Goal: Task Accomplishment & Management: Manage account settings

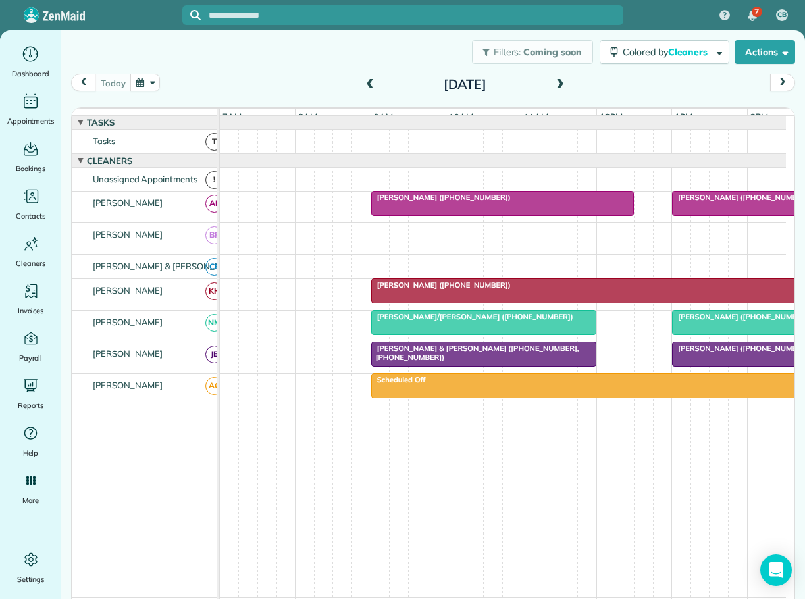
click at [557, 81] on span at bounding box center [560, 85] width 14 height 12
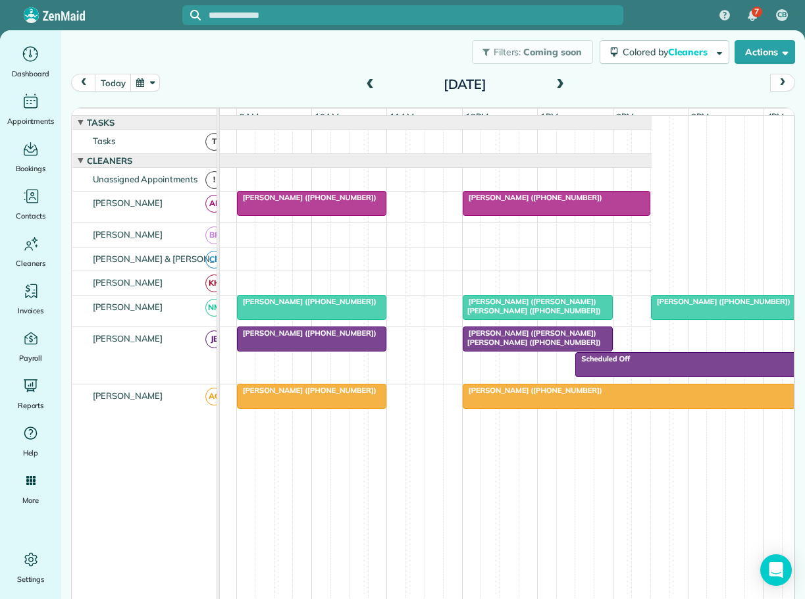
click at [544, 395] on div "[PERSON_NAME] ([PHONE_NUMBER])" at bounding box center [632, 390] width 330 height 9
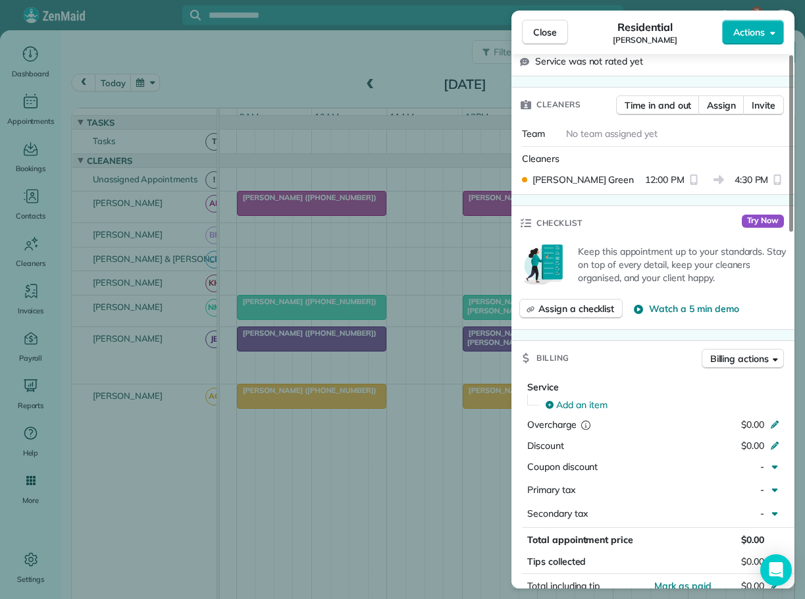
scroll to position [989, 0]
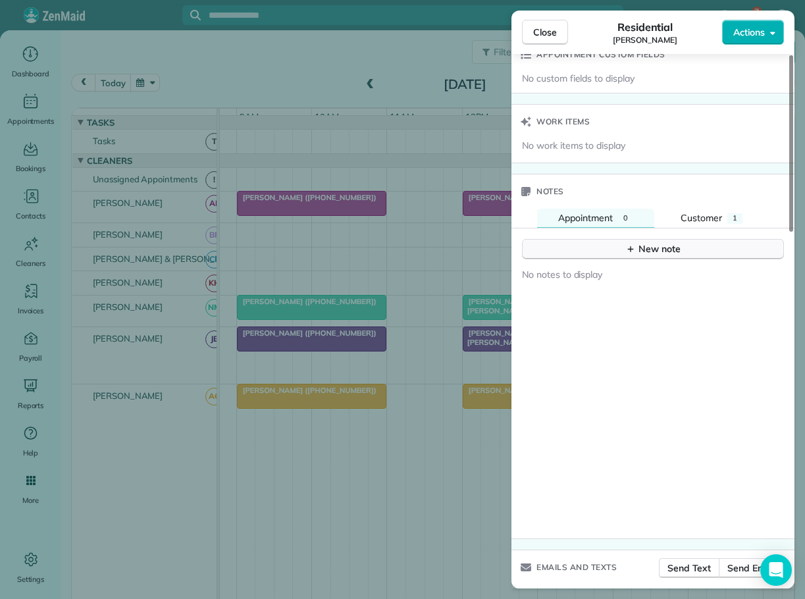
click at [641, 242] on div "New note" at bounding box center [652, 249] width 55 height 14
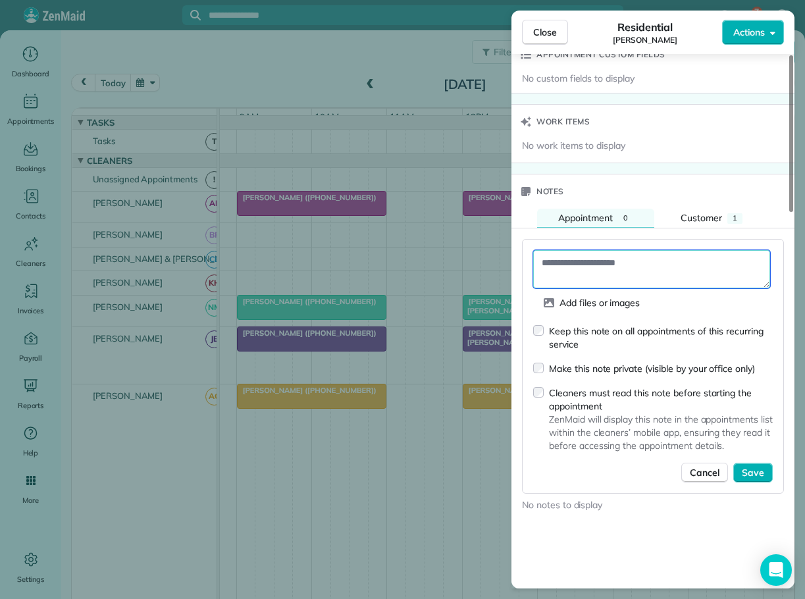
click at [600, 250] on textarea at bounding box center [651, 269] width 237 height 38
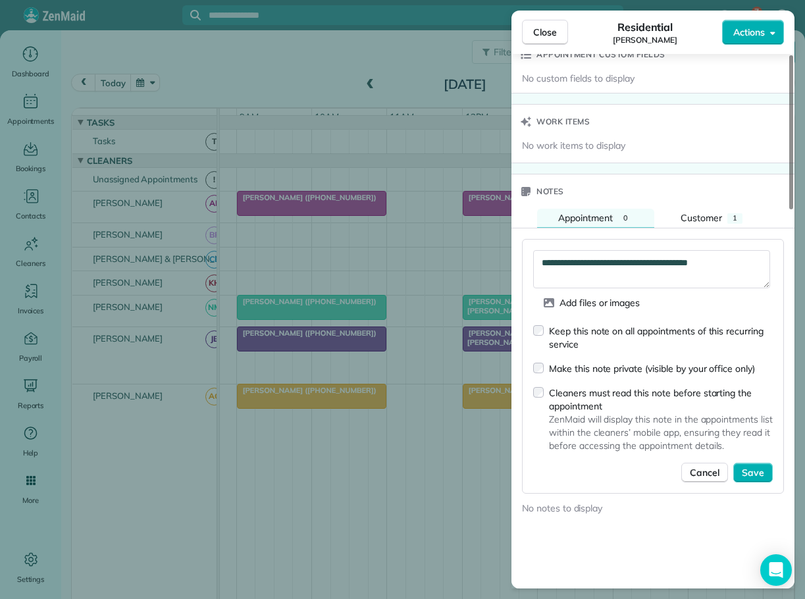
click at [667, 117] on div "Work items" at bounding box center [653, 122] width 283 height 34
click at [741, 250] on textarea "**********" at bounding box center [651, 269] width 237 height 38
type textarea "**********"
click at [747, 466] on span "Save" at bounding box center [753, 472] width 22 height 13
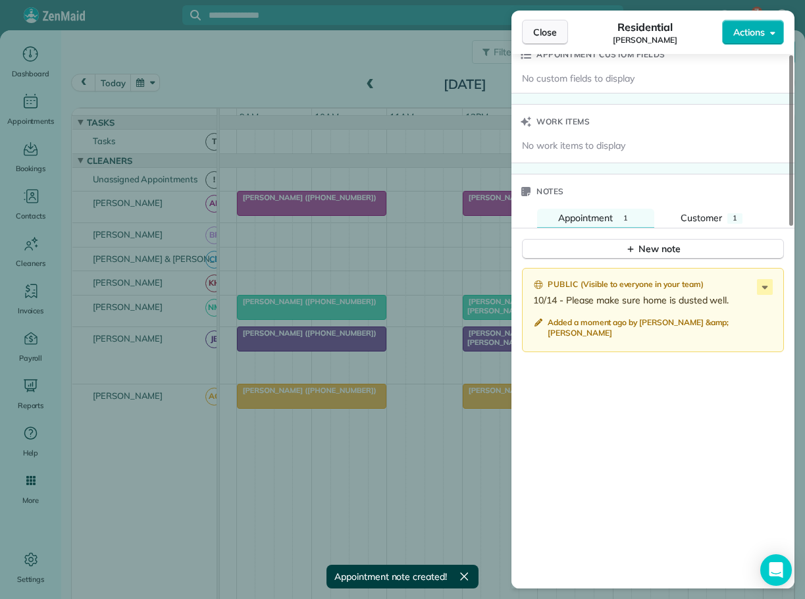
click at [545, 33] on span "Close" at bounding box center [545, 32] width 24 height 13
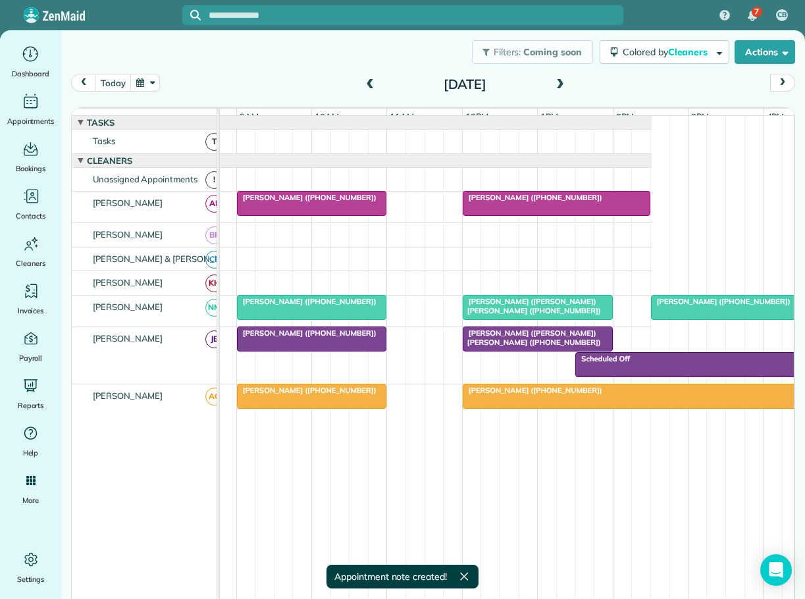
click at [501, 405] on div at bounding box center [631, 396] width 337 height 24
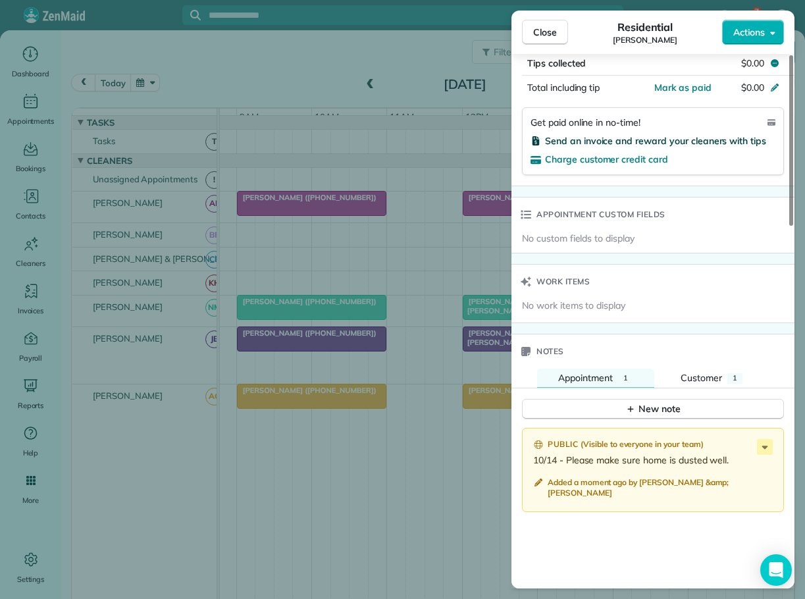
scroll to position [1119, 0]
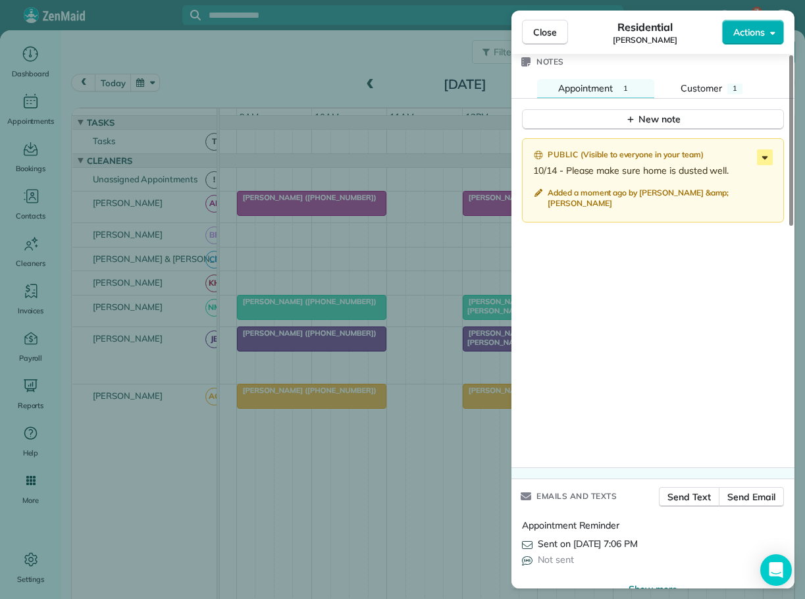
click at [766, 149] on icon at bounding box center [765, 157] width 16 height 16
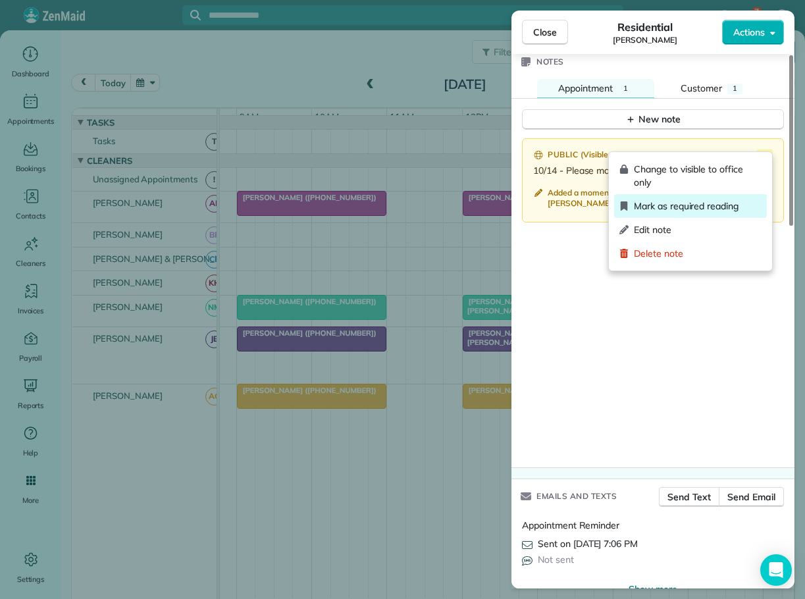
click at [681, 203] on span "Mark as required reading" at bounding box center [698, 205] width 128 height 13
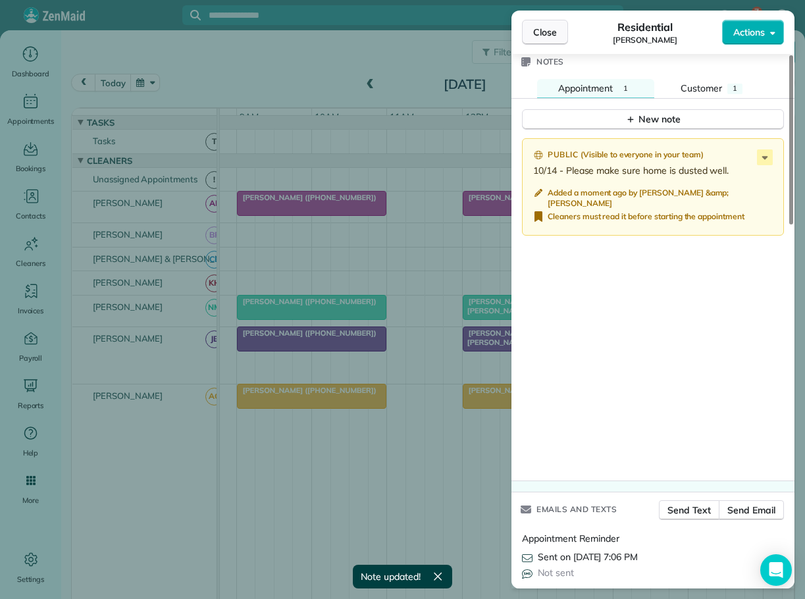
click at [546, 28] on span "Close" at bounding box center [545, 32] width 24 height 13
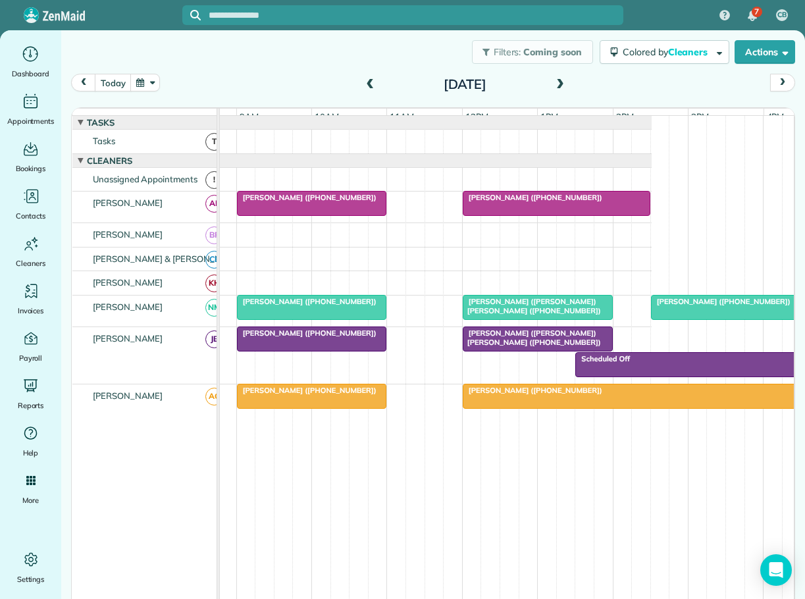
click at [313, 338] on span "[PERSON_NAME] ([PHONE_NUMBER])" at bounding box center [306, 333] width 141 height 9
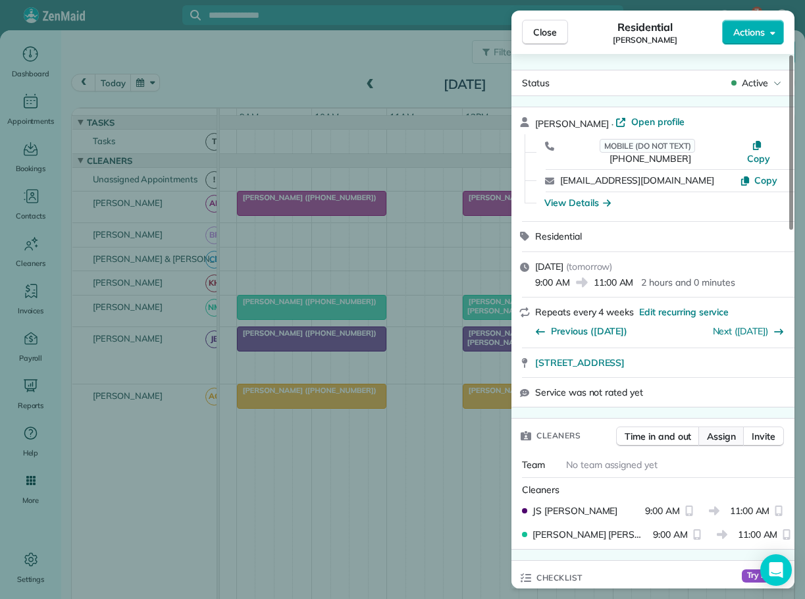
click at [725, 430] on span "Assign" at bounding box center [721, 436] width 29 height 13
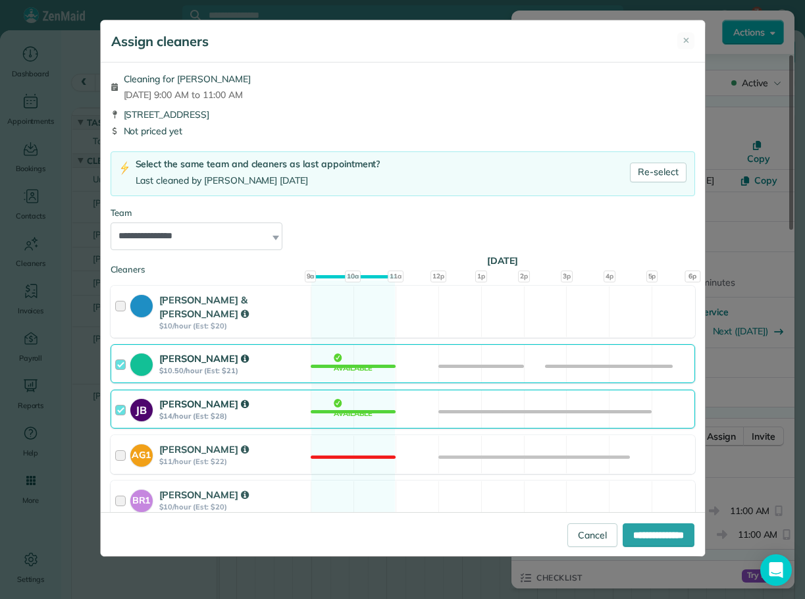
click at [118, 397] on div at bounding box center [122, 409] width 15 height 24
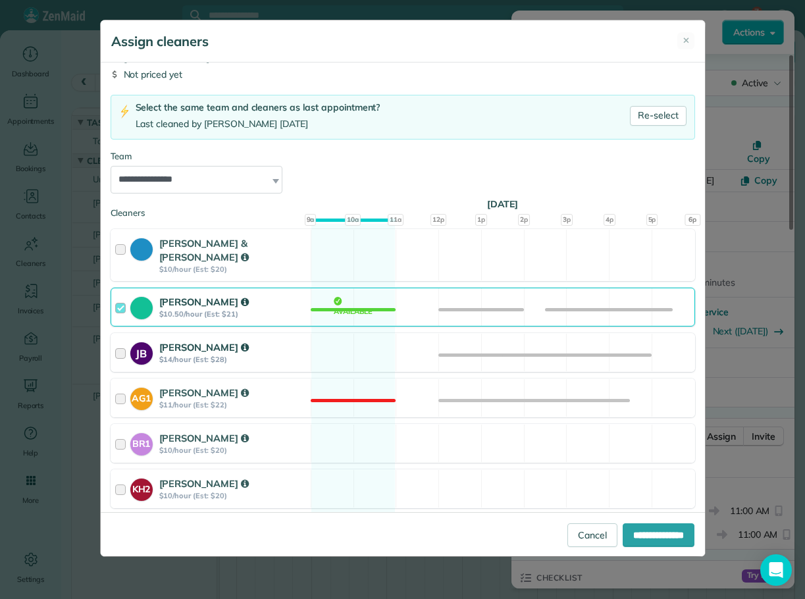
scroll to position [133, 0]
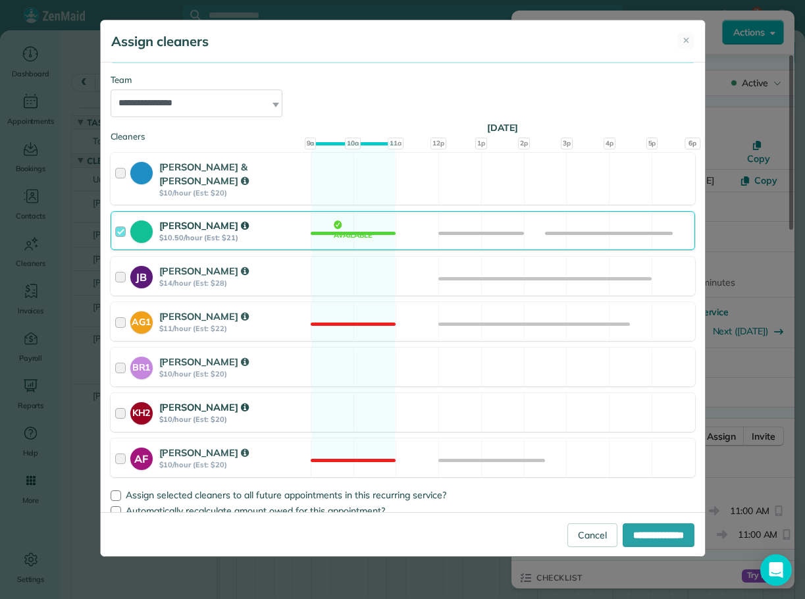
click at [124, 400] on div at bounding box center [122, 412] width 15 height 24
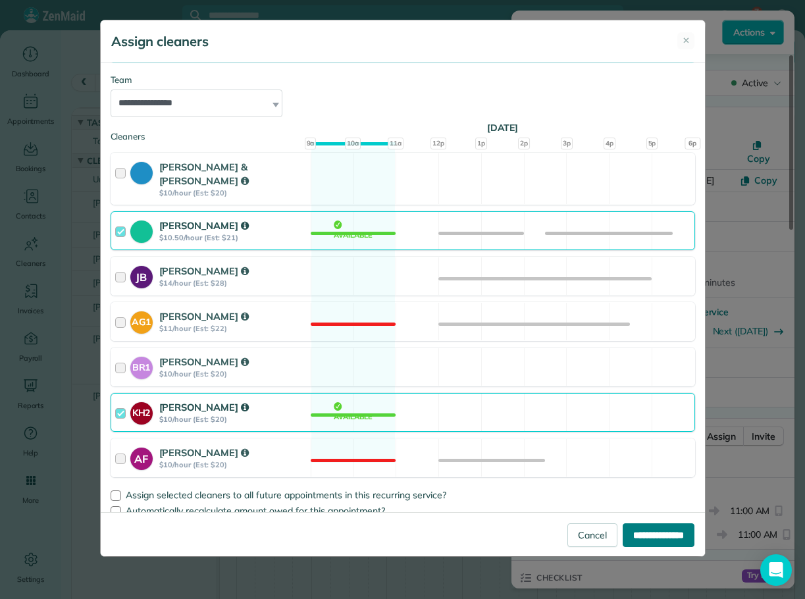
click at [658, 531] on input "**********" at bounding box center [659, 535] width 72 height 24
type input "**********"
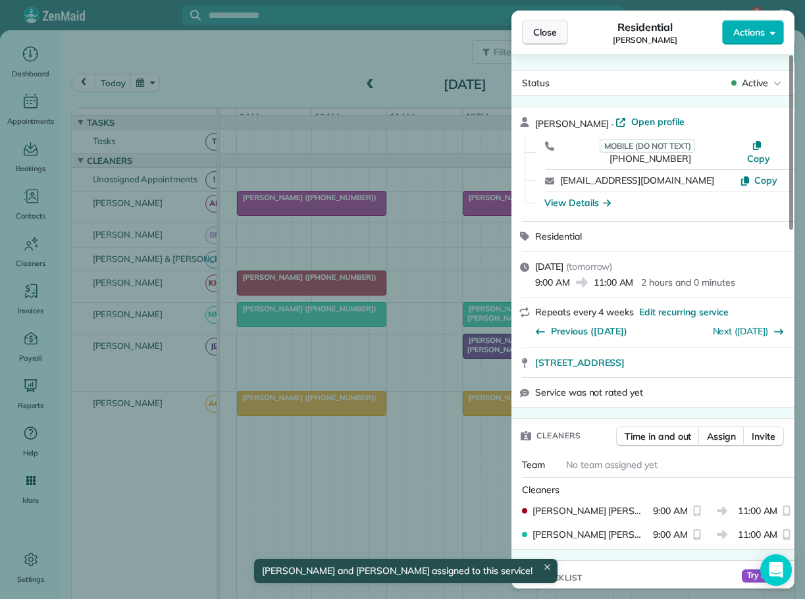
click at [554, 28] on span "Close" at bounding box center [545, 32] width 24 height 13
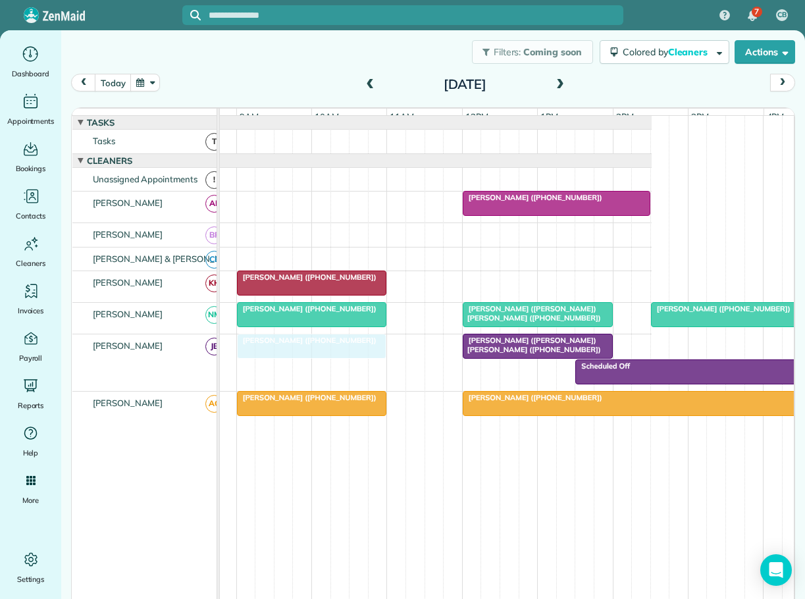
drag, startPoint x: 324, startPoint y: 204, endPoint x: 332, endPoint y: 354, distance: 150.3
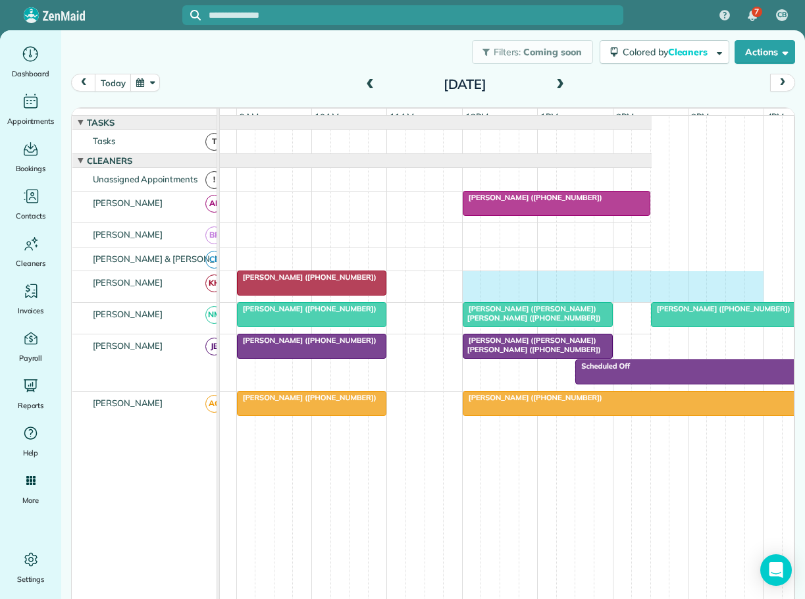
drag, startPoint x: 470, startPoint y: 285, endPoint x: 757, endPoint y: 288, distance: 287.1
click at [652, 288] on div "[PERSON_NAME] ([PHONE_NUMBER])" at bounding box center [369, 286] width 566 height 31
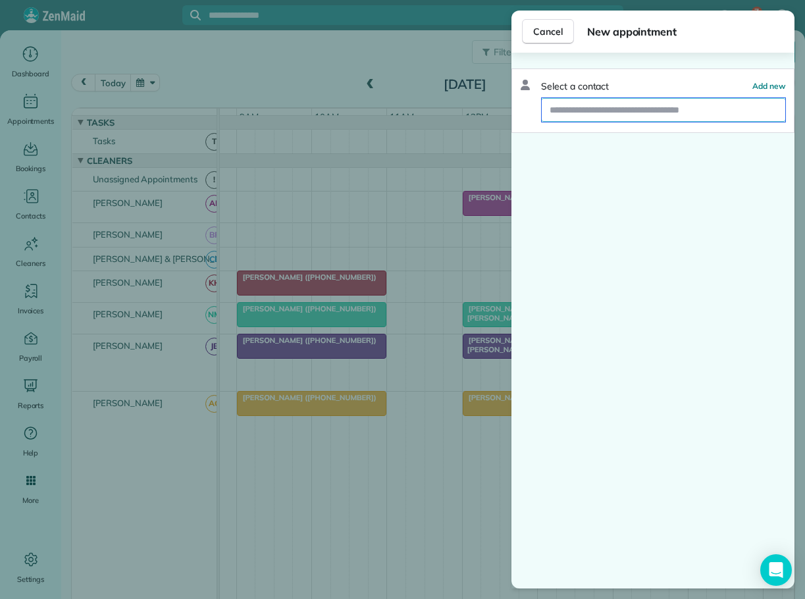
click at [587, 106] on input "text" at bounding box center [664, 110] width 244 height 24
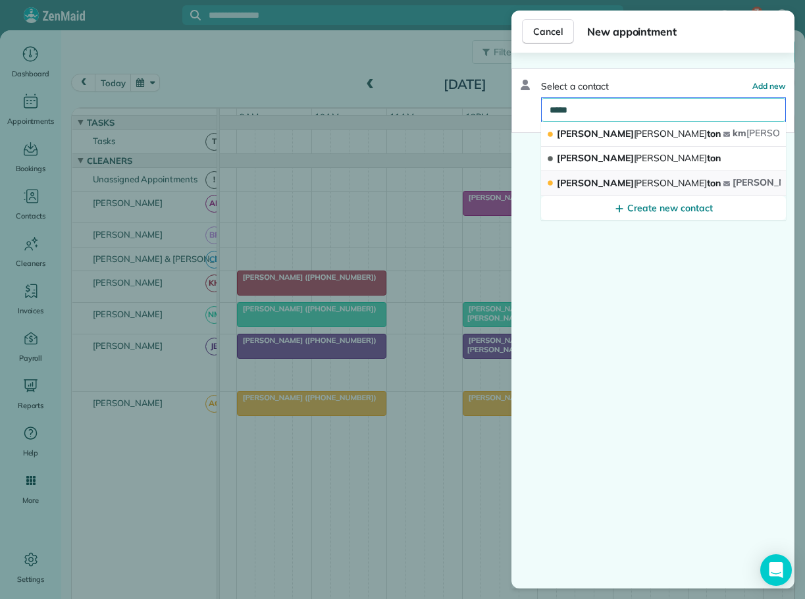
type input "*****"
click at [599, 180] on span "[PERSON_NAME] ton" at bounding box center [639, 183] width 164 height 12
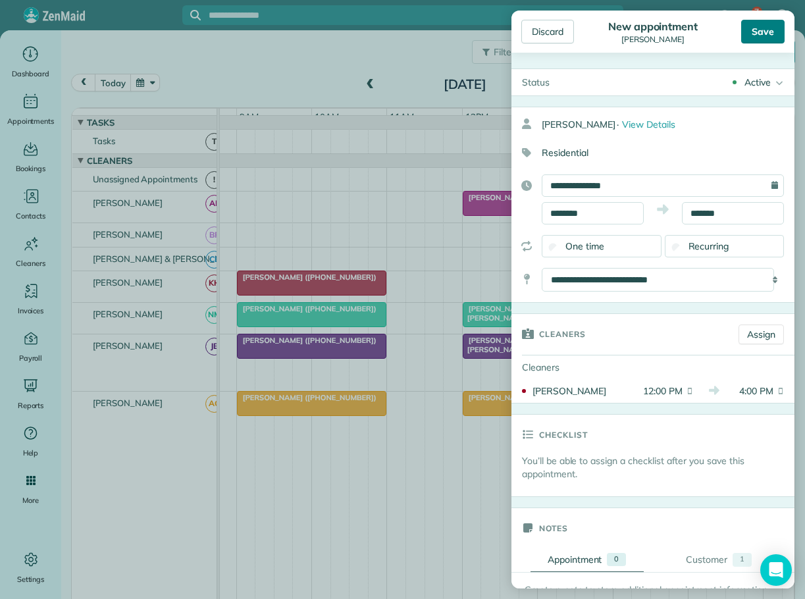
click at [758, 28] on div "Save" at bounding box center [762, 32] width 43 height 24
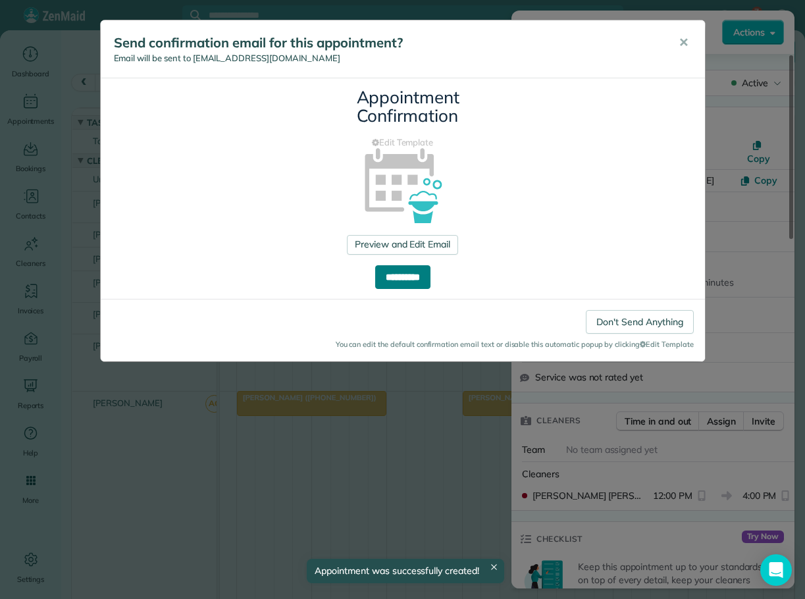
click at [406, 277] on input "**********" at bounding box center [402, 277] width 55 height 24
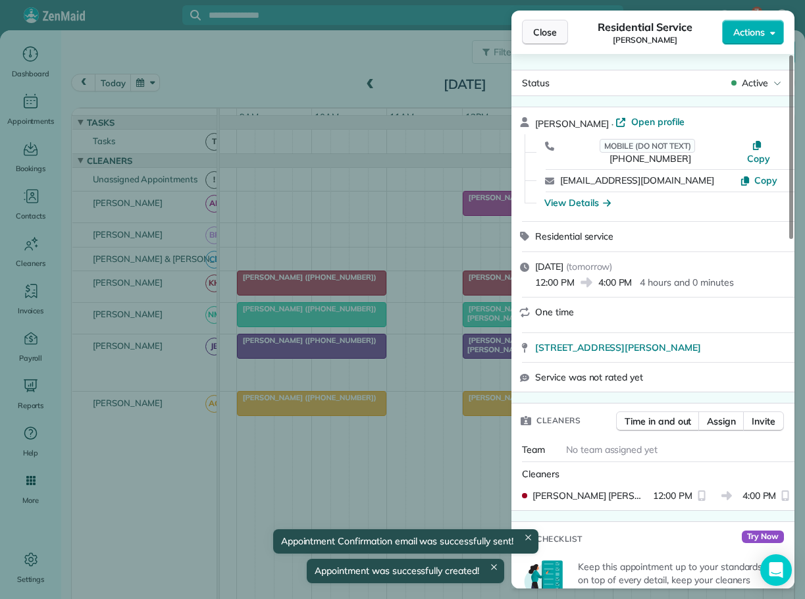
click at [537, 26] on span "Close" at bounding box center [545, 32] width 24 height 13
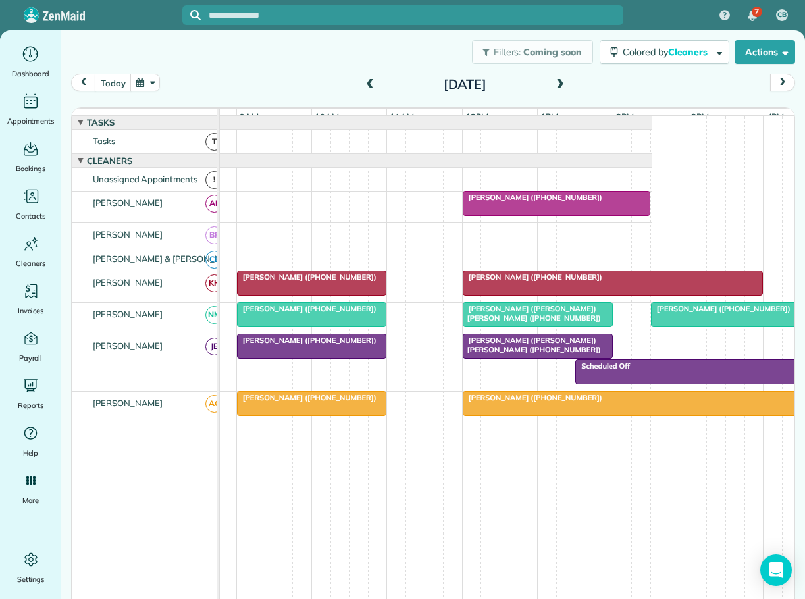
click at [518, 282] on span "[PERSON_NAME] ([PHONE_NUMBER])" at bounding box center [532, 277] width 141 height 9
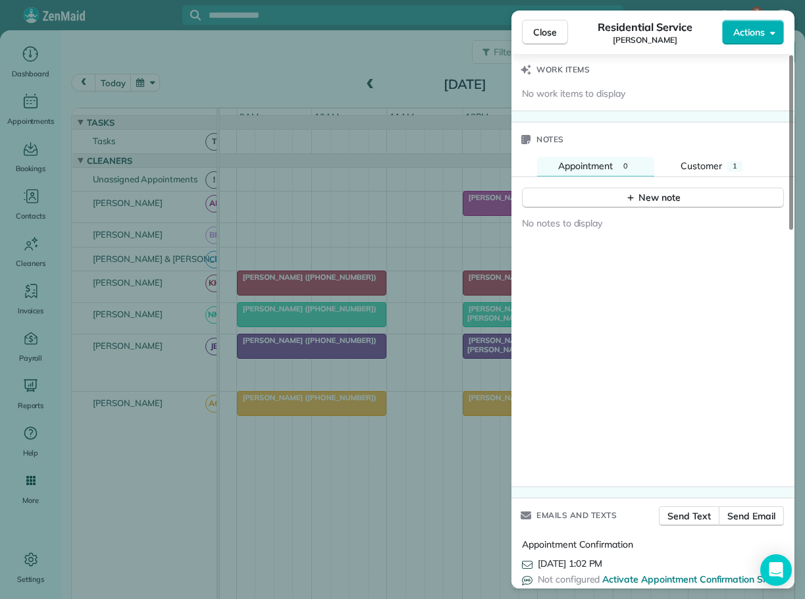
scroll to position [1053, 0]
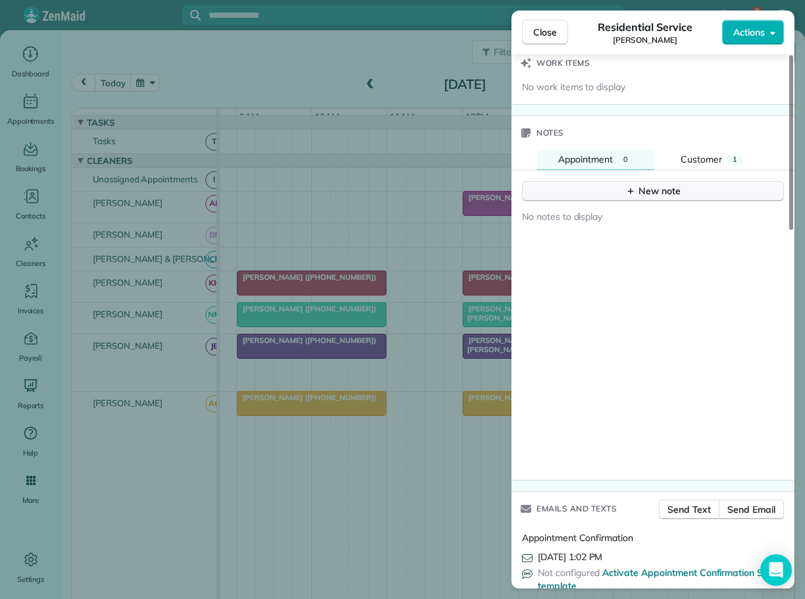
click at [661, 184] on div "New note" at bounding box center [652, 191] width 55 height 14
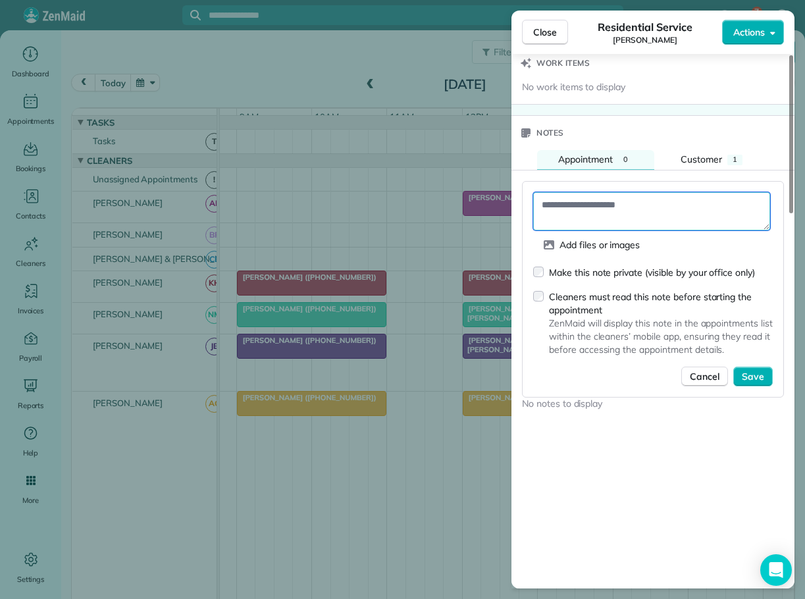
click at [602, 192] on textarea at bounding box center [651, 211] width 237 height 38
type textarea "**********"
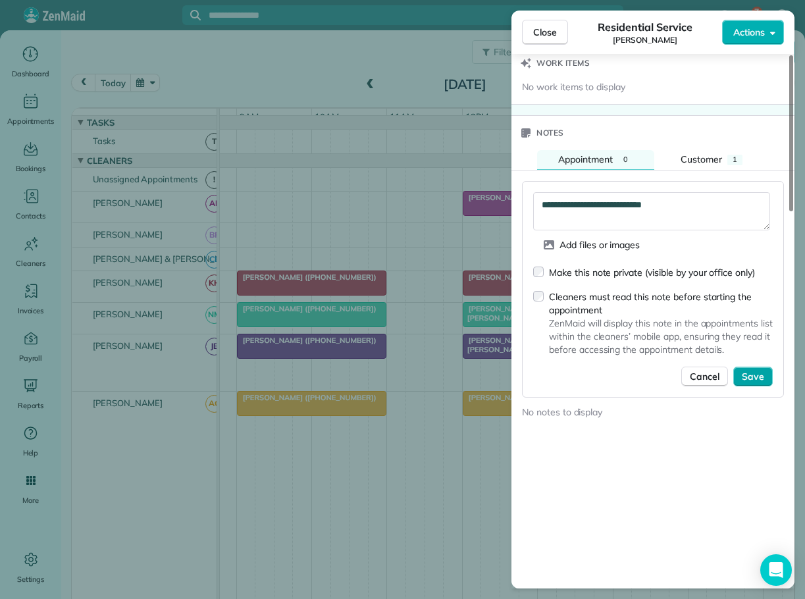
click at [750, 370] on span "Save" at bounding box center [753, 376] width 22 height 13
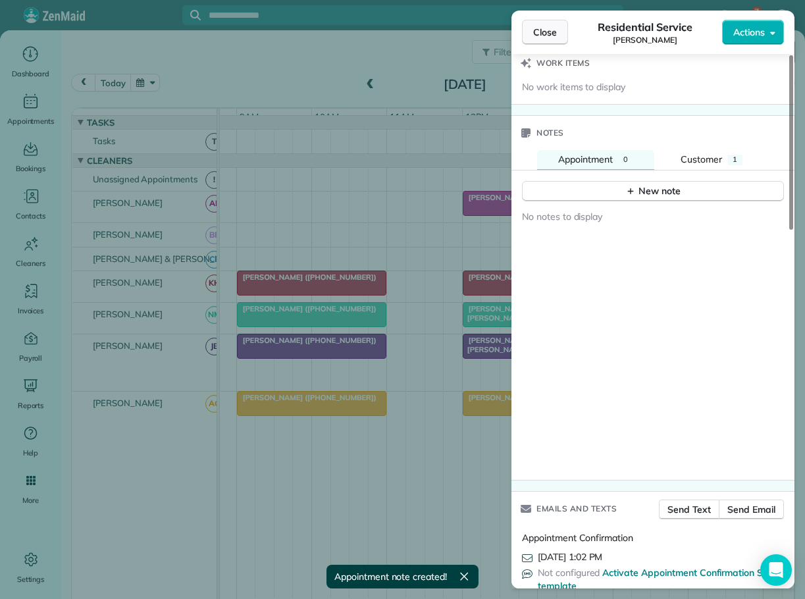
click at [544, 29] on span "Close" at bounding box center [545, 32] width 24 height 13
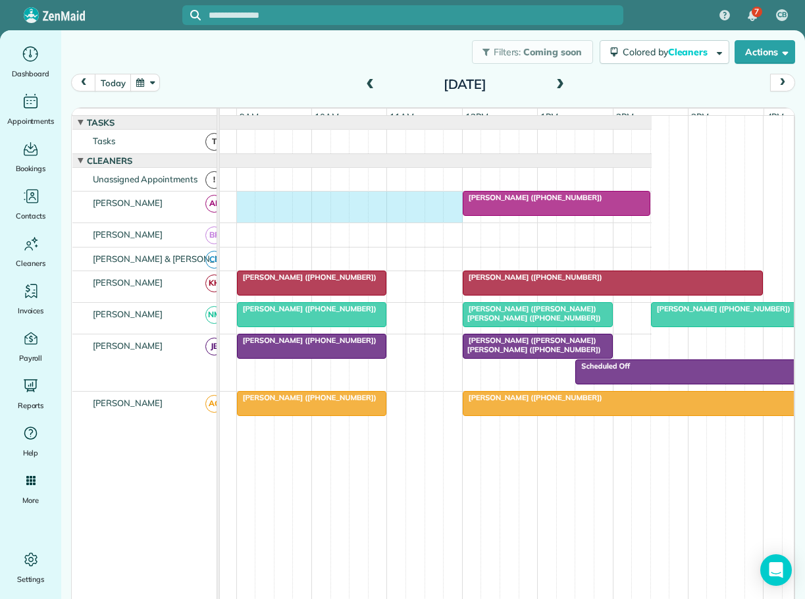
drag, startPoint x: 243, startPoint y: 207, endPoint x: 449, endPoint y: 207, distance: 206.1
click at [449, 207] on div "[PERSON_NAME] ([PHONE_NUMBER])" at bounding box center [369, 207] width 566 height 31
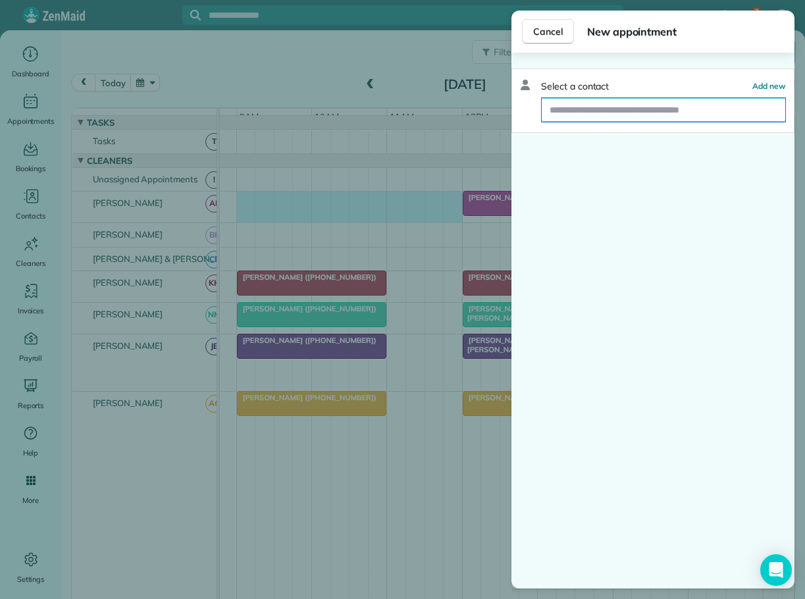
click at [576, 107] on input "text" at bounding box center [664, 110] width 244 height 24
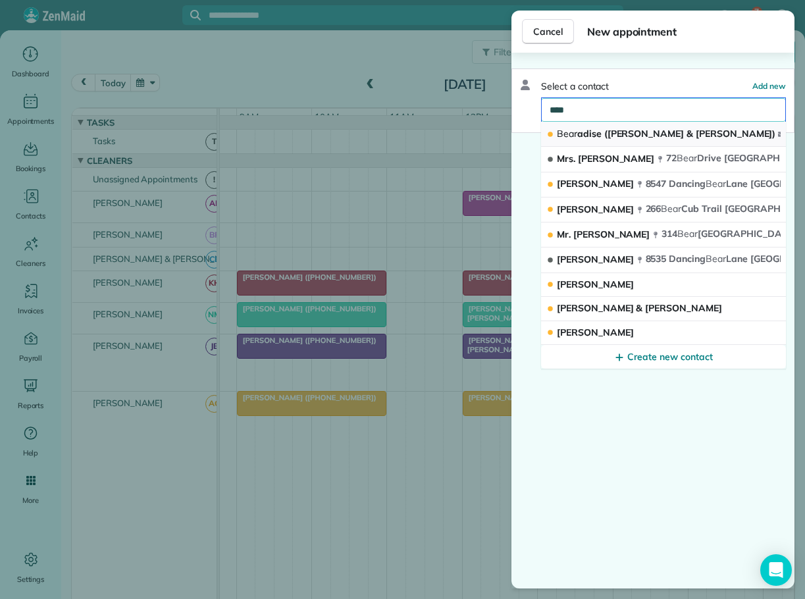
type input "****"
click at [582, 124] on button "Bear adise ([PERSON_NAME] & [PERSON_NAME]) its bear [EMAIL_ADDRESS][DOMAIN_NAME]" at bounding box center [663, 134] width 245 height 25
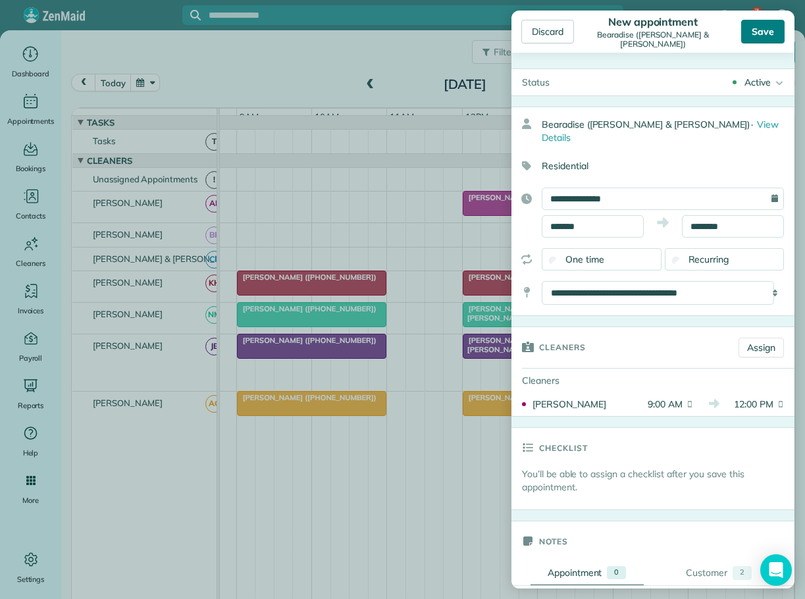
click at [770, 30] on div "Save" at bounding box center [762, 32] width 43 height 24
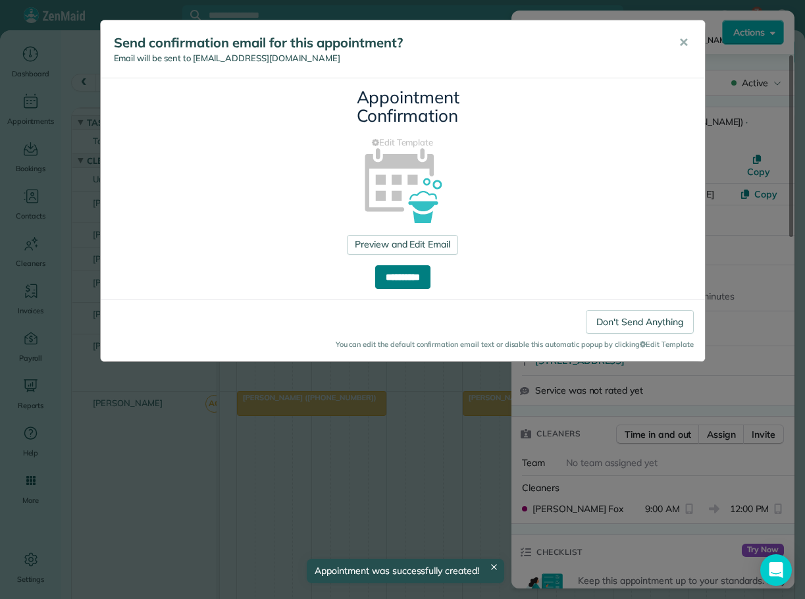
click at [397, 273] on input "**********" at bounding box center [402, 277] width 55 height 24
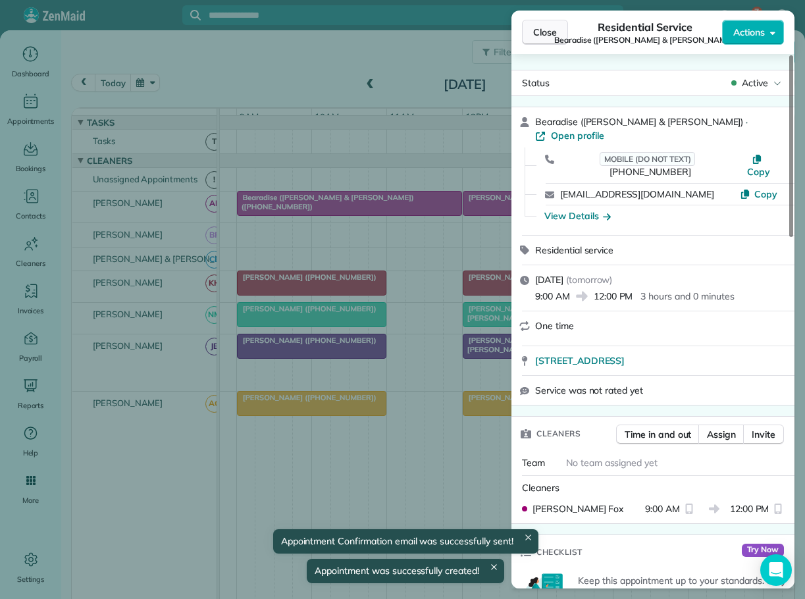
click at [548, 28] on span "Close" at bounding box center [545, 32] width 24 height 13
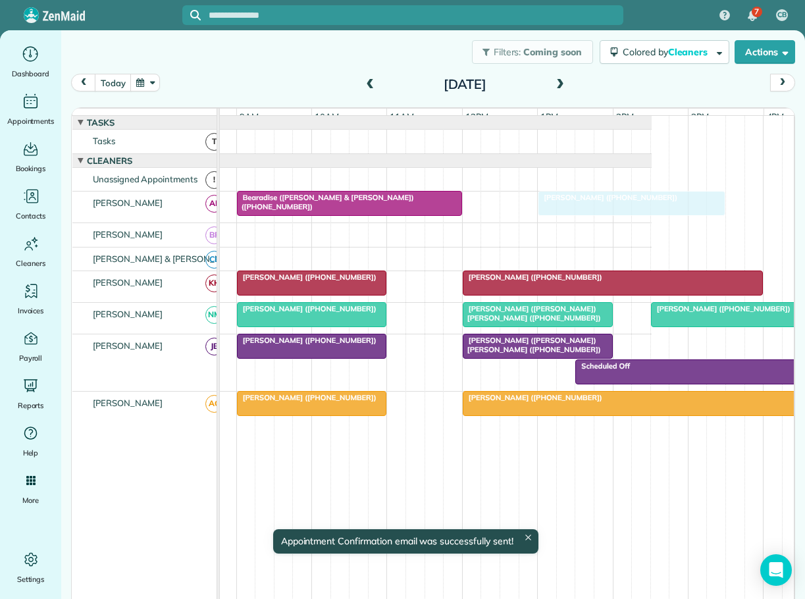
drag, startPoint x: 504, startPoint y: 207, endPoint x: 571, endPoint y: 205, distance: 67.2
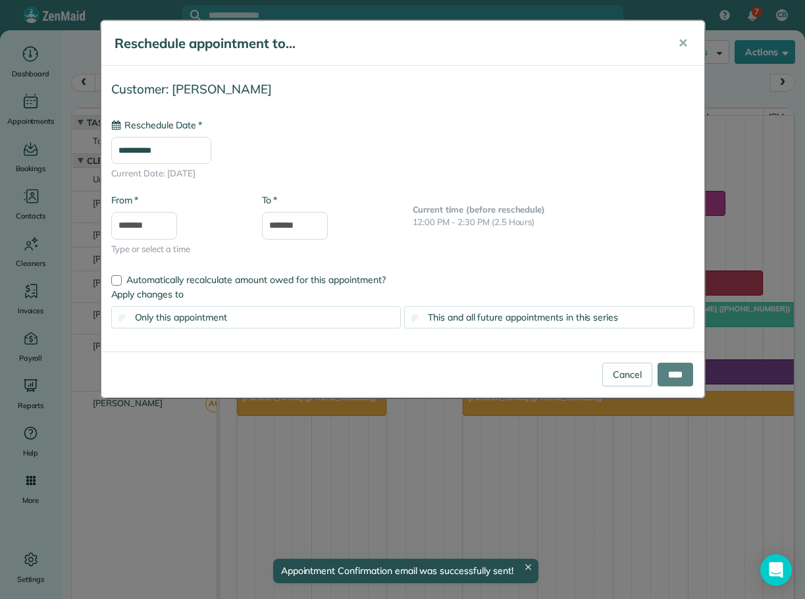
type input "**********"
click at [665, 367] on input "****" at bounding box center [676, 375] width 36 height 24
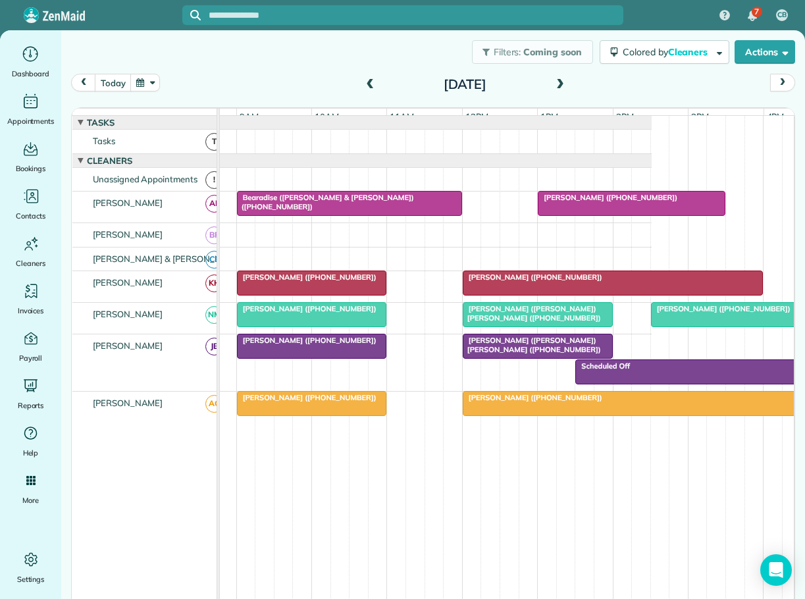
click at [557, 82] on span at bounding box center [560, 85] width 14 height 12
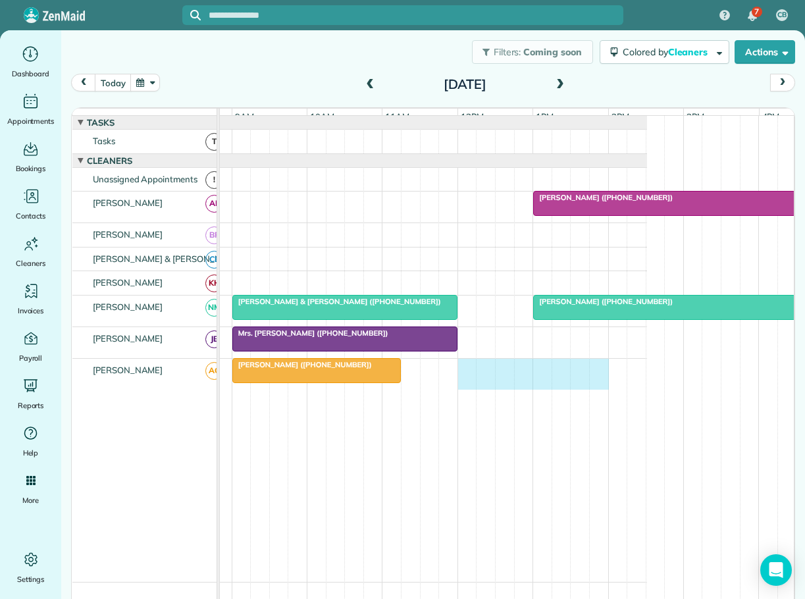
drag, startPoint x: 464, startPoint y: 375, endPoint x: 589, endPoint y: 382, distance: 124.6
click at [602, 382] on div "[PERSON_NAME] ([PHONE_NUMBER])" at bounding box center [364, 374] width 566 height 31
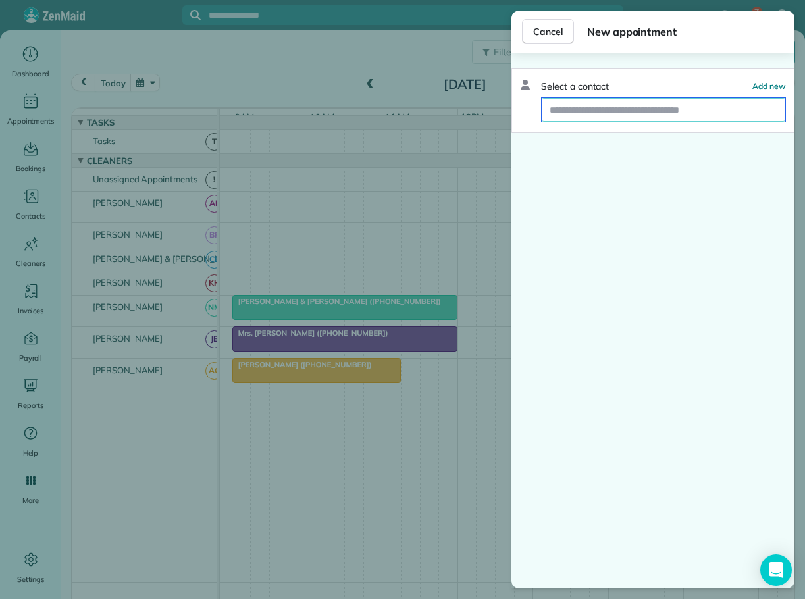
click at [582, 109] on input "text" at bounding box center [664, 110] width 244 height 24
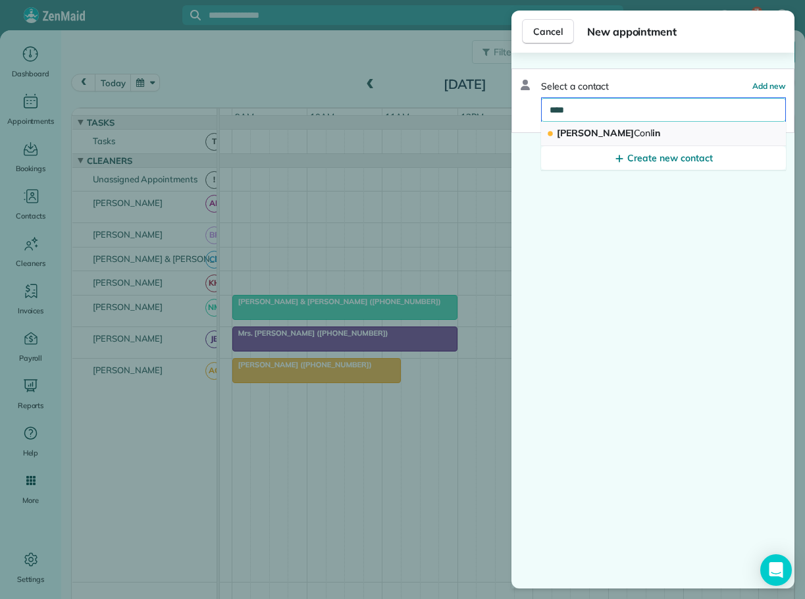
type input "****"
click at [581, 132] on span "[PERSON_NAME] in" at bounding box center [608, 133] width 103 height 12
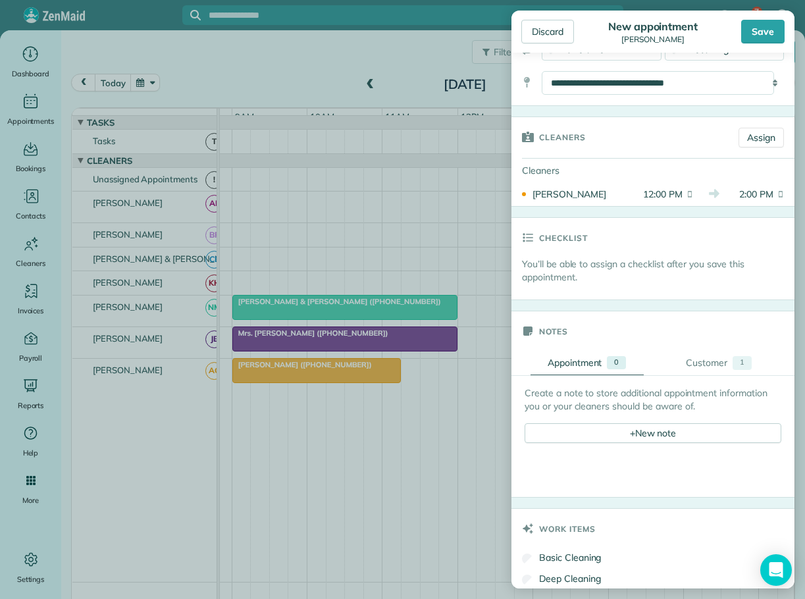
scroll to position [198, 0]
click at [623, 429] on div "+ New note" at bounding box center [653, 433] width 257 height 20
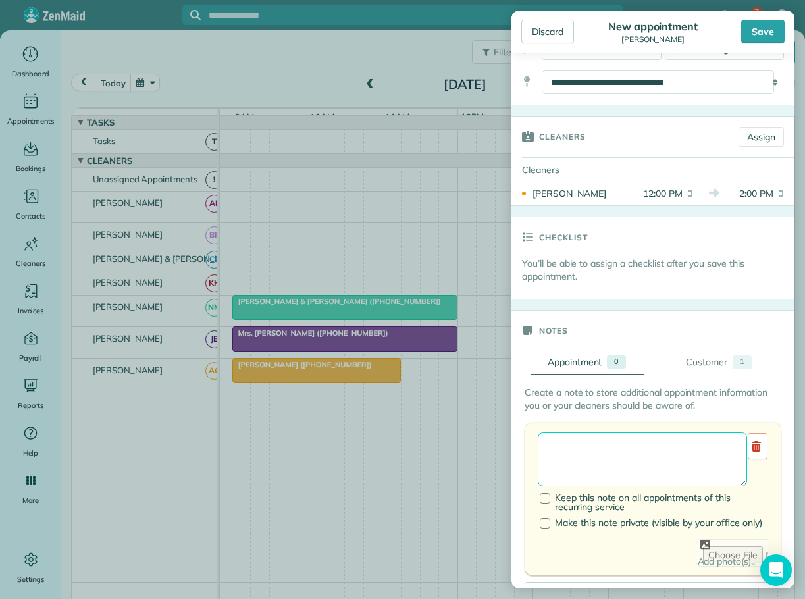
click at [571, 452] on textarea at bounding box center [642, 460] width 209 height 54
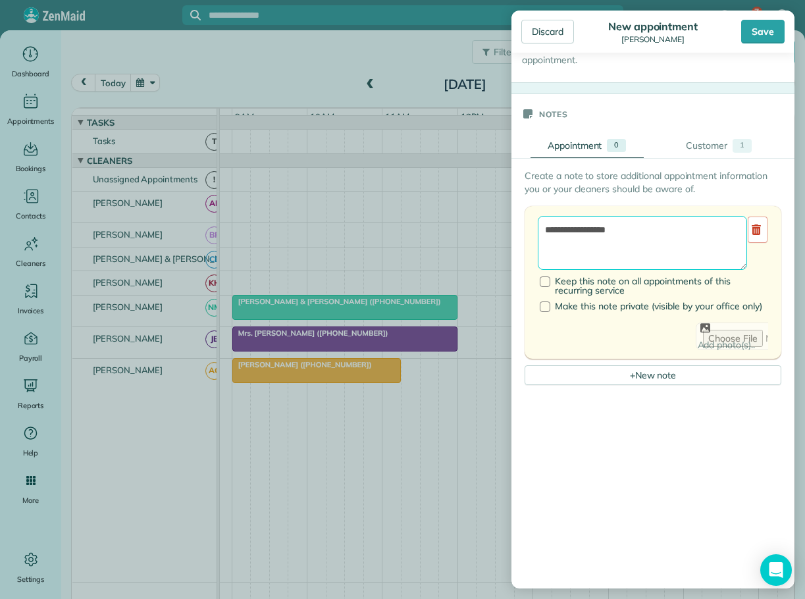
scroll to position [461, 0]
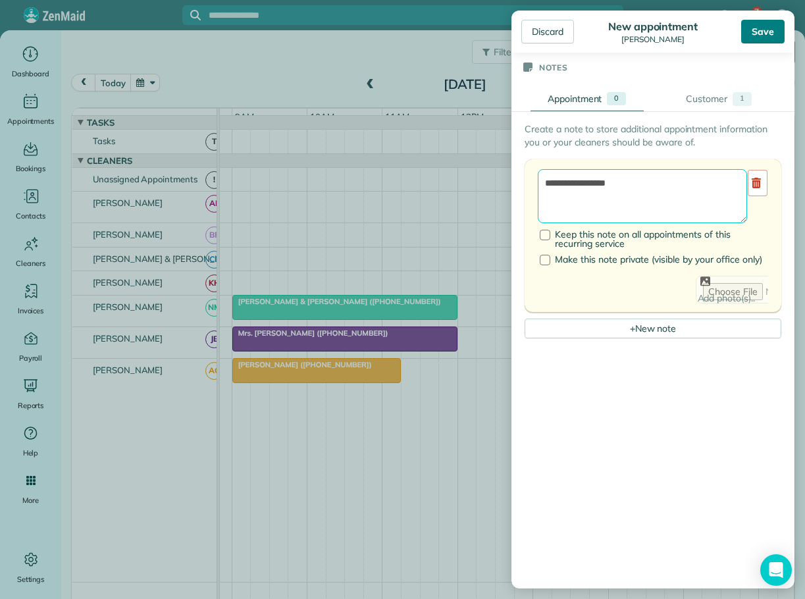
type textarea "**********"
click at [771, 31] on div "Save" at bounding box center [762, 32] width 43 height 24
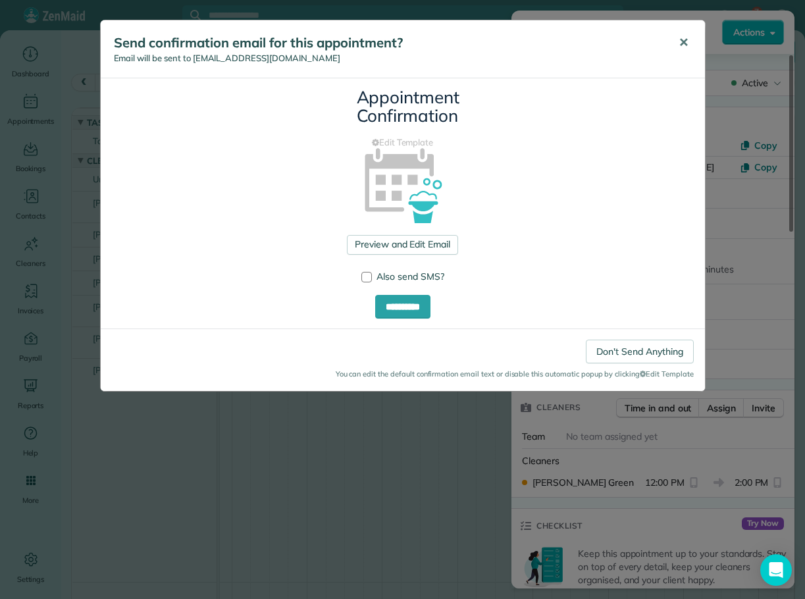
click at [685, 39] on span "✕" at bounding box center [684, 42] width 10 height 15
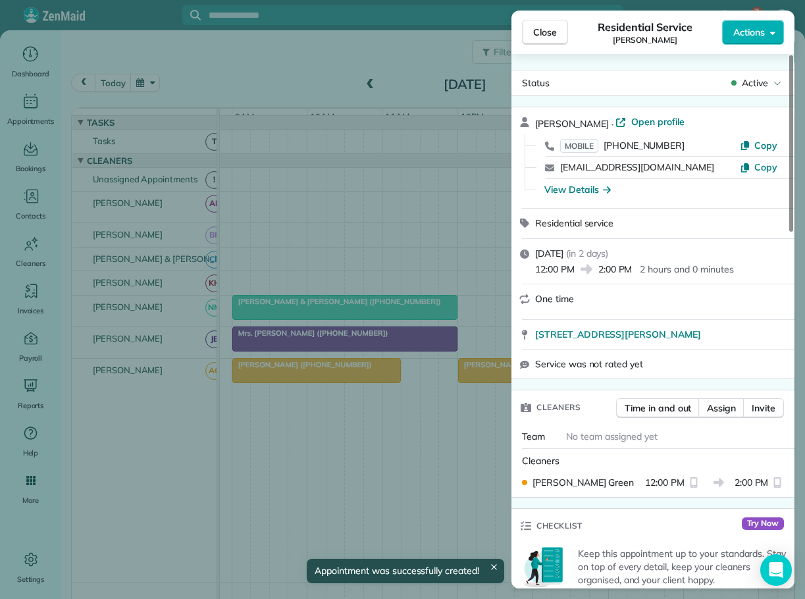
click at [537, 26] on span "Close" at bounding box center [545, 32] width 24 height 13
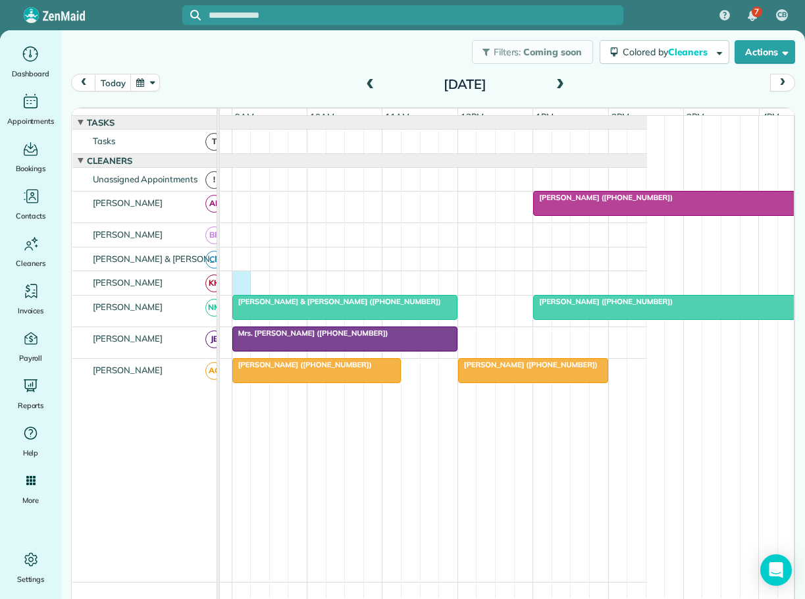
scroll to position [0, 138]
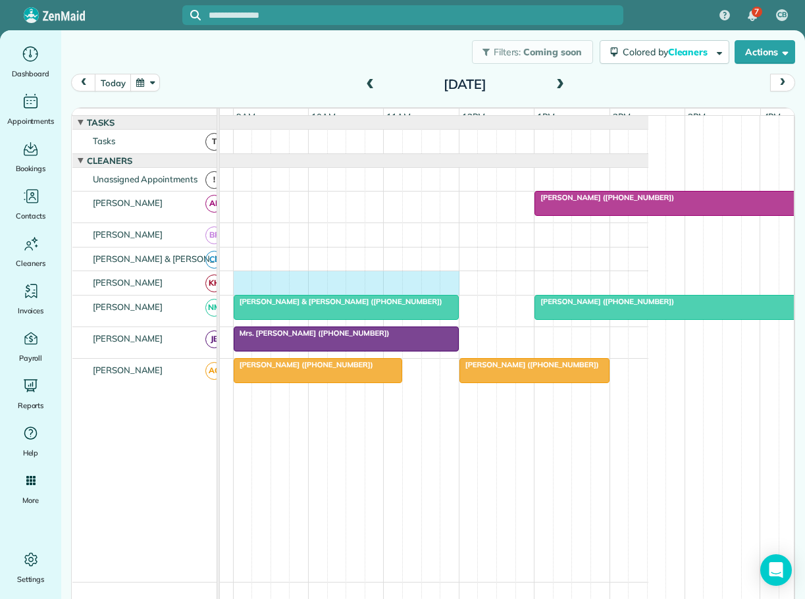
drag, startPoint x: 235, startPoint y: 284, endPoint x: 446, endPoint y: 290, distance: 211.4
click at [446, 290] on div at bounding box center [365, 283] width 566 height 24
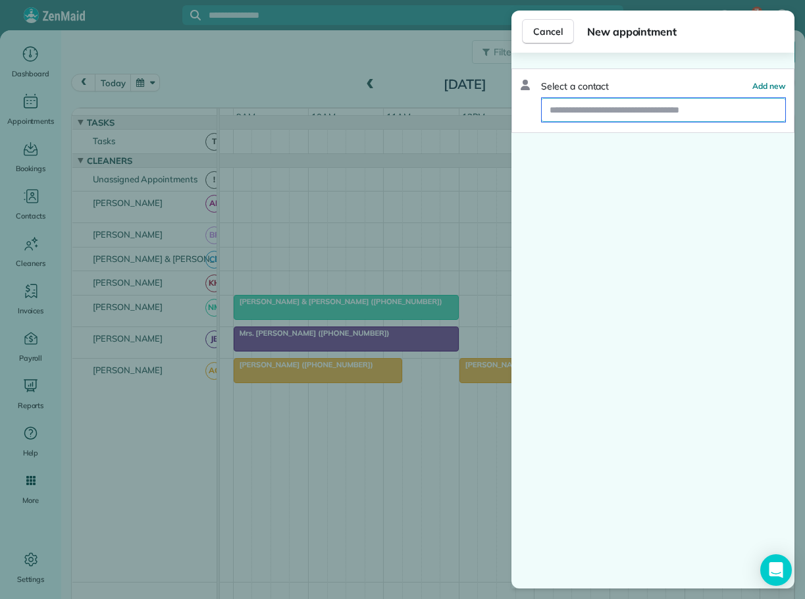
click at [566, 107] on input "text" at bounding box center [664, 110] width 244 height 24
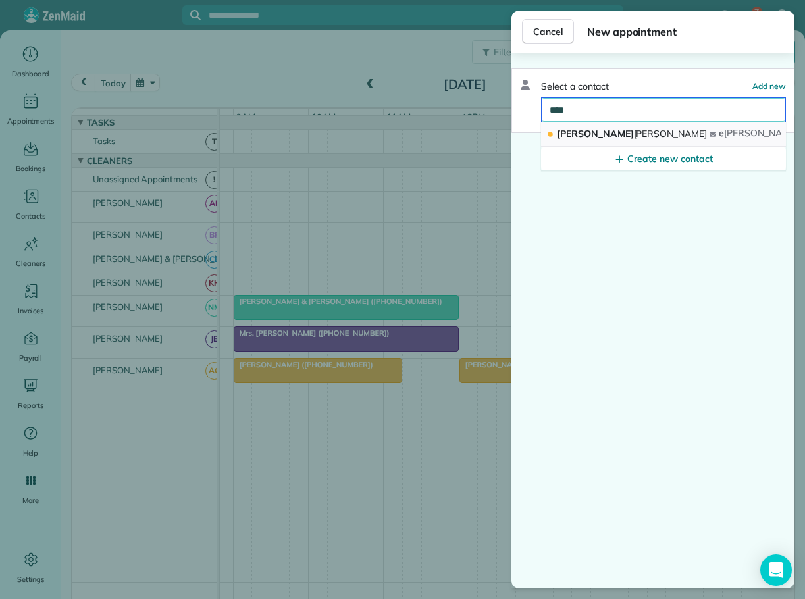
type input "****"
click at [634, 134] on span "[PERSON_NAME]" at bounding box center [671, 134] width 74 height 12
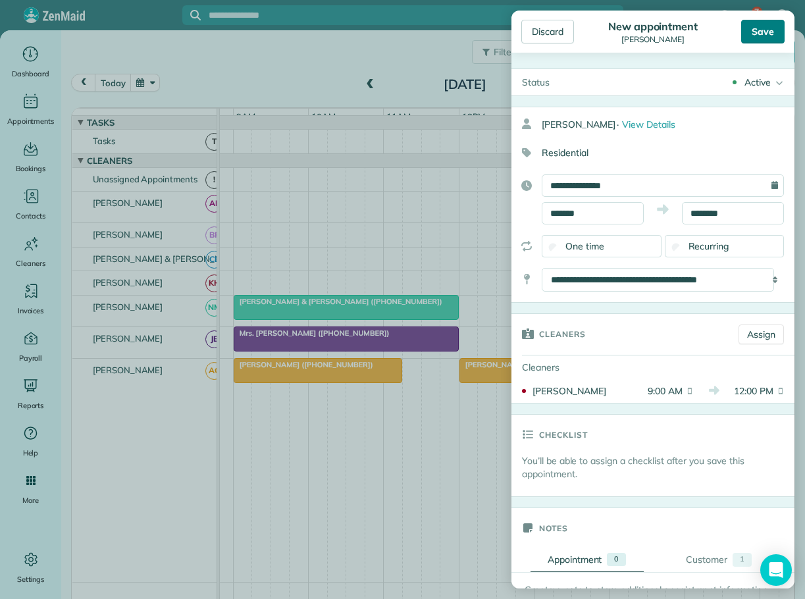
click at [763, 31] on div "Save" at bounding box center [762, 32] width 43 height 24
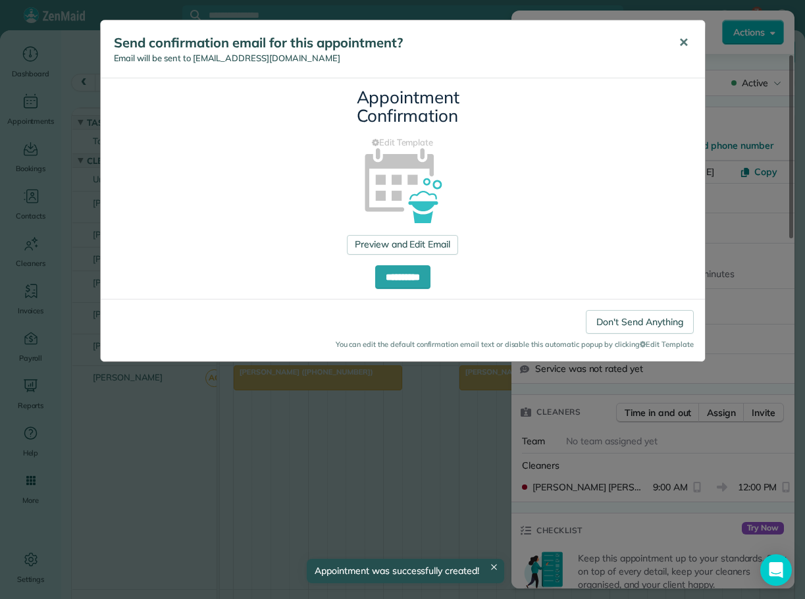
click at [683, 43] on span "✕" at bounding box center [684, 42] width 10 height 15
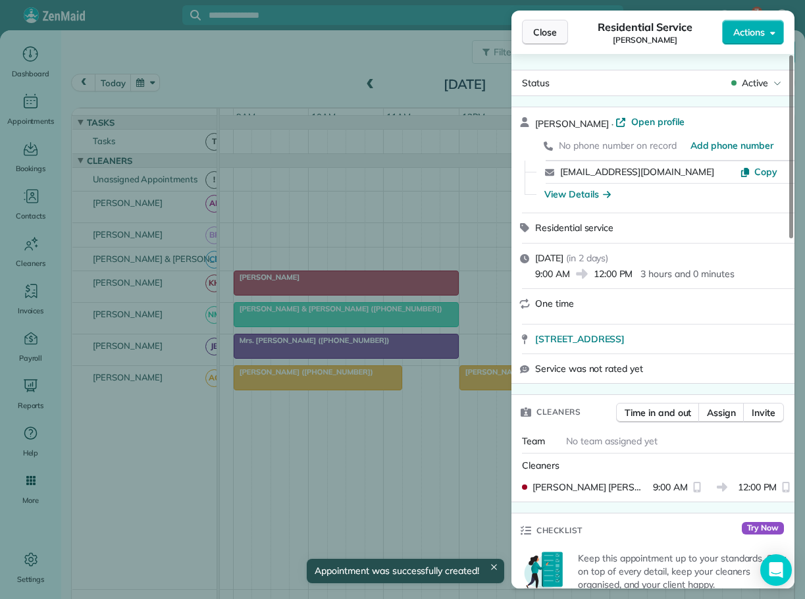
click at [550, 34] on span "Close" at bounding box center [545, 32] width 24 height 13
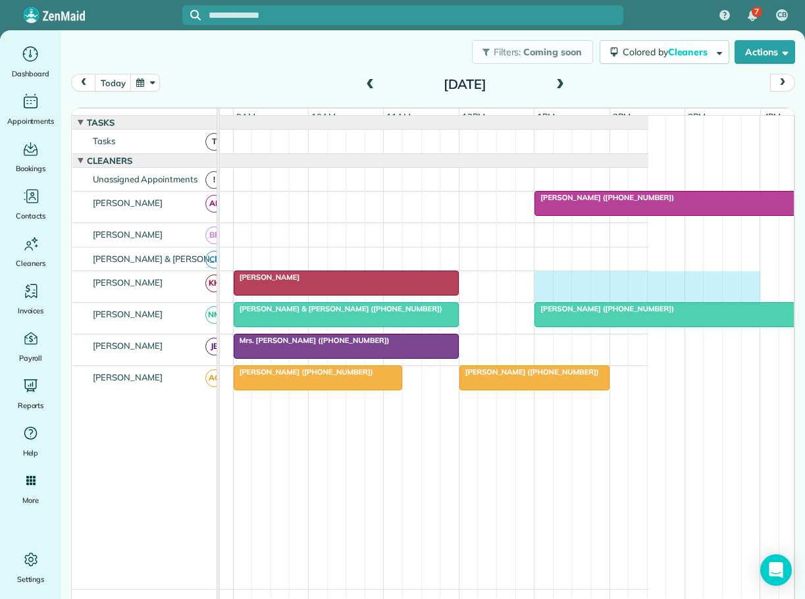
drag, startPoint x: 542, startPoint y: 287, endPoint x: 741, endPoint y: 286, distance: 199.5
click at [648, 286] on div "[PERSON_NAME]" at bounding box center [365, 286] width 566 height 31
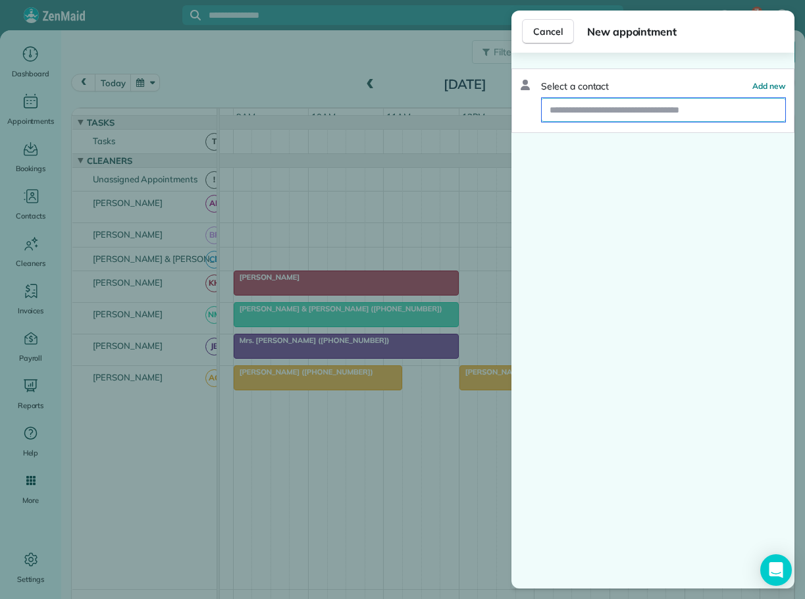
click at [602, 114] on input "text" at bounding box center [664, 110] width 244 height 24
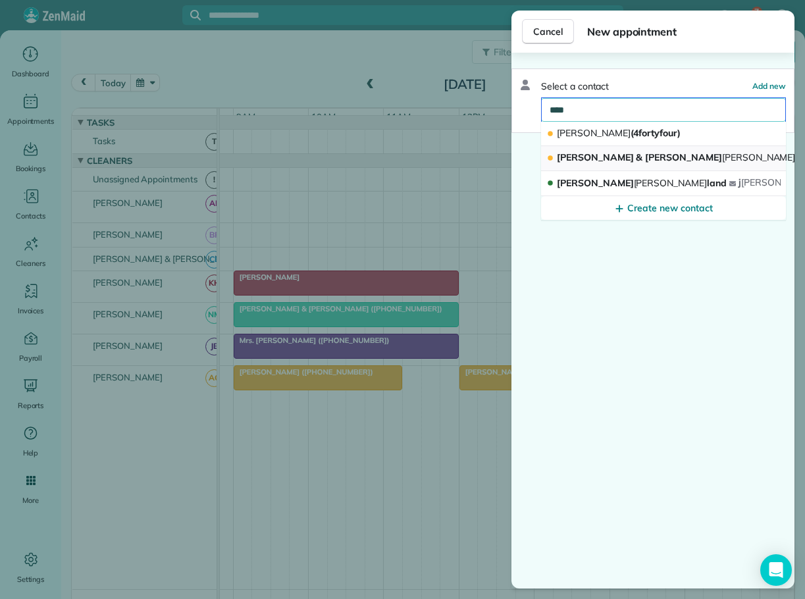
type input "****"
click at [572, 154] on span "[PERSON_NAME] & [PERSON_NAME] man (Chinkapin Rental)" at bounding box center [729, 157] width 344 height 12
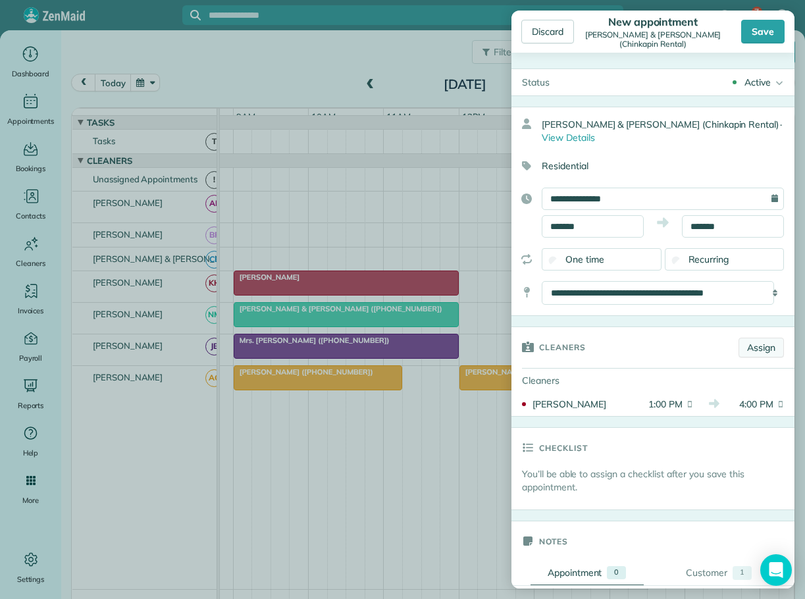
click at [754, 348] on link "Assign" at bounding box center [761, 348] width 45 height 20
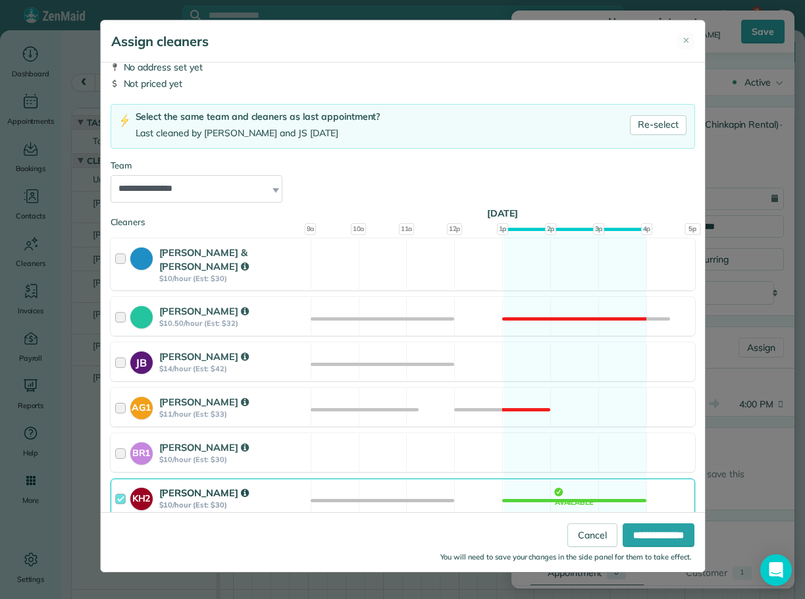
scroll to position [66, 0]
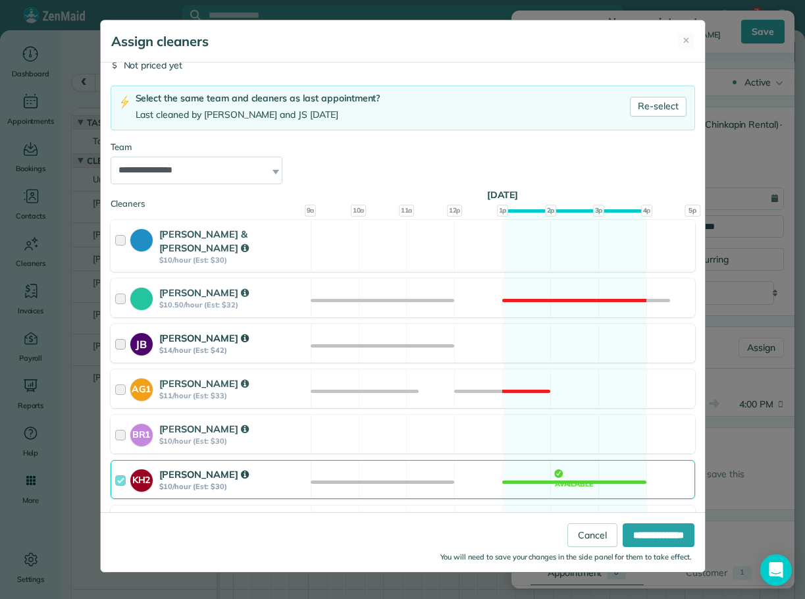
click at [121, 331] on div at bounding box center [122, 343] width 15 height 24
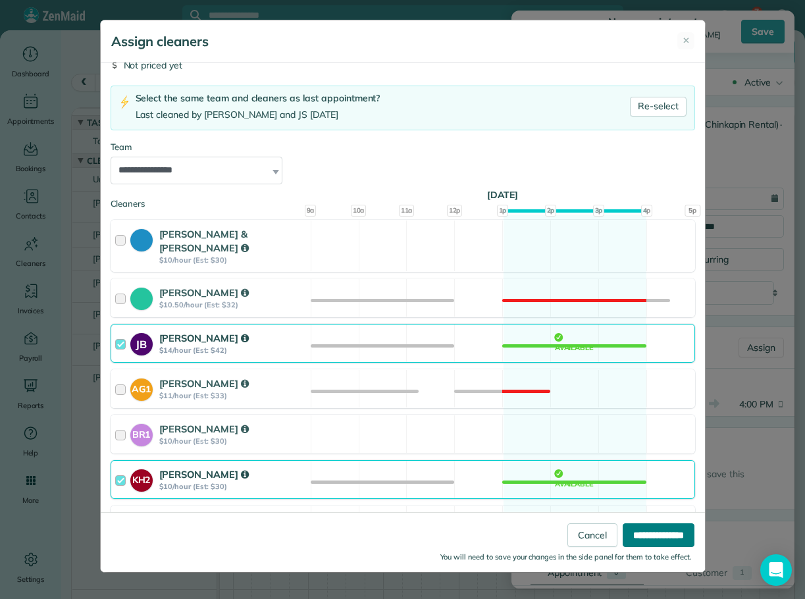
click at [640, 531] on input "**********" at bounding box center [659, 535] width 72 height 24
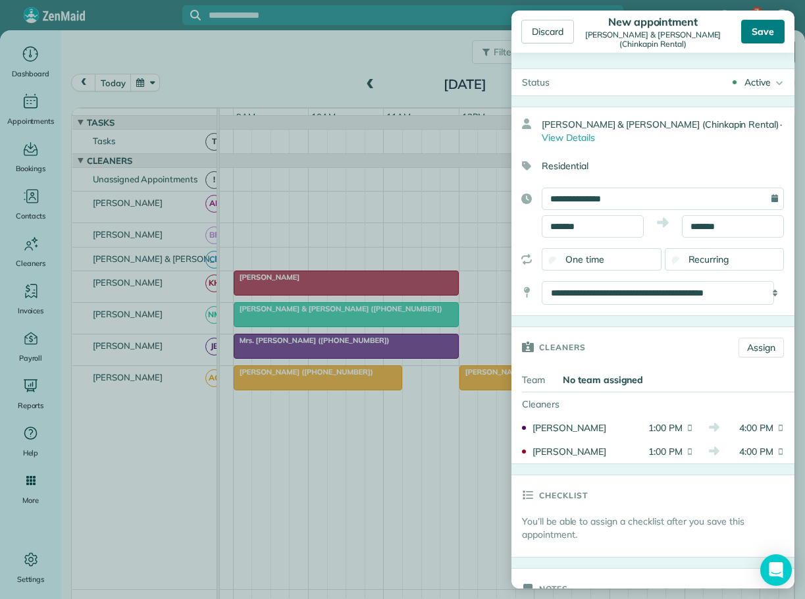
click at [763, 32] on div "Save" at bounding box center [762, 32] width 43 height 24
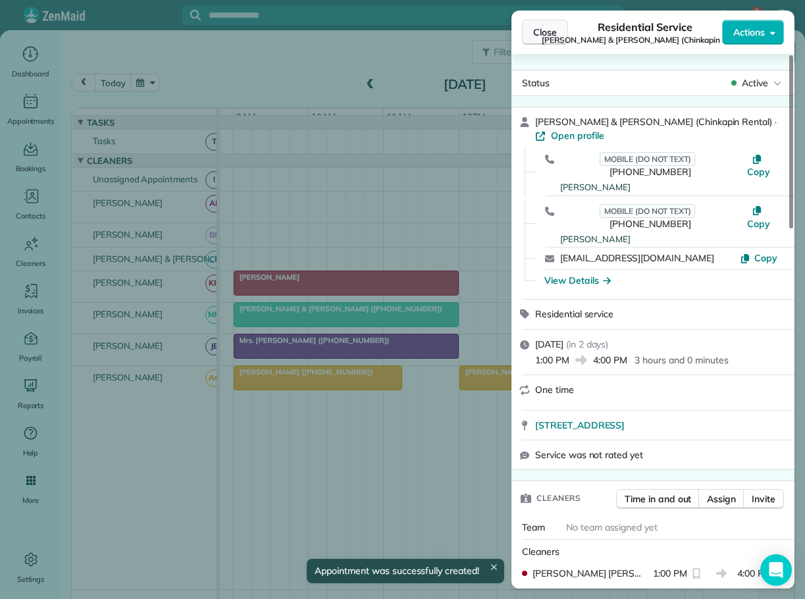
click at [539, 28] on span "Close" at bounding box center [545, 32] width 24 height 13
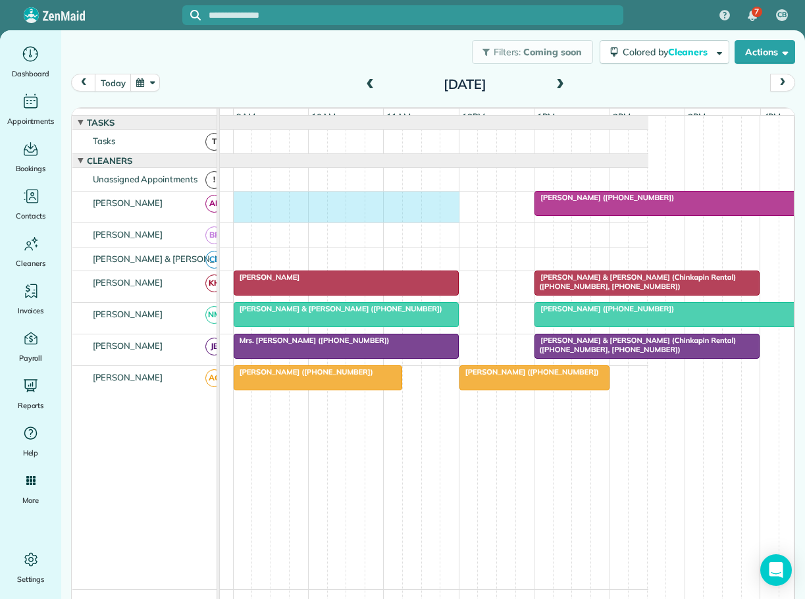
drag, startPoint x: 242, startPoint y: 205, endPoint x: 438, endPoint y: 210, distance: 196.9
click at [452, 210] on div "[PERSON_NAME] ([PHONE_NUMBER])" at bounding box center [365, 207] width 566 height 31
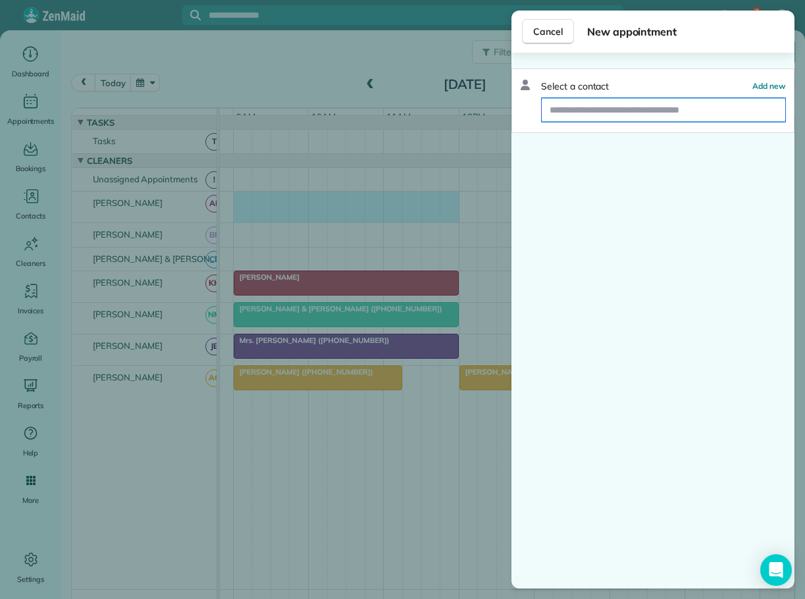
click at [571, 113] on input "text" at bounding box center [664, 110] width 244 height 24
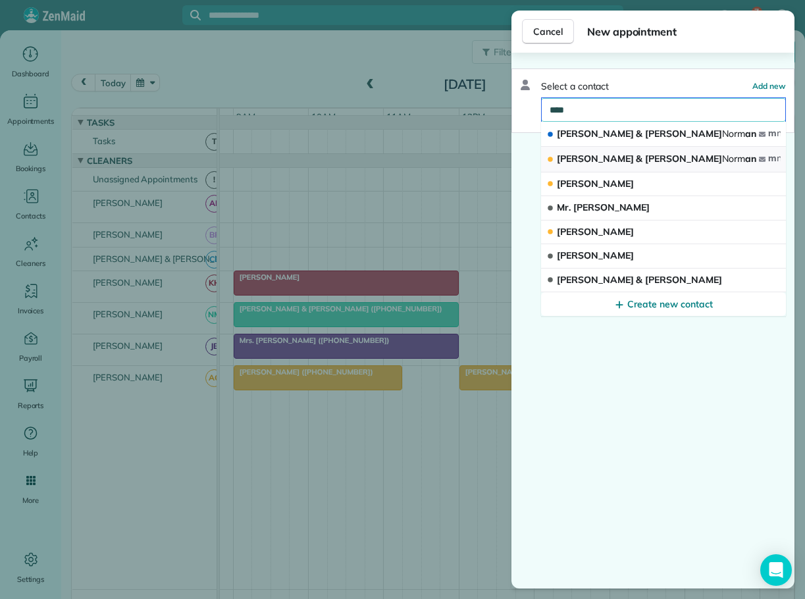
type input "****"
click at [589, 155] on span "[PERSON_NAME] & [PERSON_NAME] [PERSON_NAME] an" at bounding box center [656, 159] width 199 height 12
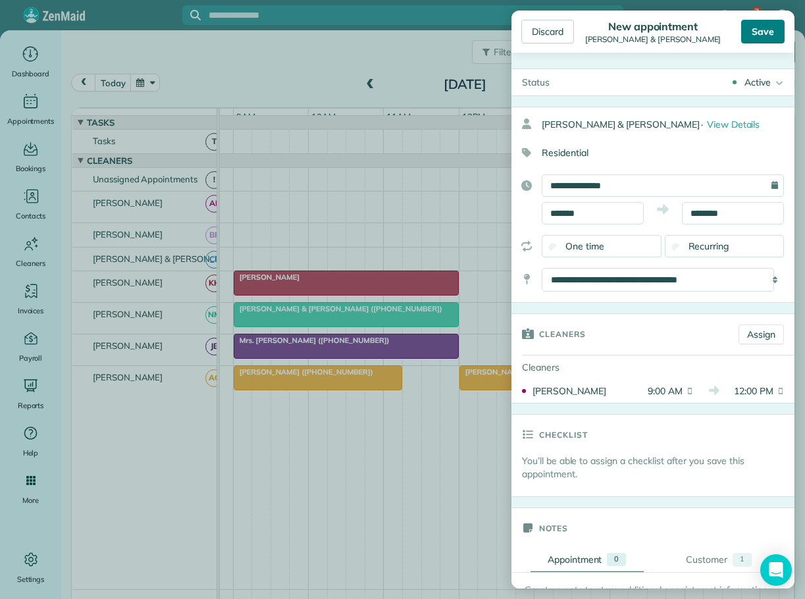
click at [762, 32] on div "Save" at bounding box center [762, 32] width 43 height 24
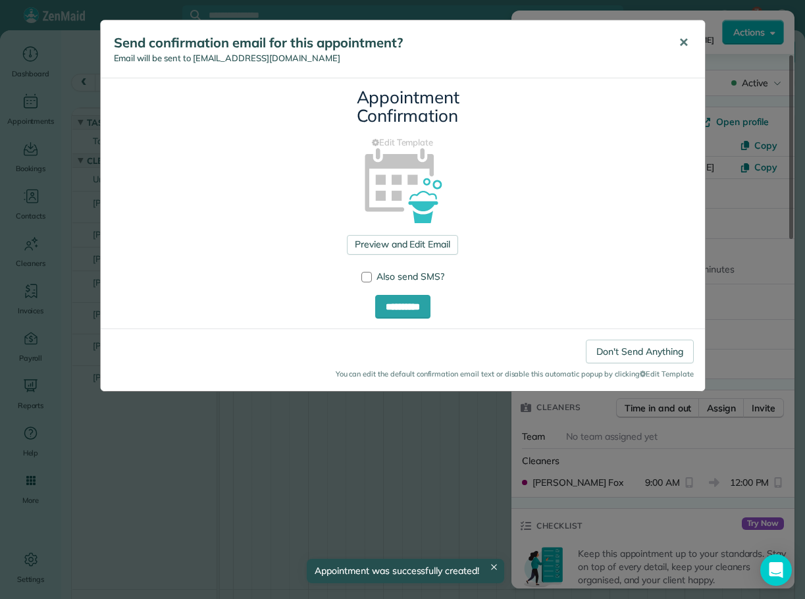
click at [686, 40] on span "✕" at bounding box center [684, 42] width 10 height 15
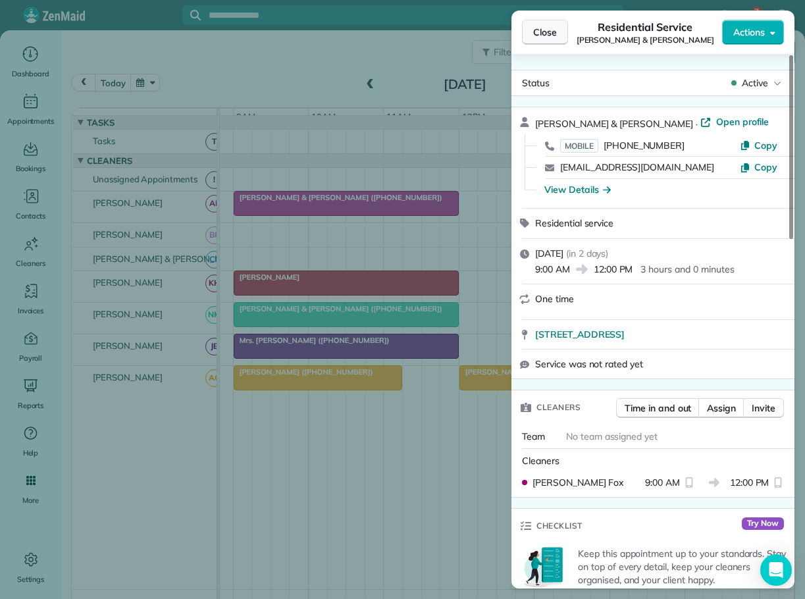
click at [548, 30] on span "Close" at bounding box center [545, 32] width 24 height 13
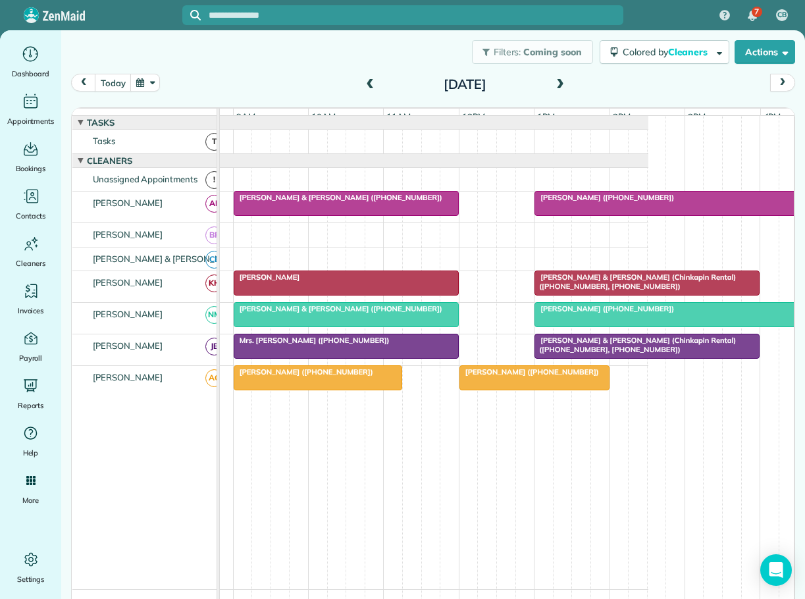
click at [555, 84] on span at bounding box center [560, 85] width 14 height 12
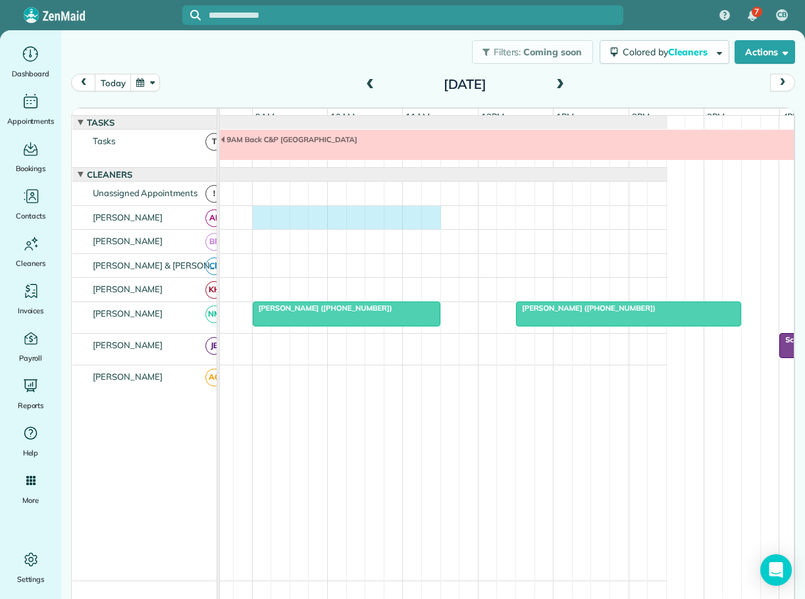
drag, startPoint x: 257, startPoint y: 219, endPoint x: 433, endPoint y: 221, distance: 175.8
click at [433, 221] on div at bounding box center [384, 218] width 566 height 24
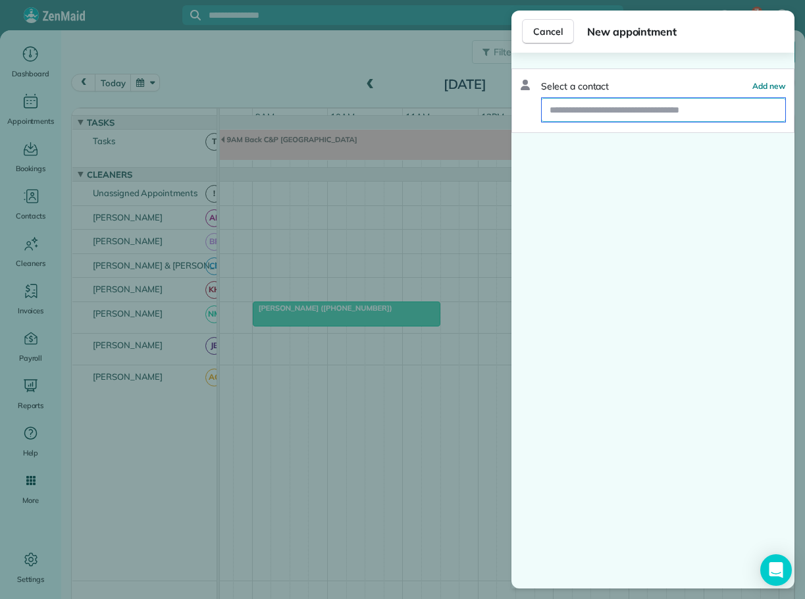
click at [564, 110] on input "text" at bounding box center [664, 110] width 244 height 24
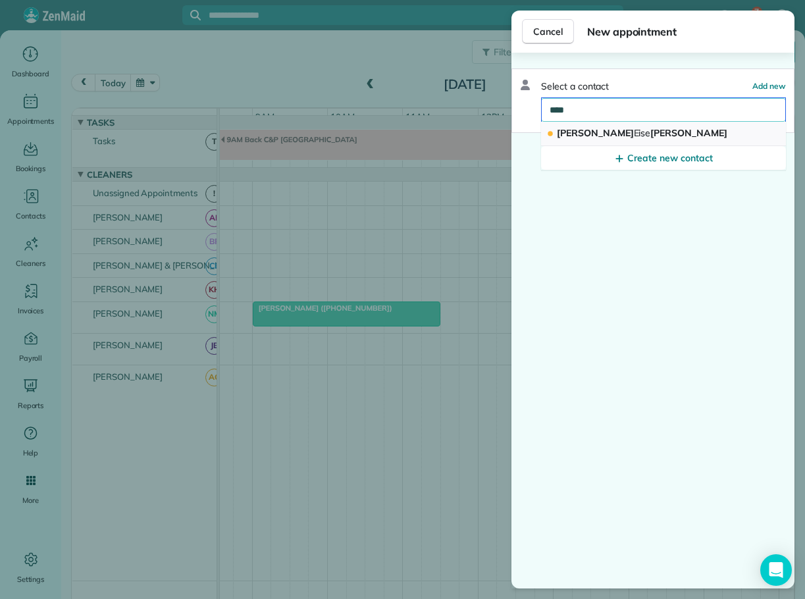
type input "****"
click at [579, 132] on span "[PERSON_NAME] [PERSON_NAME]" at bounding box center [642, 133] width 171 height 12
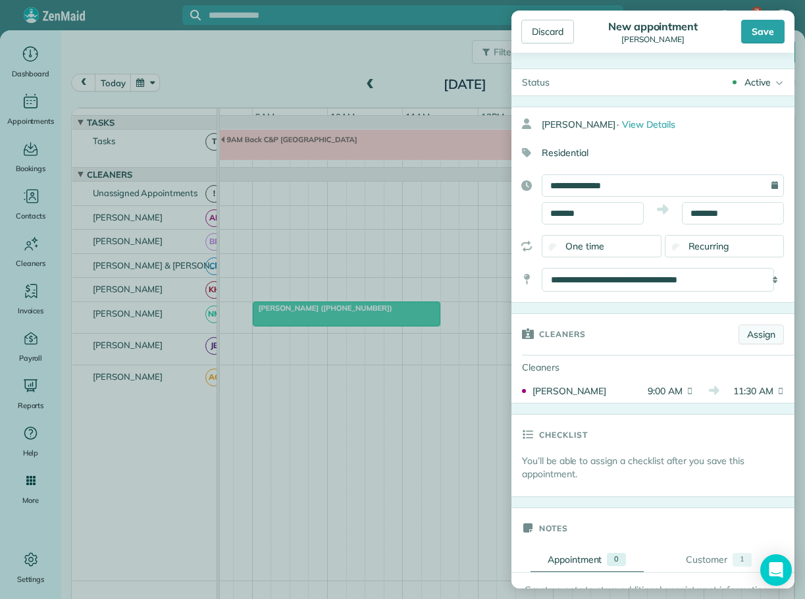
click at [745, 333] on link "Assign" at bounding box center [761, 335] width 45 height 20
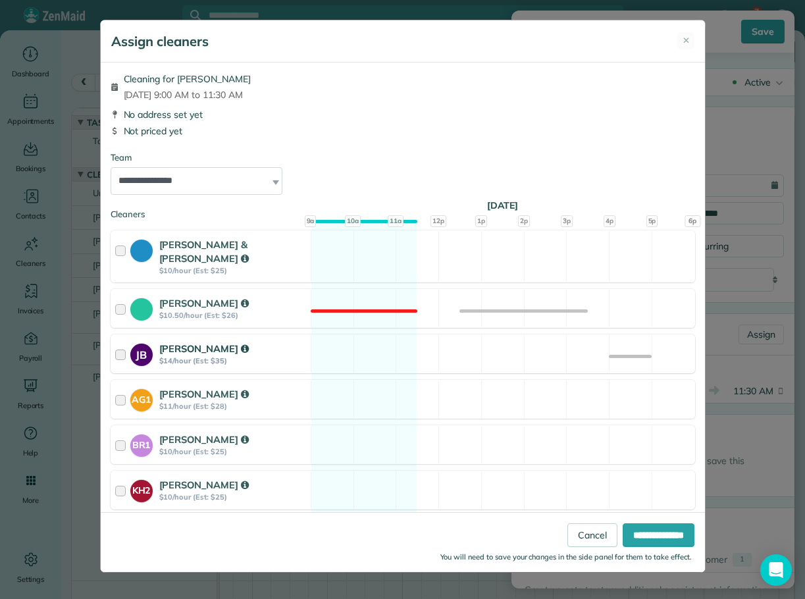
scroll to position [46, 0]
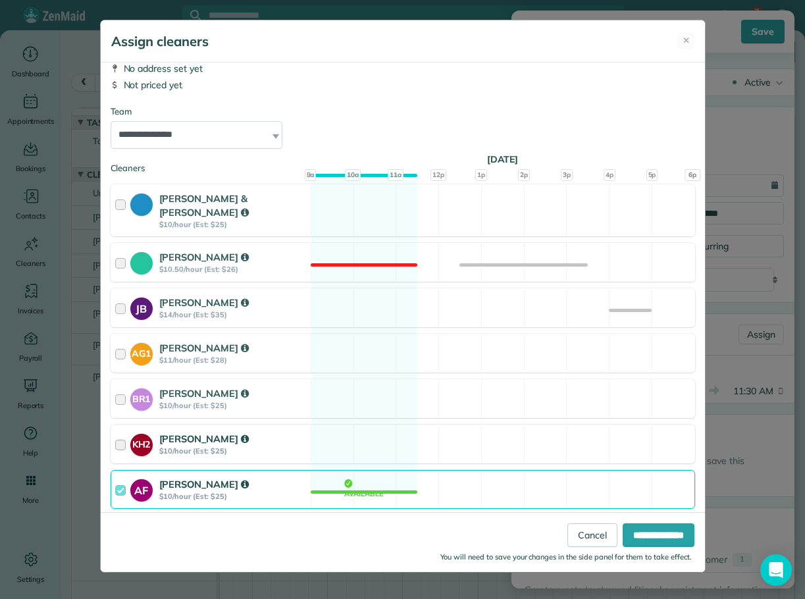
click at [118, 432] on div at bounding box center [122, 444] width 15 height 24
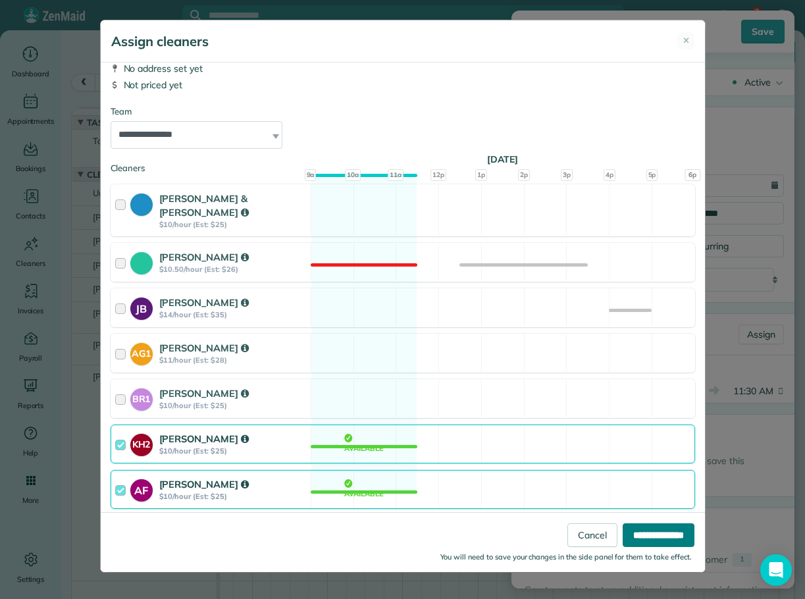
click at [631, 537] on input "**********" at bounding box center [659, 535] width 72 height 24
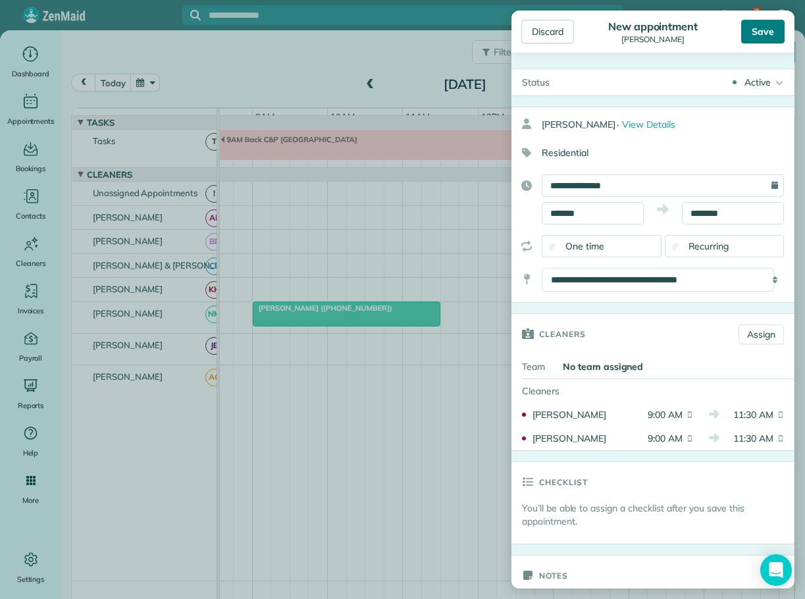
click at [768, 28] on div "Save" at bounding box center [762, 32] width 43 height 24
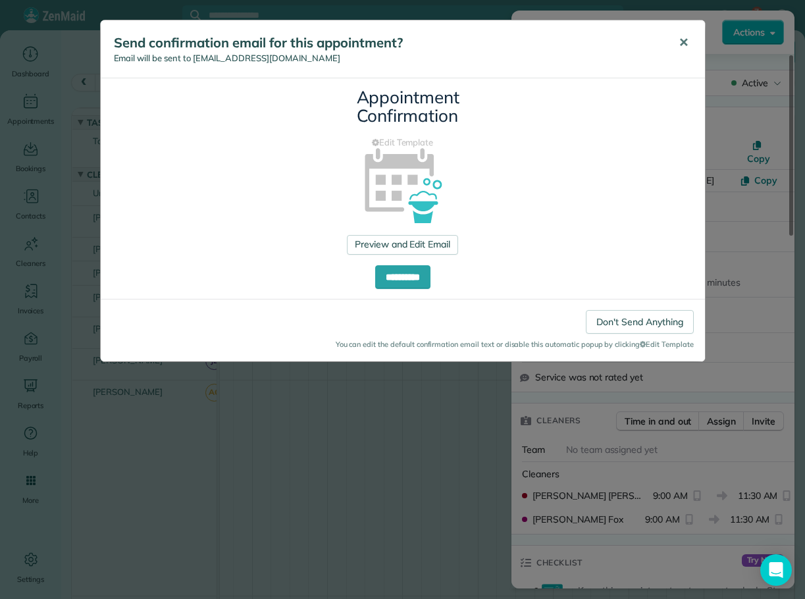
click at [683, 38] on span "✕" at bounding box center [684, 42] width 10 height 15
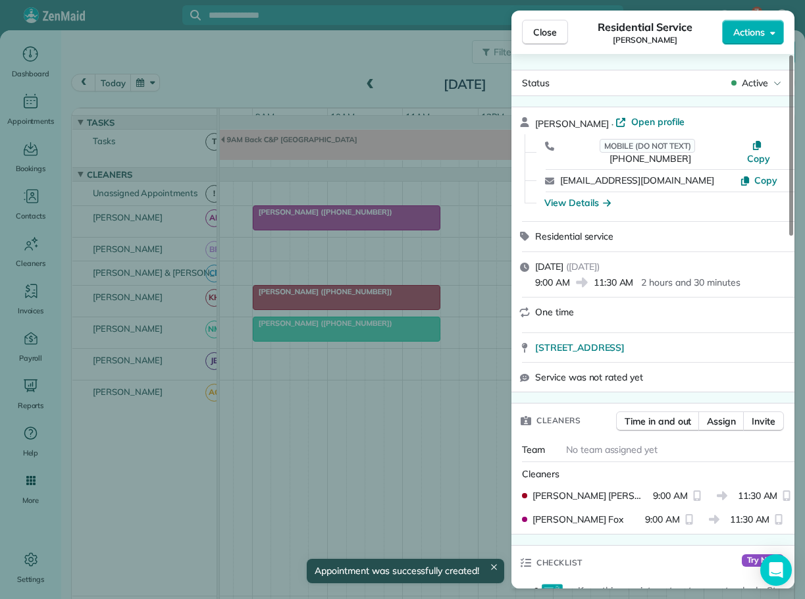
drag, startPoint x: 537, startPoint y: 32, endPoint x: 542, endPoint y: 51, distance: 19.6
click at [538, 32] on span "Close" at bounding box center [545, 32] width 24 height 13
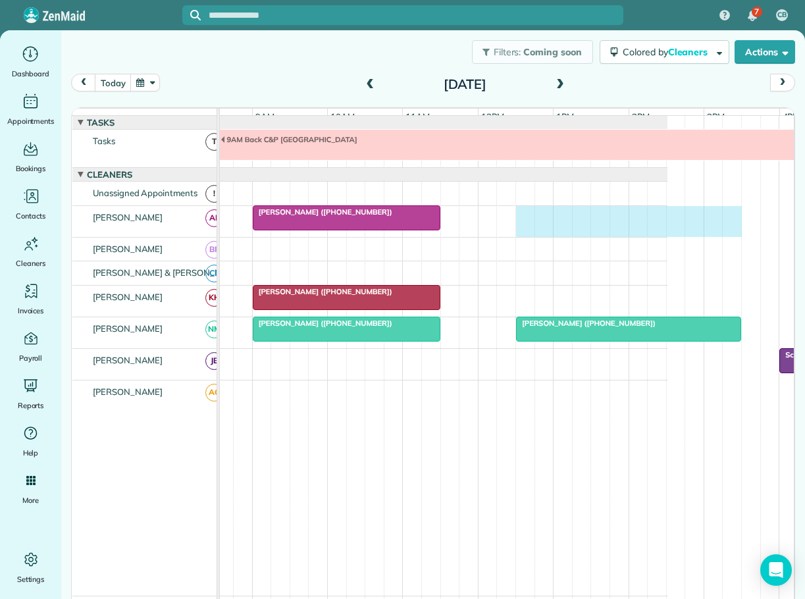
drag, startPoint x: 522, startPoint y: 223, endPoint x: 731, endPoint y: 230, distance: 208.8
click at [668, 230] on div "[PERSON_NAME] ([PHONE_NUMBER])" at bounding box center [384, 221] width 566 height 31
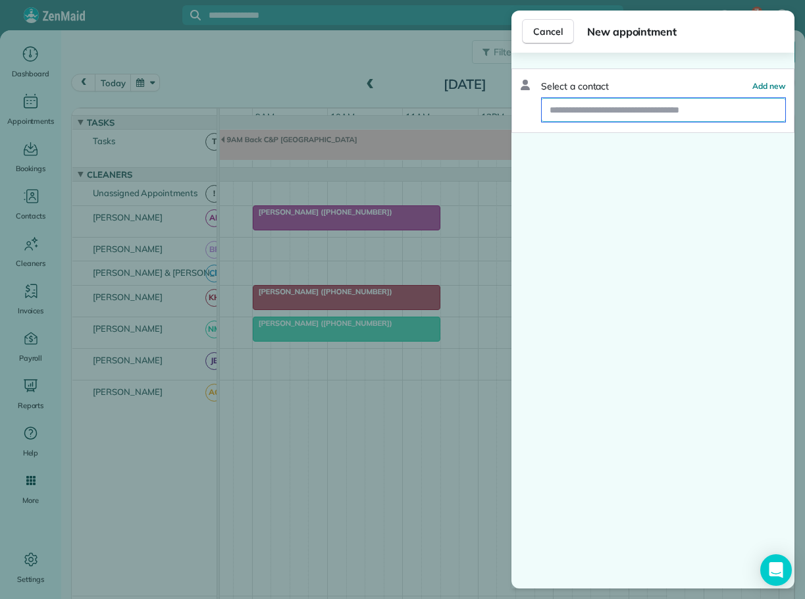
click at [587, 113] on input "text" at bounding box center [664, 110] width 244 height 24
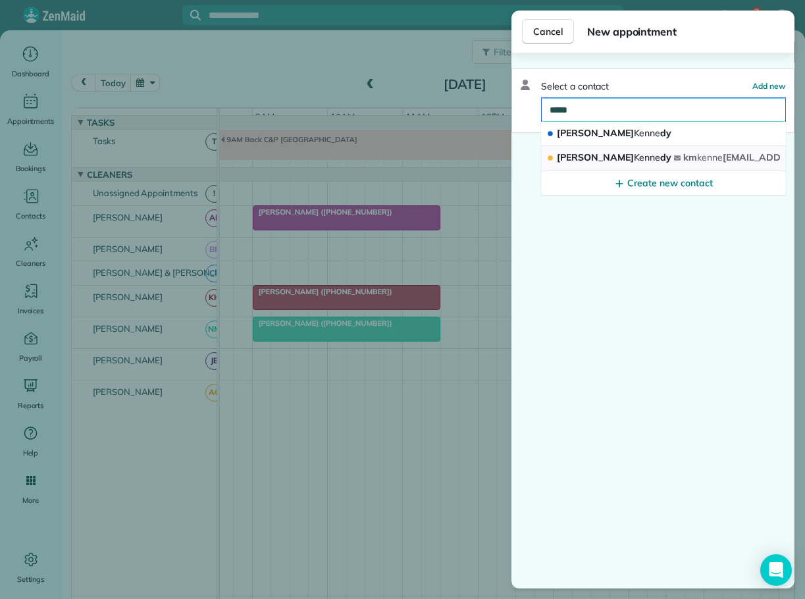
type input "*****"
click at [634, 155] on span "Kenne" at bounding box center [647, 157] width 27 height 12
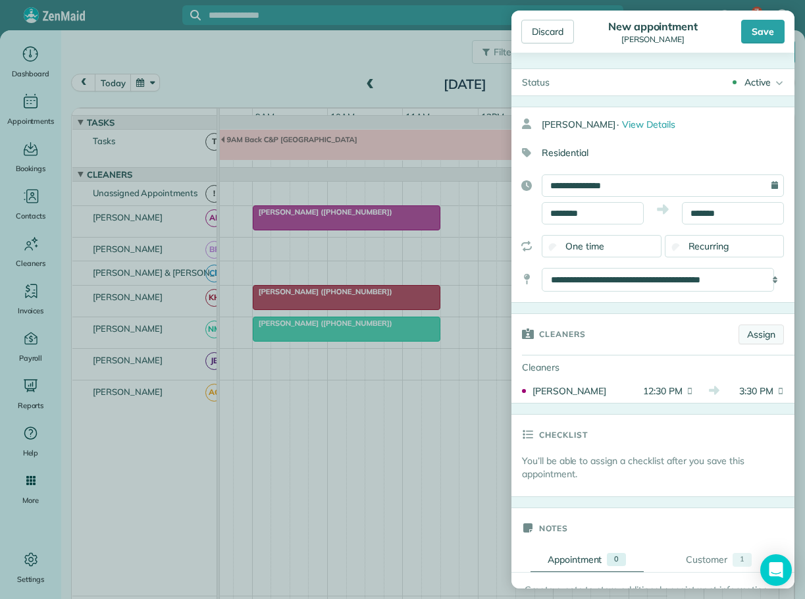
click at [751, 331] on link "Assign" at bounding box center [761, 335] width 45 height 20
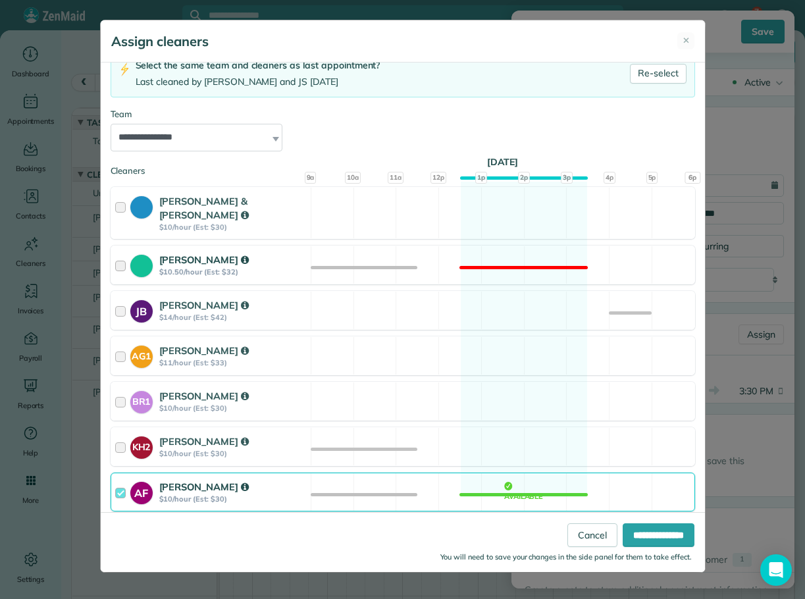
scroll to position [101, 0]
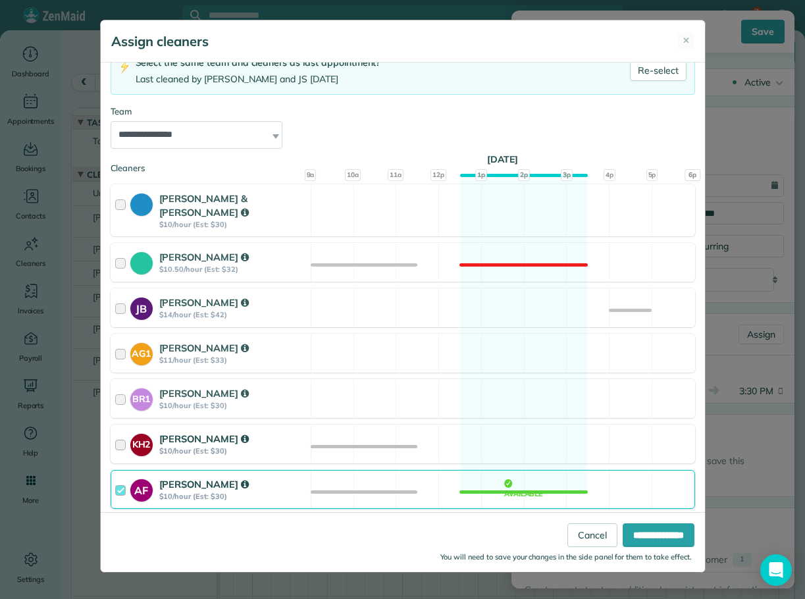
click at [120, 433] on div at bounding box center [122, 444] width 15 height 24
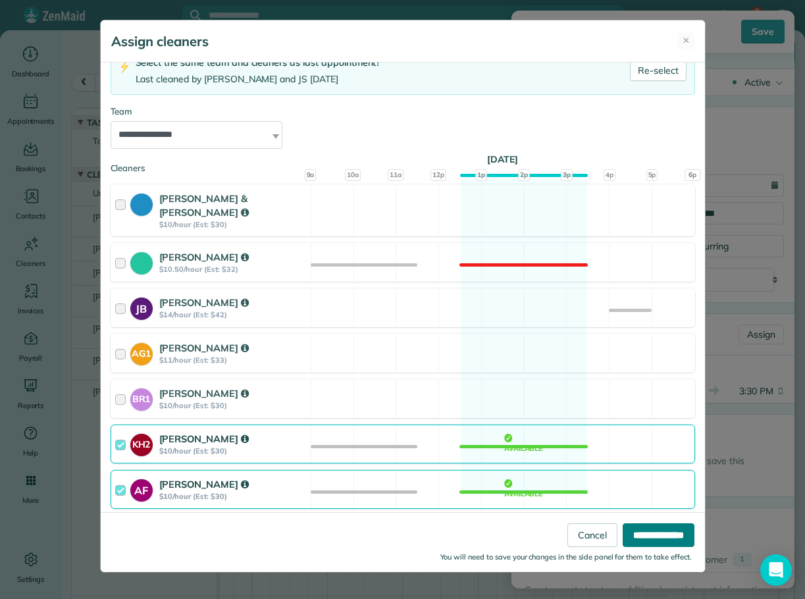
click at [650, 535] on input "**********" at bounding box center [659, 535] width 72 height 24
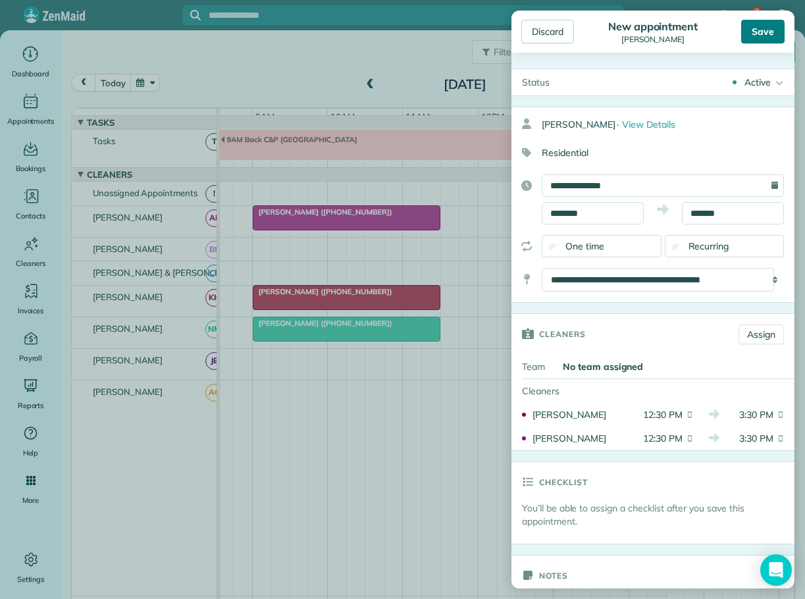
click at [762, 24] on div "Save" at bounding box center [762, 32] width 43 height 24
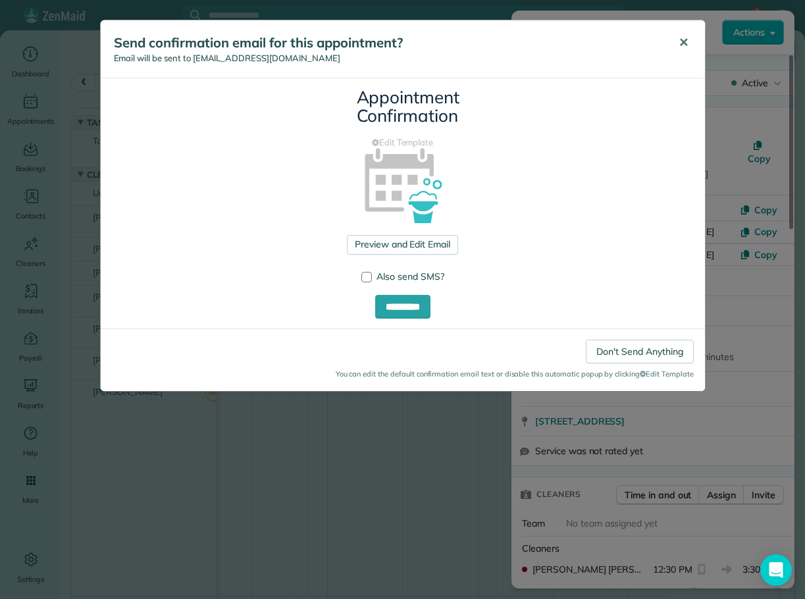
click at [687, 39] on span "✕" at bounding box center [684, 42] width 10 height 15
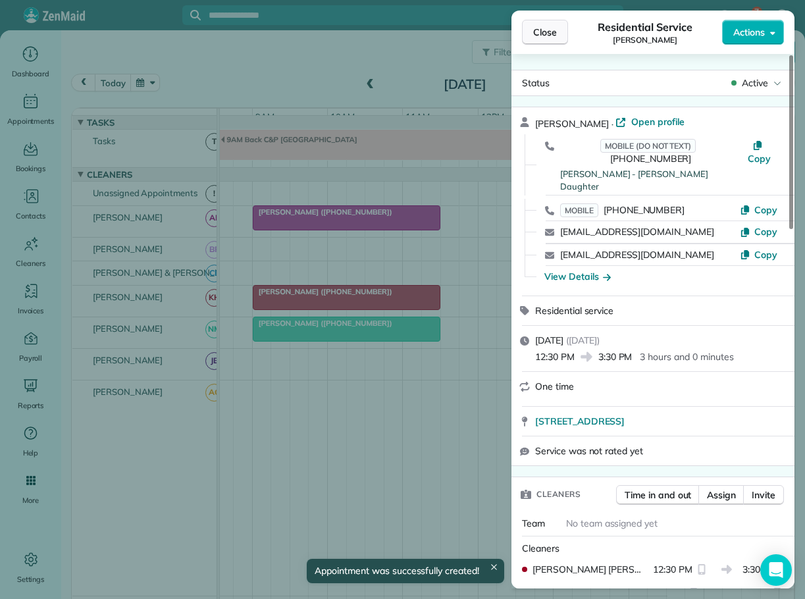
click at [548, 36] on span "Close" at bounding box center [545, 32] width 24 height 13
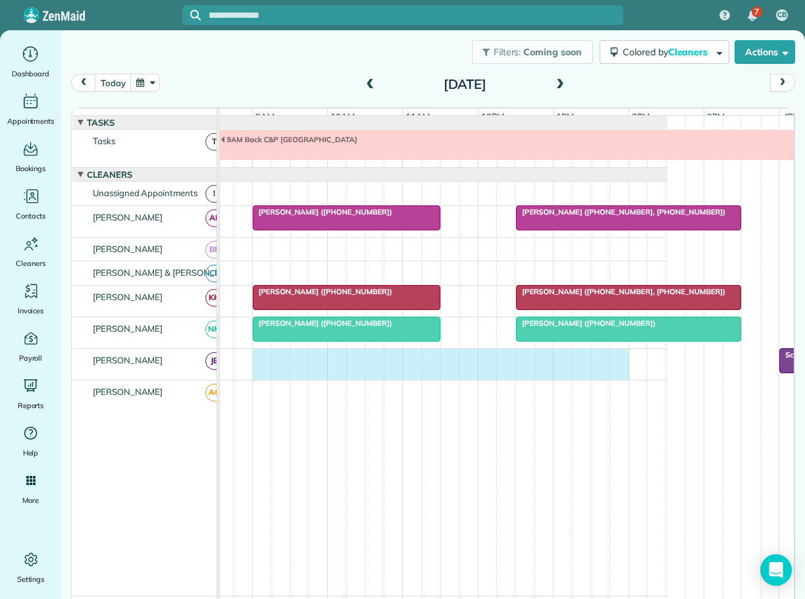
drag, startPoint x: 258, startPoint y: 367, endPoint x: 620, endPoint y: 380, distance: 361.7
click at [620, 380] on div "Scheduled Off" at bounding box center [384, 364] width 566 height 31
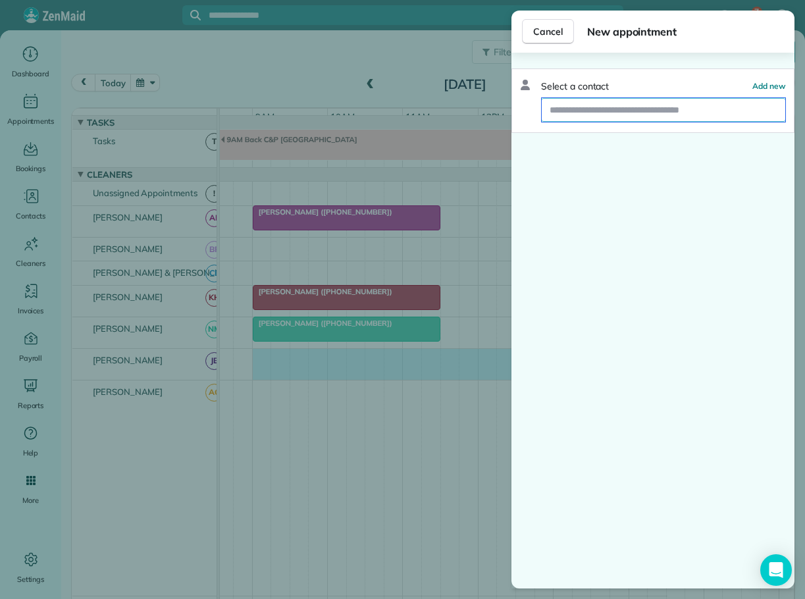
click at [591, 107] on input "text" at bounding box center [664, 110] width 244 height 24
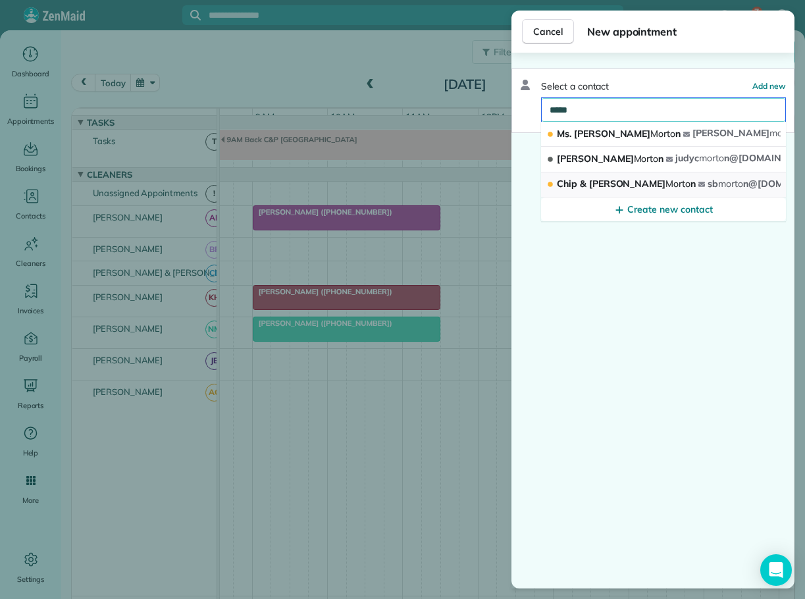
type input "*****"
click at [597, 182] on span "Chip & [PERSON_NAME] n" at bounding box center [626, 184] width 139 height 12
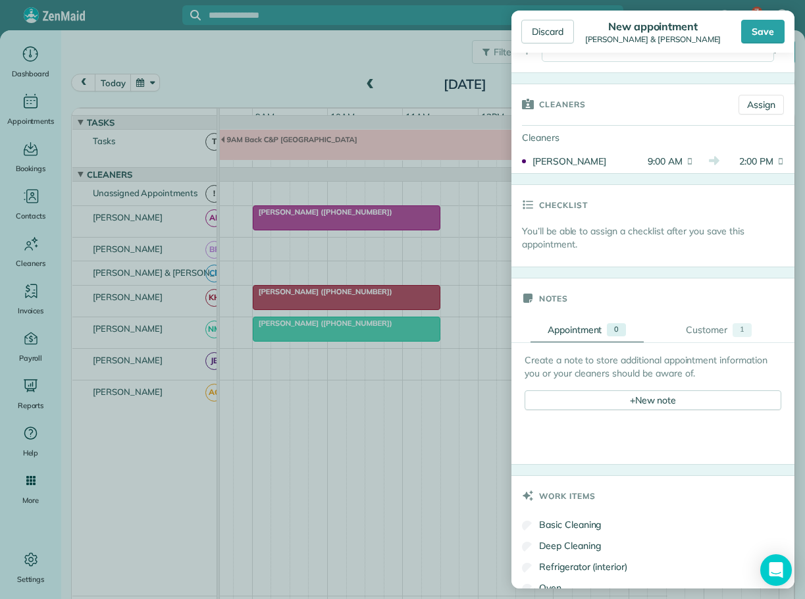
scroll to position [263, 0]
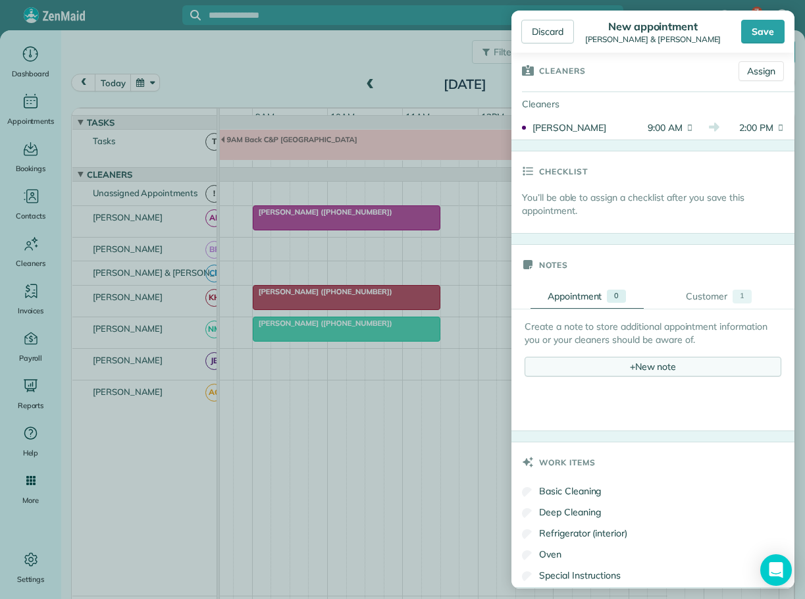
click at [636, 363] on div "+ New note" at bounding box center [653, 367] width 257 height 20
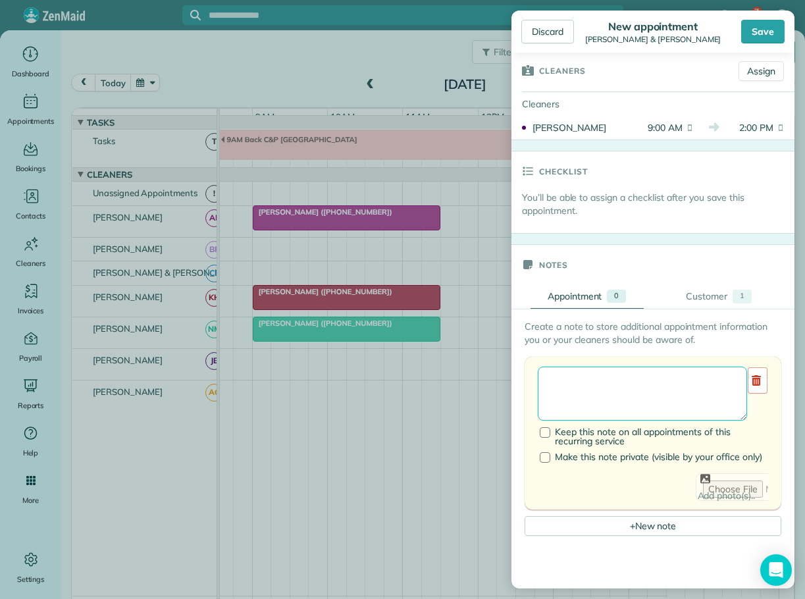
click at [561, 390] on textarea at bounding box center [642, 394] width 209 height 54
type textarea "**********"
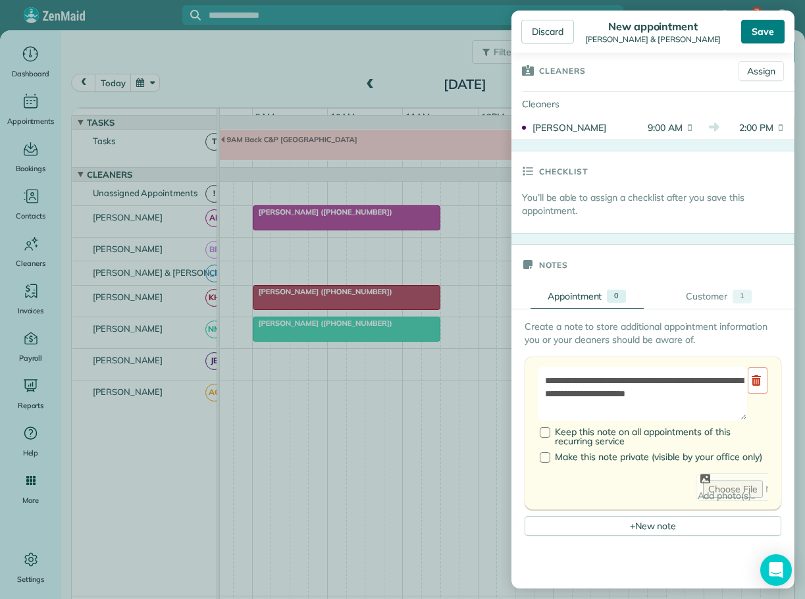
click at [768, 24] on div "Save" at bounding box center [762, 32] width 43 height 24
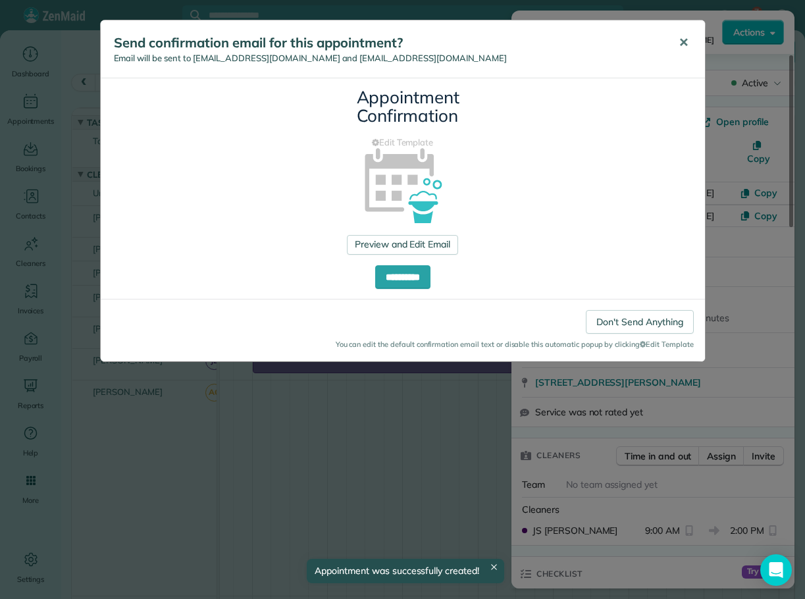
click at [682, 36] on span "✕" at bounding box center [684, 42] width 10 height 15
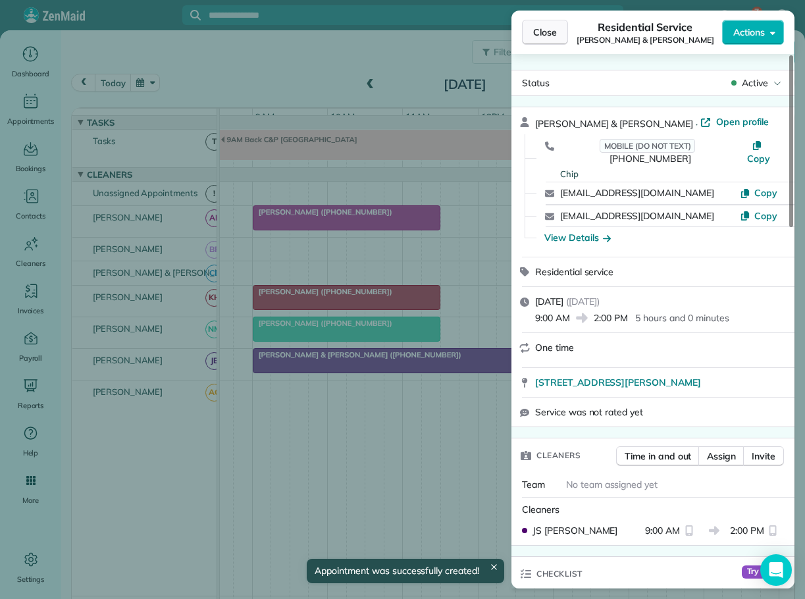
click at [545, 36] on span "Close" at bounding box center [545, 32] width 24 height 13
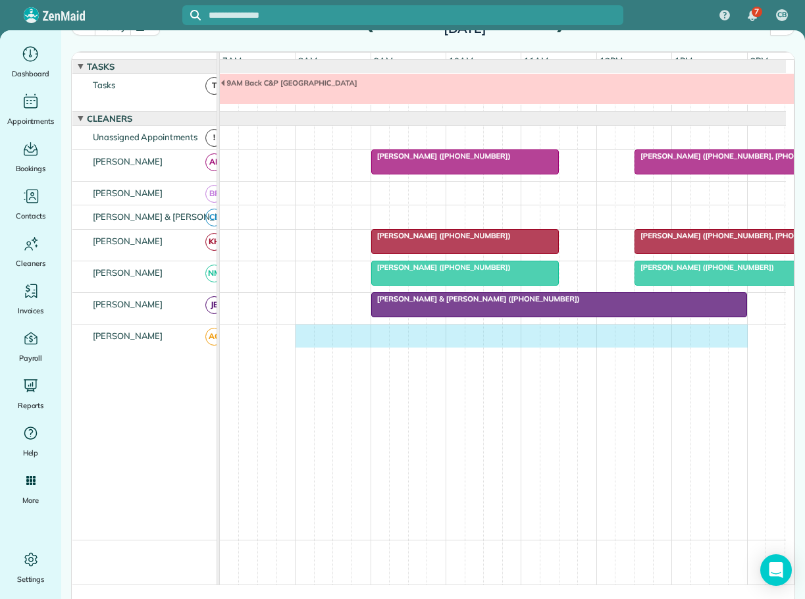
drag, startPoint x: 296, startPoint y: 339, endPoint x: 745, endPoint y: 360, distance: 448.8
click at [745, 360] on td at bounding box center [503, 432] width 566 height 217
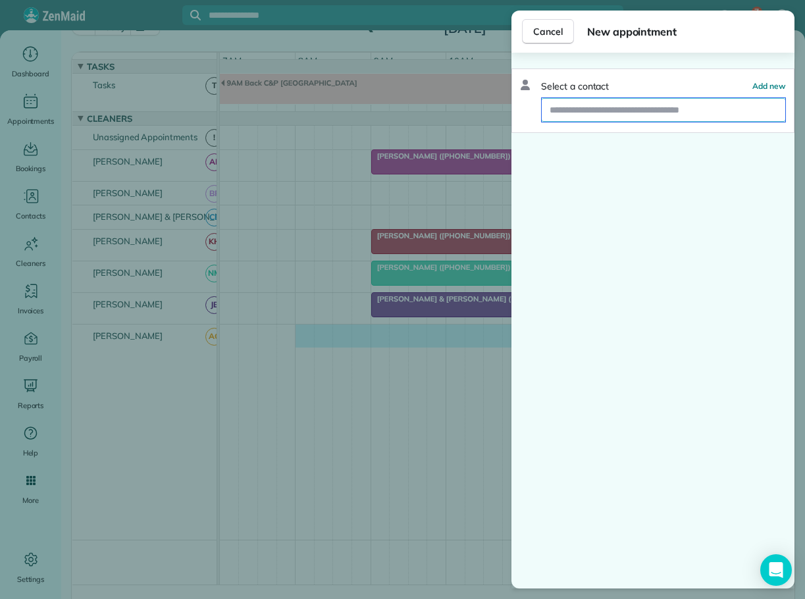
click at [637, 111] on input "text" at bounding box center [664, 110] width 244 height 24
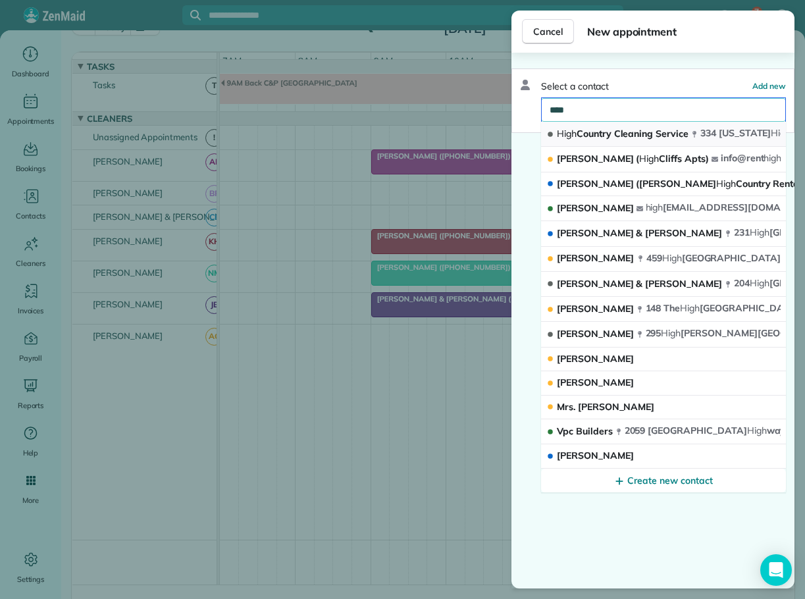
type input "****"
click at [635, 135] on span "High Country Cleaning Service" at bounding box center [623, 134] width 132 height 12
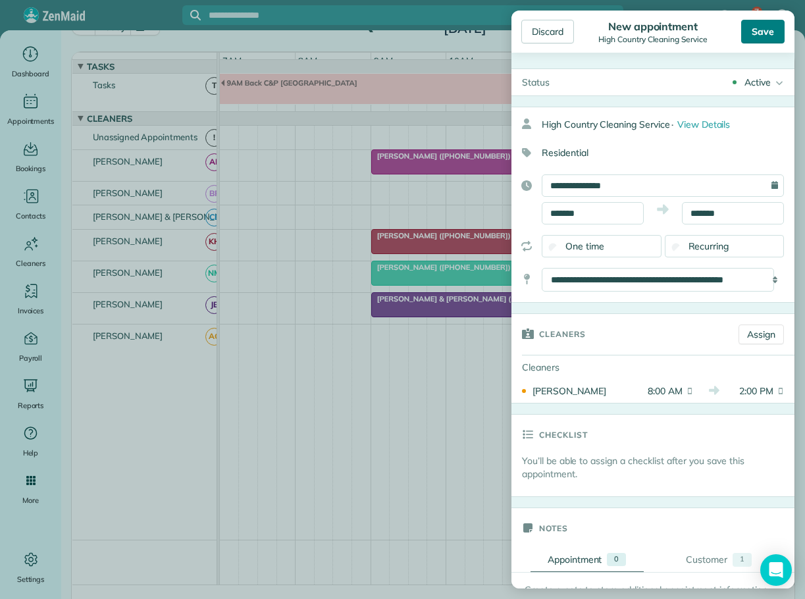
click at [762, 28] on div "Save" at bounding box center [762, 32] width 43 height 24
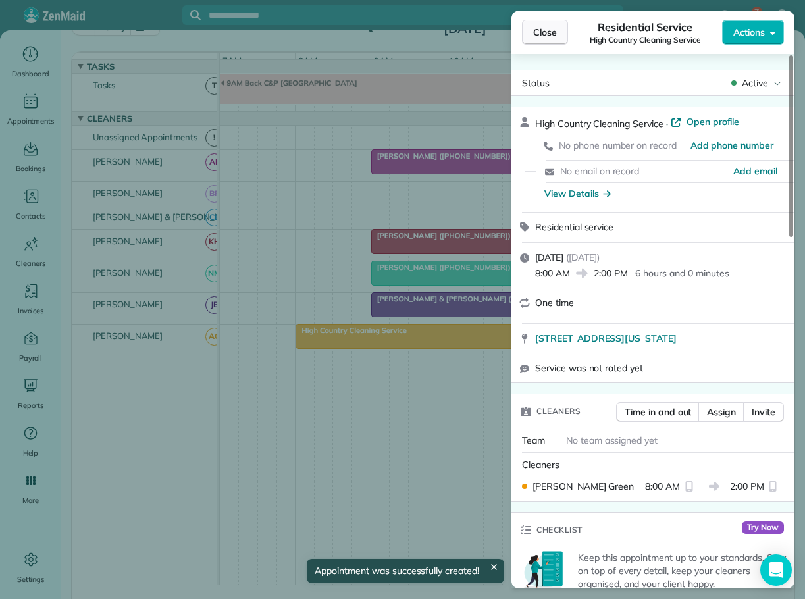
click at [547, 24] on button "Close" at bounding box center [545, 32] width 46 height 25
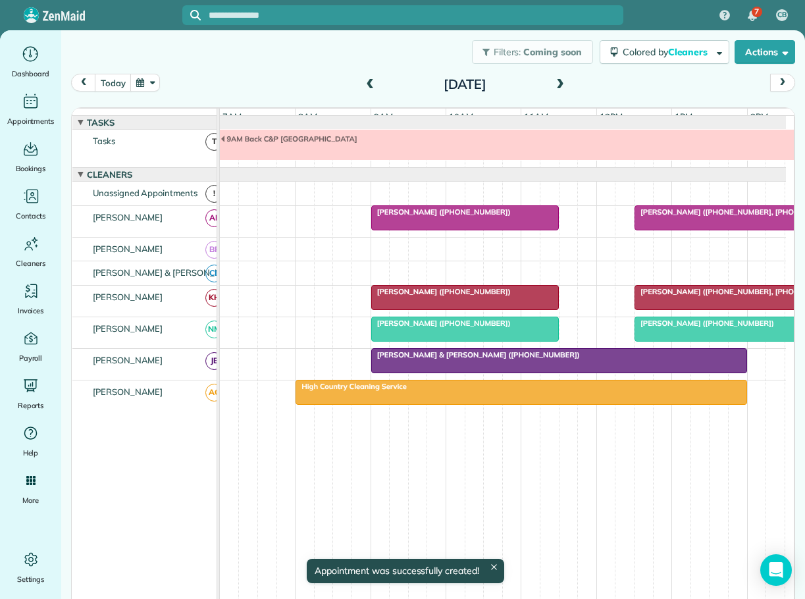
click at [366, 84] on span at bounding box center [370, 85] width 14 height 12
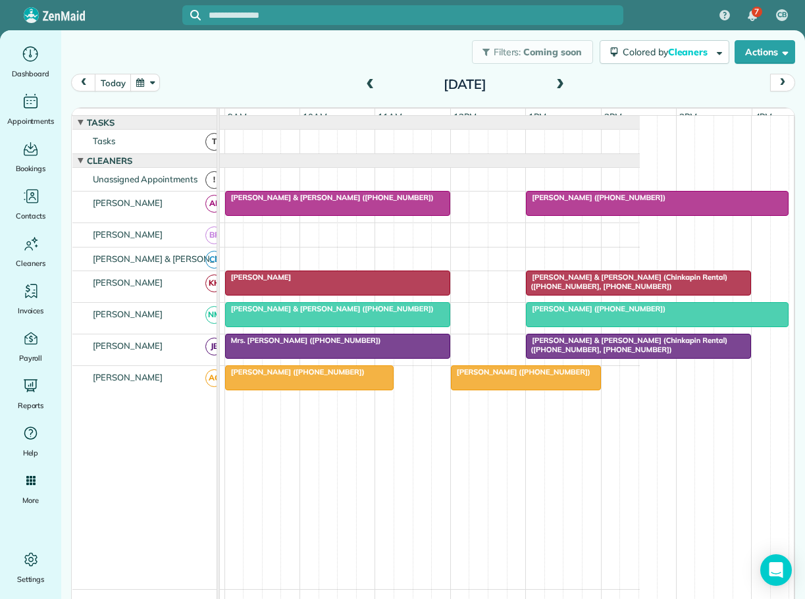
click at [553, 82] on span at bounding box center [560, 85] width 14 height 12
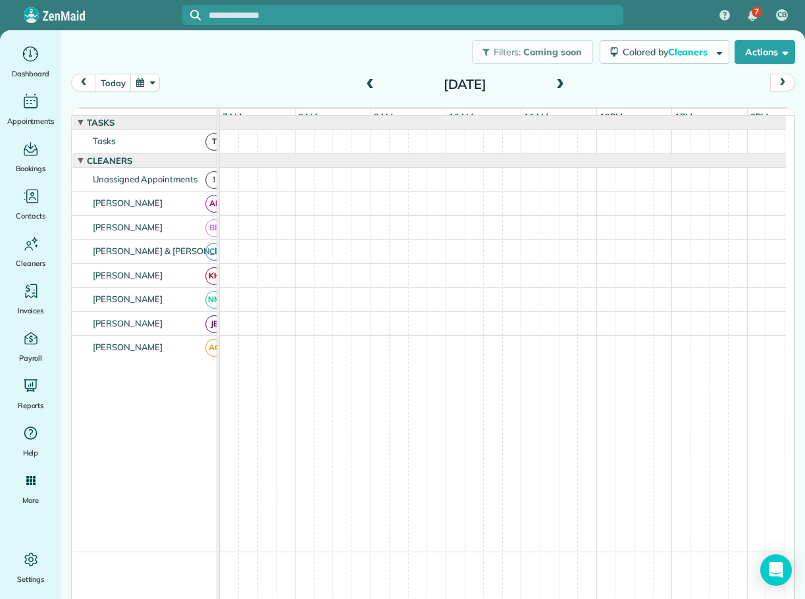
scroll to position [10, 0]
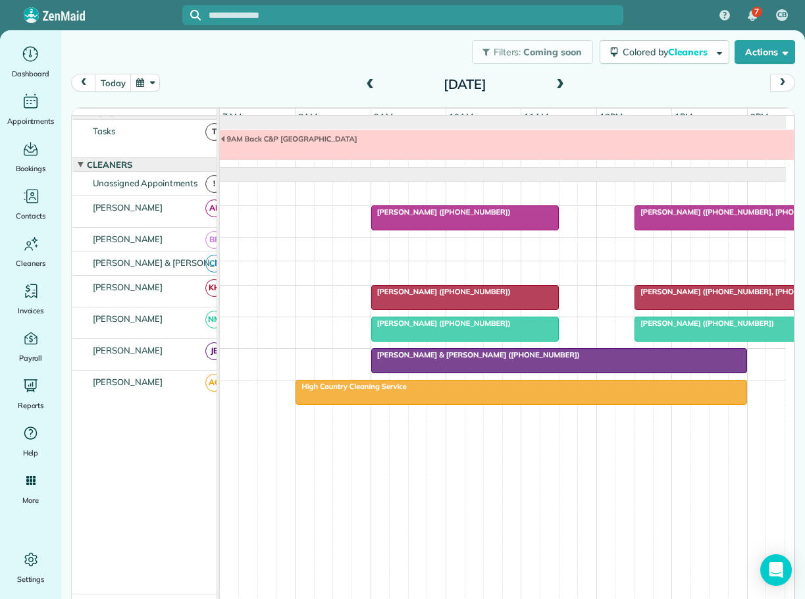
click at [555, 83] on span at bounding box center [560, 85] width 14 height 12
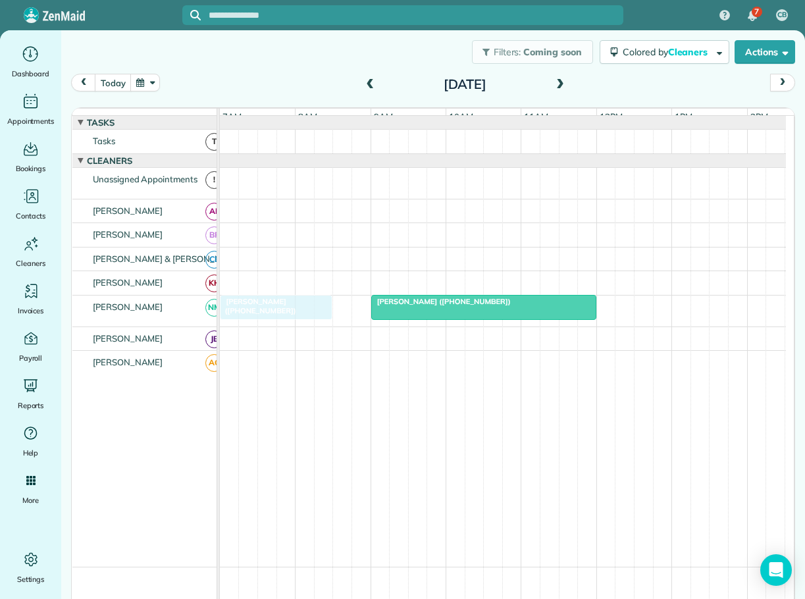
drag, startPoint x: 273, startPoint y: 186, endPoint x: 265, endPoint y: 313, distance: 128.0
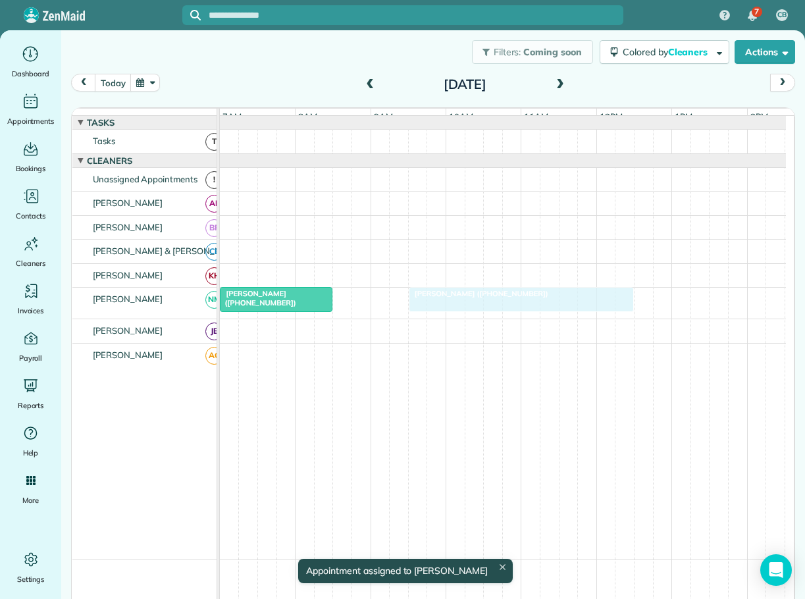
drag, startPoint x: 393, startPoint y: 307, endPoint x: 430, endPoint y: 309, distance: 36.9
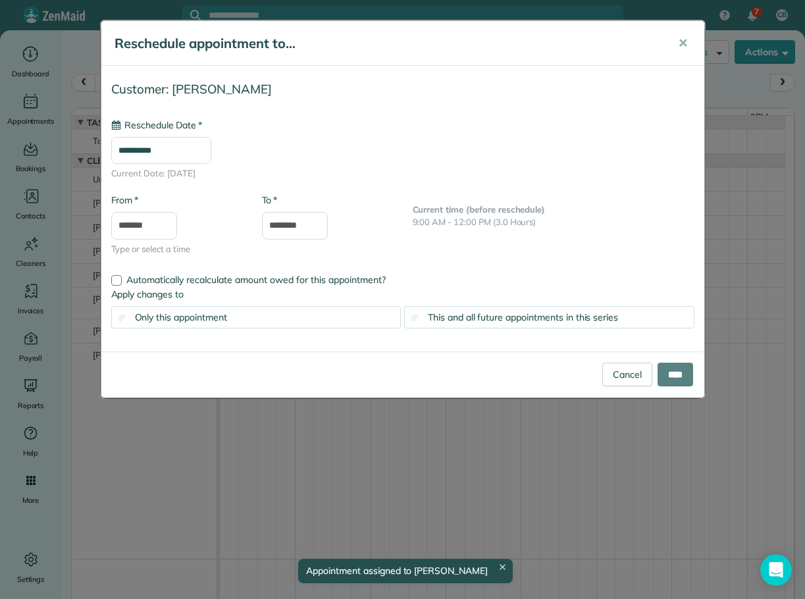
type input "**********"
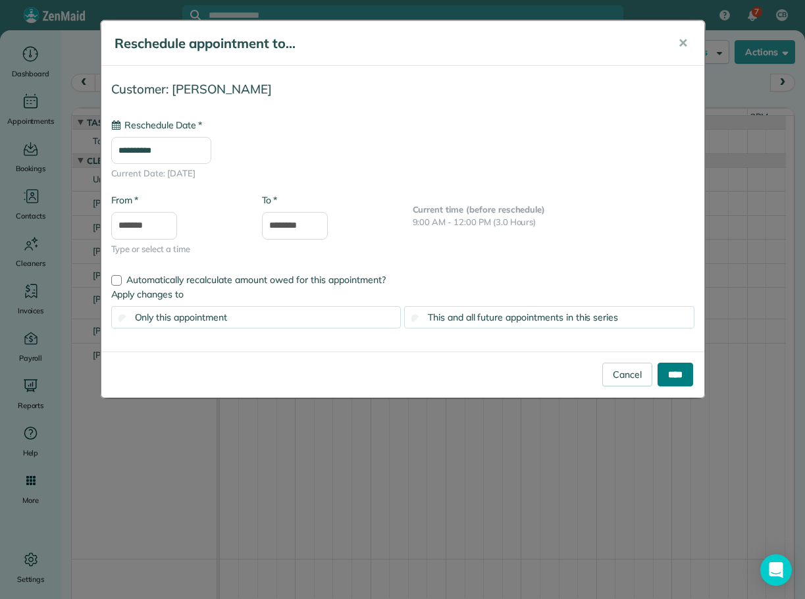
click at [673, 371] on input "****" at bounding box center [676, 375] width 36 height 24
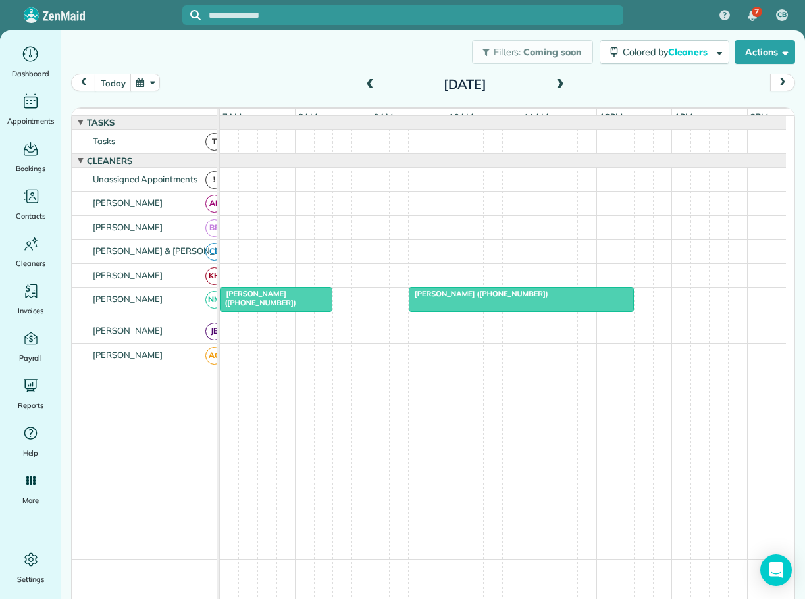
click at [329, 301] on link "[PERSON_NAME] ([PHONE_NUMBER])" at bounding box center [276, 299] width 113 height 25
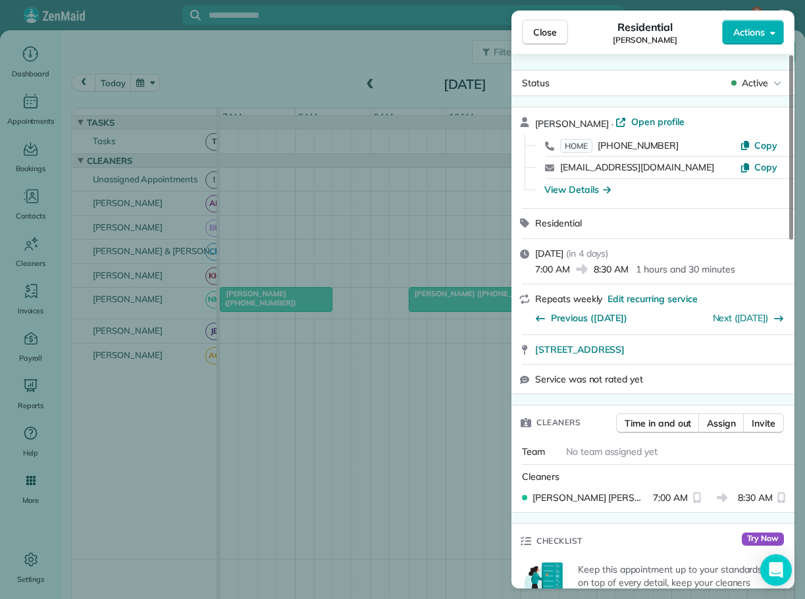
click at [544, 30] on span "Close" at bounding box center [545, 32] width 24 height 13
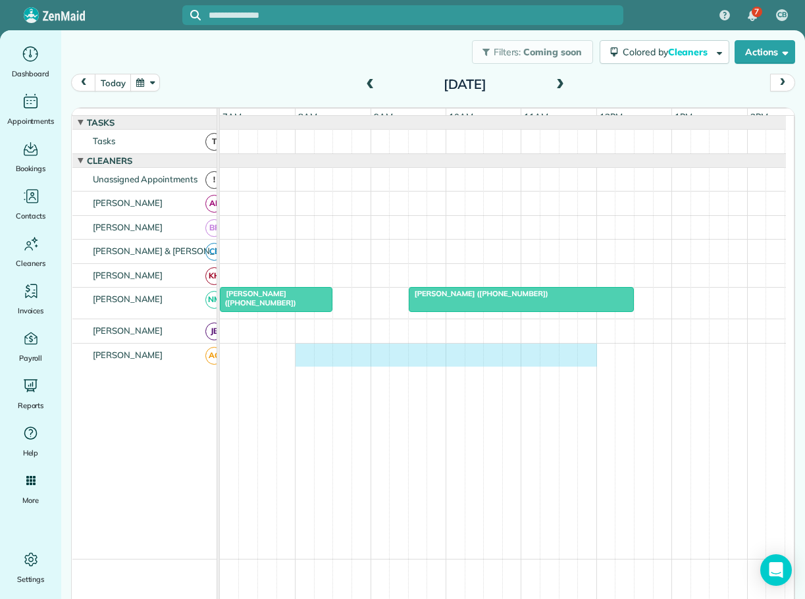
drag, startPoint x: 299, startPoint y: 362, endPoint x: 579, endPoint y: 390, distance: 281.9
click at [579, 390] on td at bounding box center [503, 451] width 566 height 217
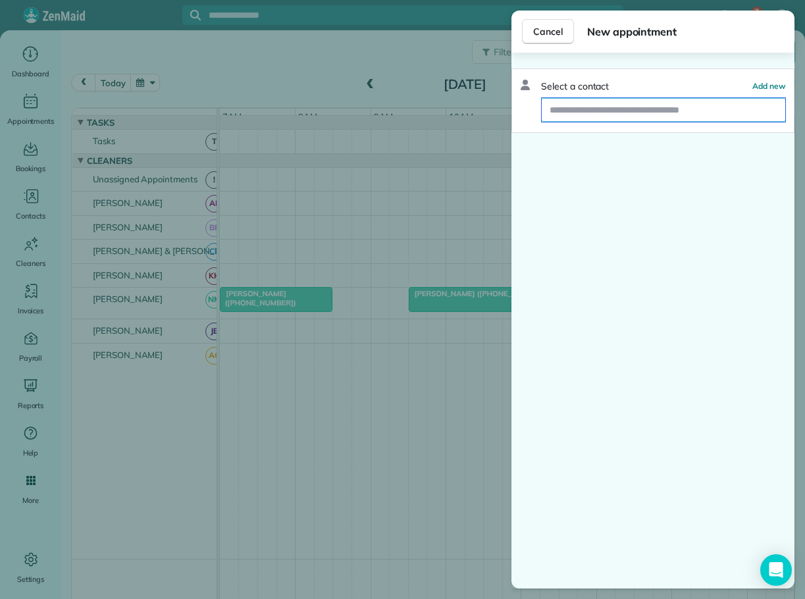
click at [600, 110] on input "text" at bounding box center [664, 110] width 244 height 24
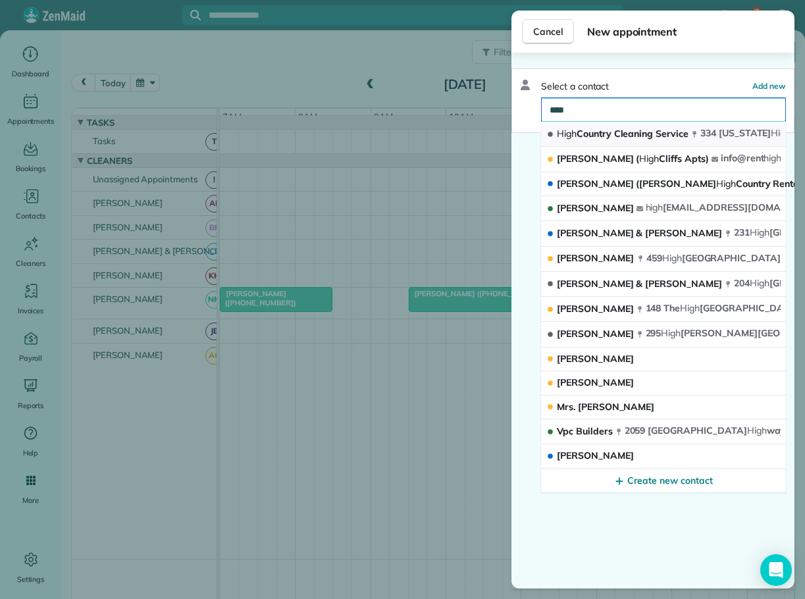
type input "****"
click at [594, 136] on span "High Country Cleaning Service" at bounding box center [623, 134] width 132 height 12
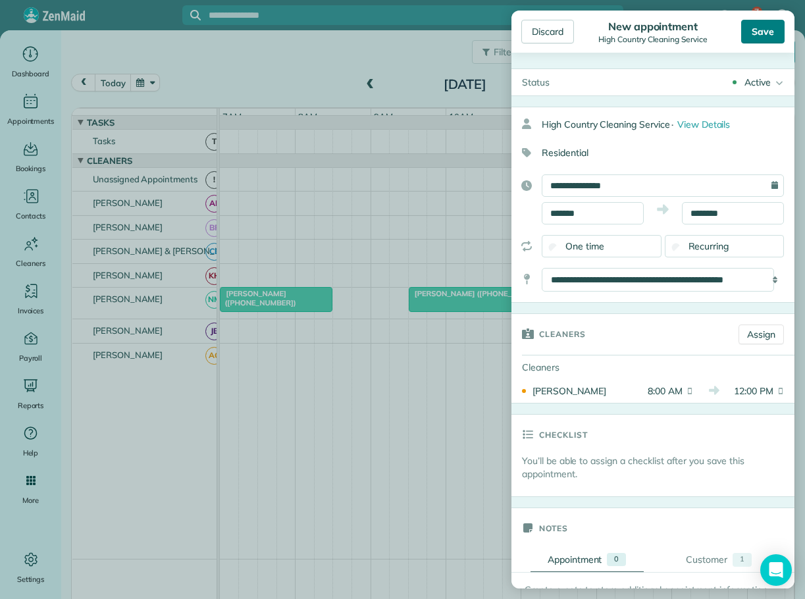
click at [769, 30] on div "Save" at bounding box center [762, 32] width 43 height 24
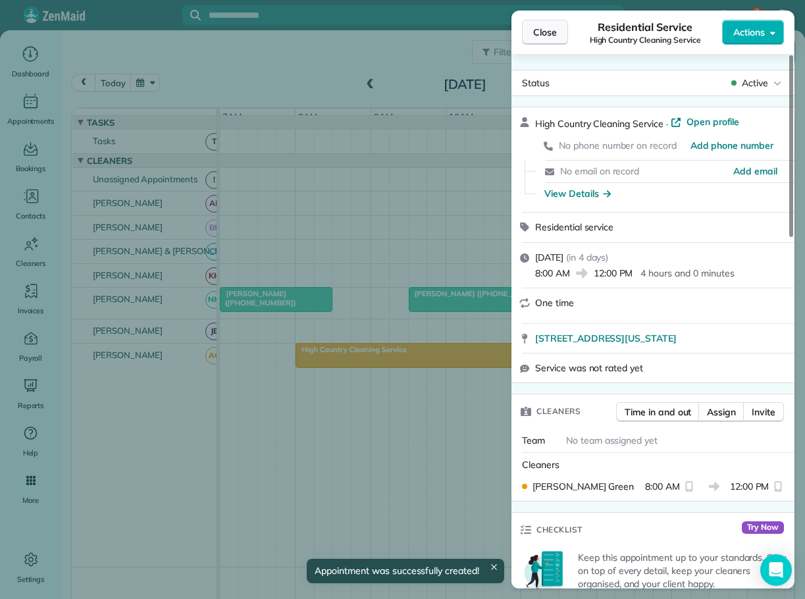
click at [553, 24] on button "Close" at bounding box center [545, 32] width 46 height 25
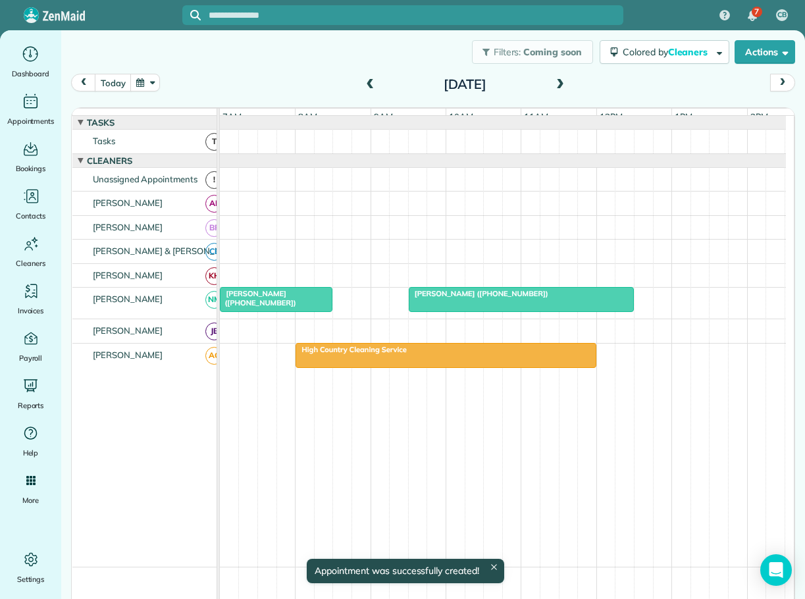
click at [365, 81] on span at bounding box center [370, 85] width 14 height 12
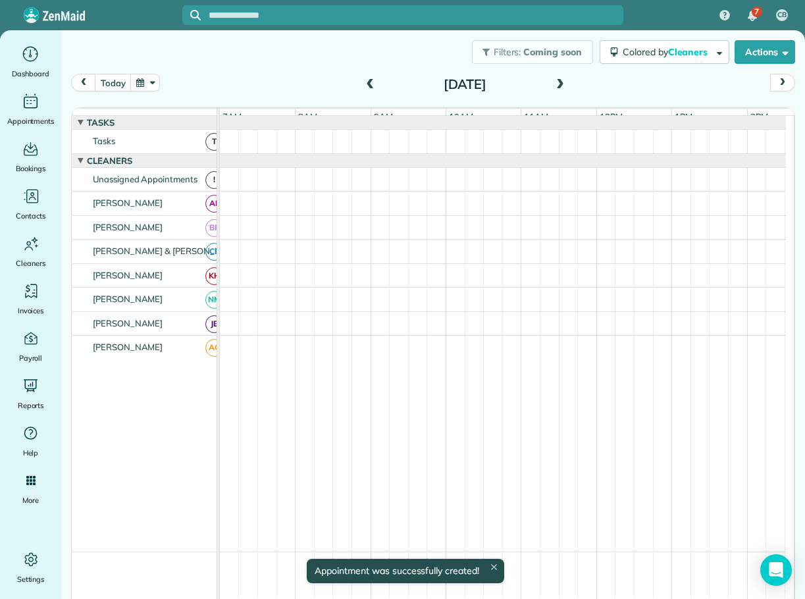
scroll to position [10, 0]
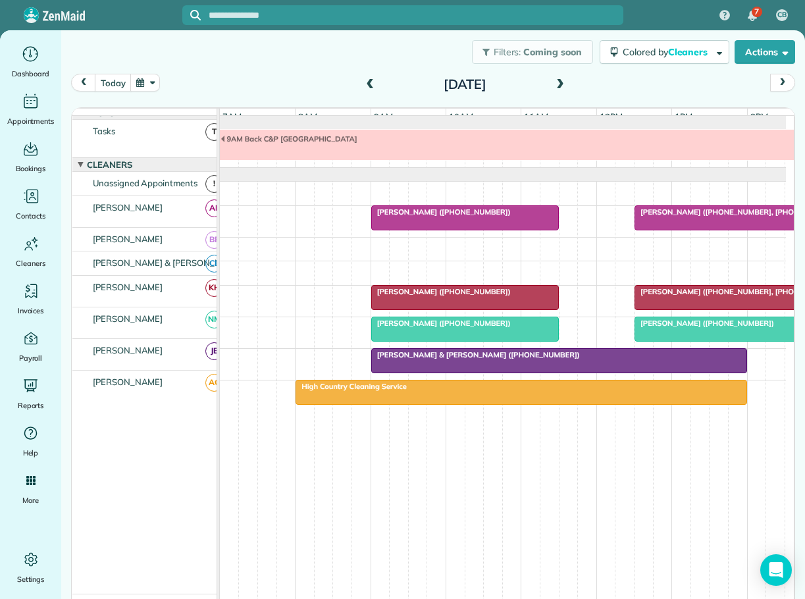
click at [554, 84] on span at bounding box center [560, 85] width 14 height 12
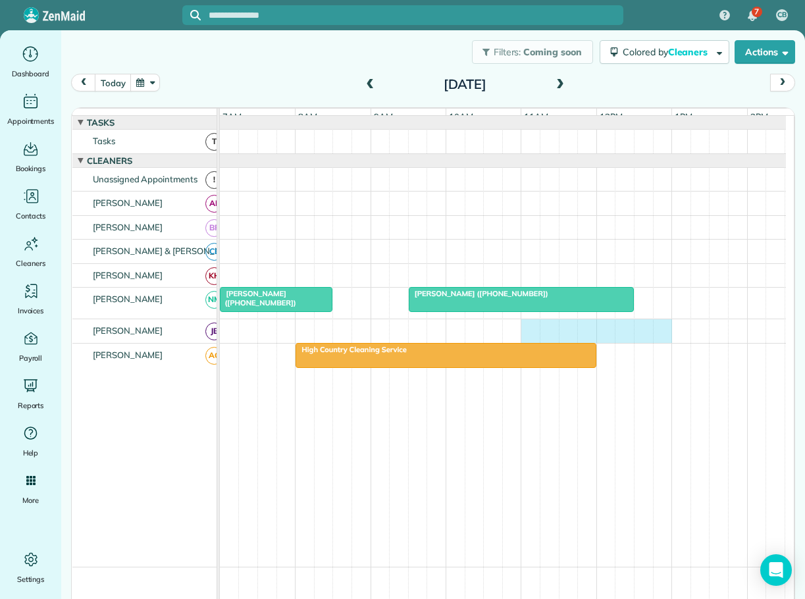
drag, startPoint x: 523, startPoint y: 334, endPoint x: 653, endPoint y: 337, distance: 129.7
click at [658, 337] on div at bounding box center [503, 331] width 566 height 24
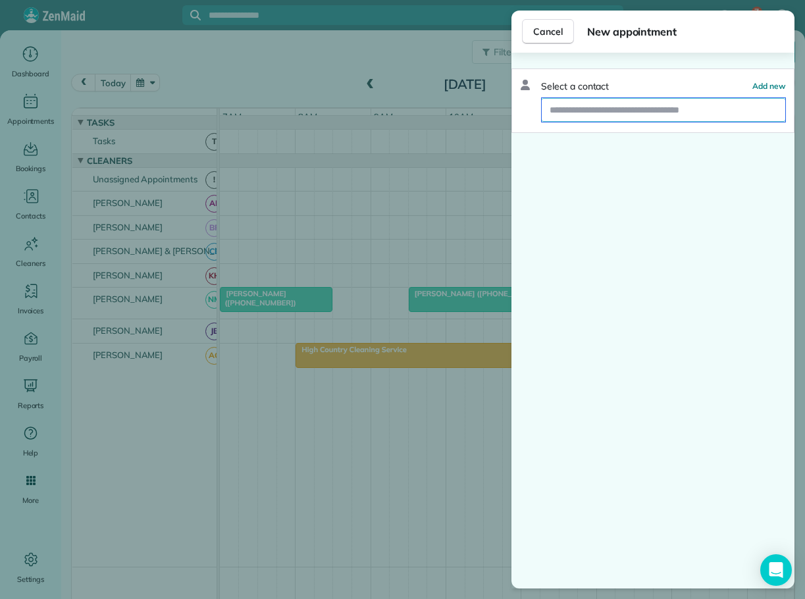
click at [607, 104] on input "text" at bounding box center [664, 110] width 244 height 24
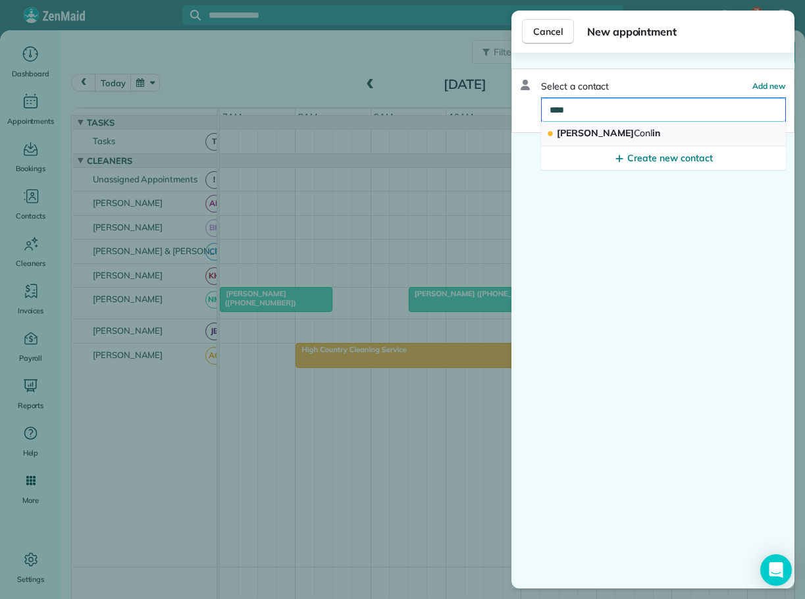
type input "****"
click at [581, 134] on span "[PERSON_NAME] in" at bounding box center [608, 133] width 103 height 12
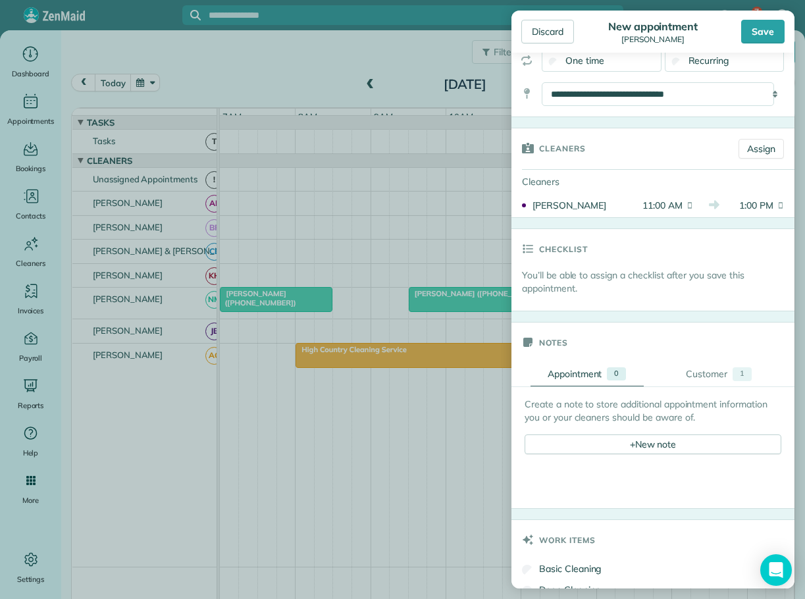
scroll to position [198, 0]
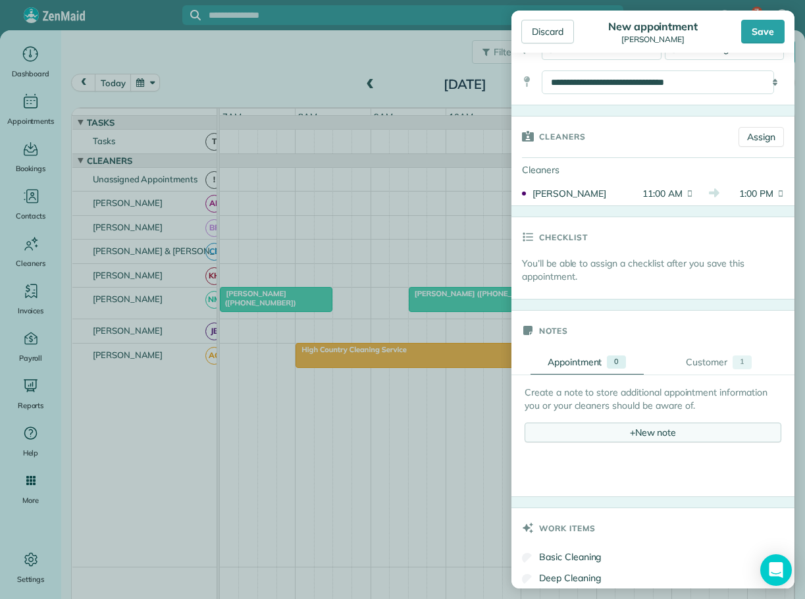
click at [646, 437] on div "+ New note" at bounding box center [653, 433] width 257 height 20
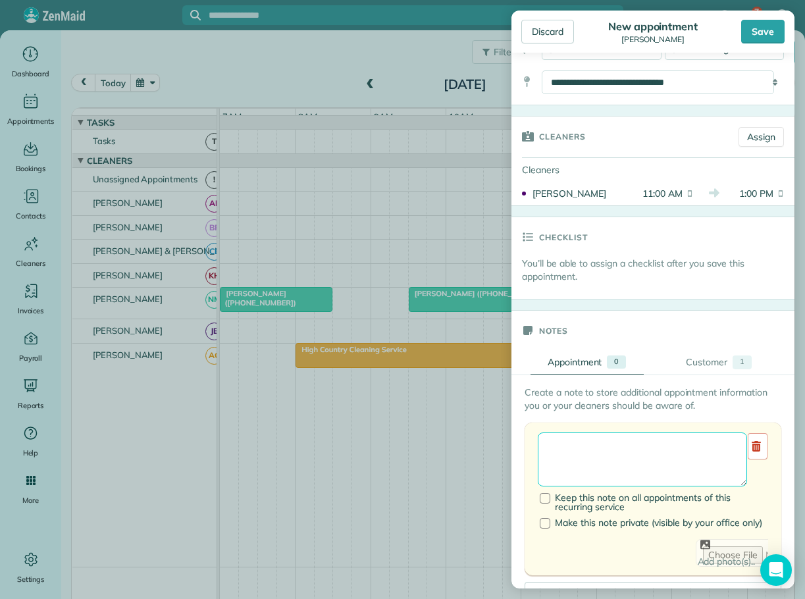
click at [589, 444] on textarea at bounding box center [642, 460] width 209 height 54
type textarea "**********"
click at [768, 30] on div "Save" at bounding box center [762, 32] width 43 height 24
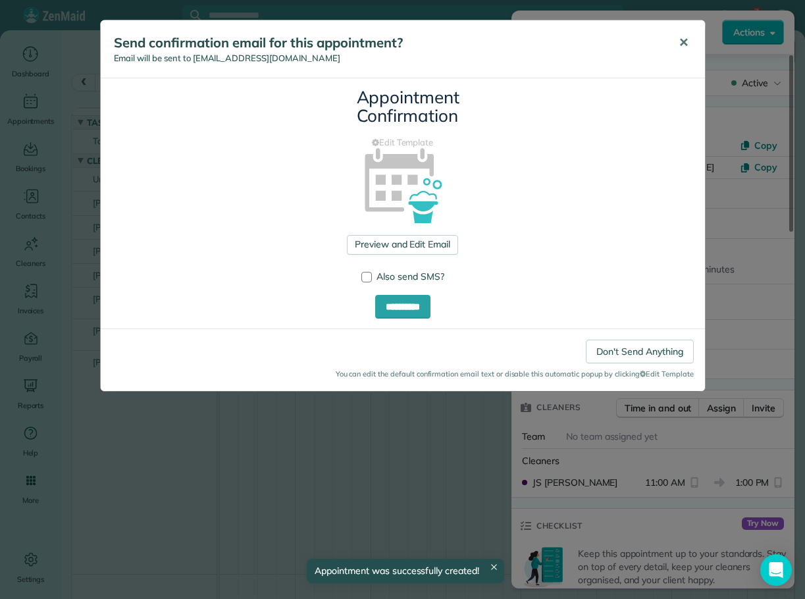
click at [682, 41] on span "✕" at bounding box center [684, 42] width 10 height 15
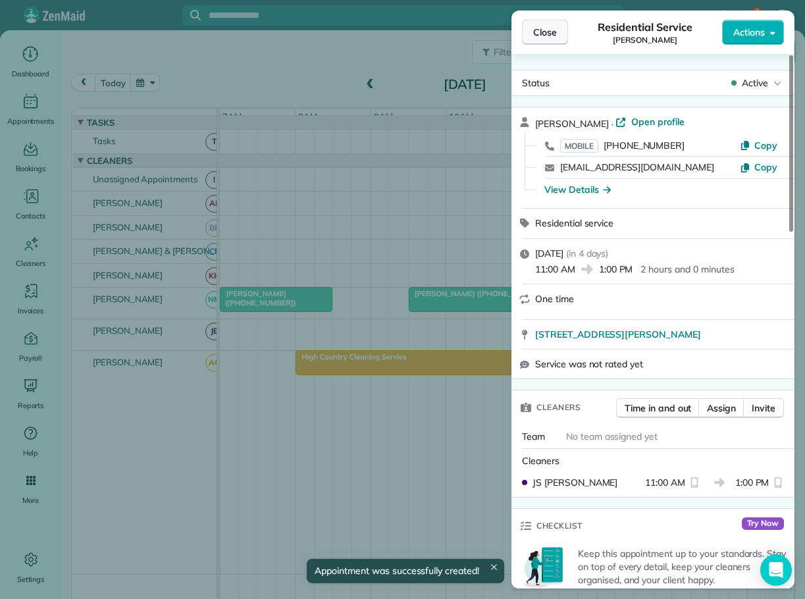
click at [541, 32] on span "Close" at bounding box center [545, 32] width 24 height 13
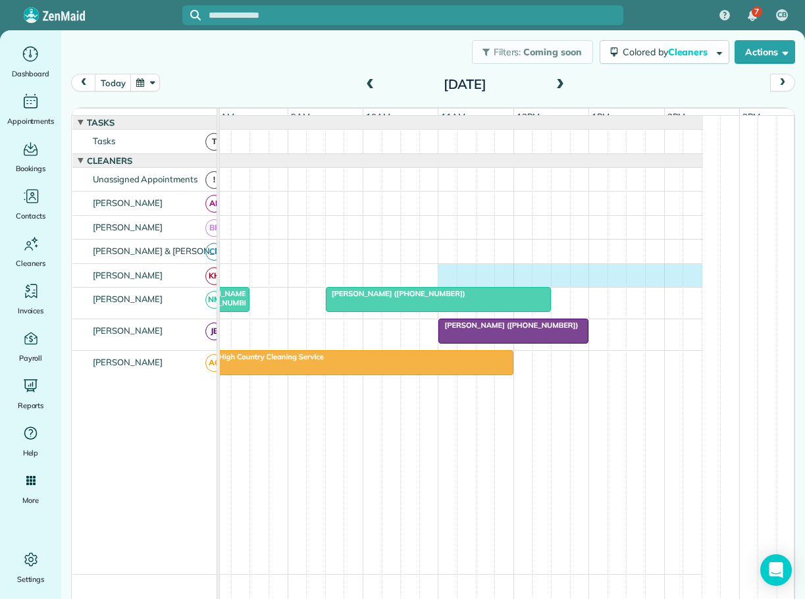
scroll to position [0, 92]
drag, startPoint x: 526, startPoint y: 278, endPoint x: 719, endPoint y: 287, distance: 193.1
click at [694, 287] on div at bounding box center [411, 276] width 566 height 24
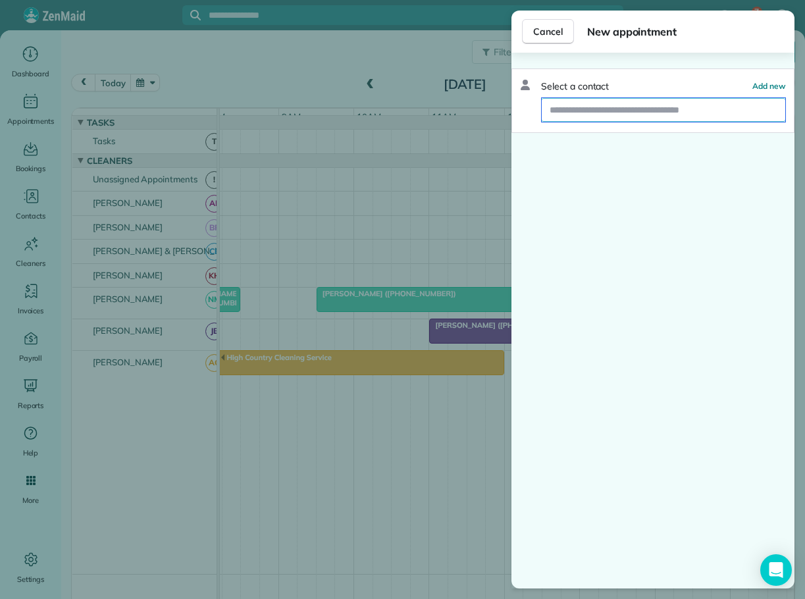
click at [618, 113] on input "text" at bounding box center [664, 110] width 244 height 24
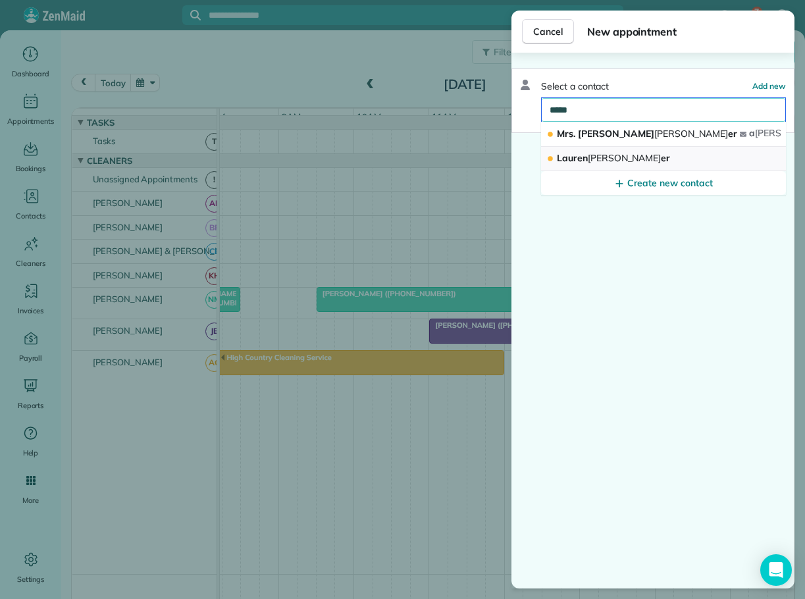
type input "*****"
click at [582, 157] on span "[PERSON_NAME] er" at bounding box center [613, 158] width 113 height 12
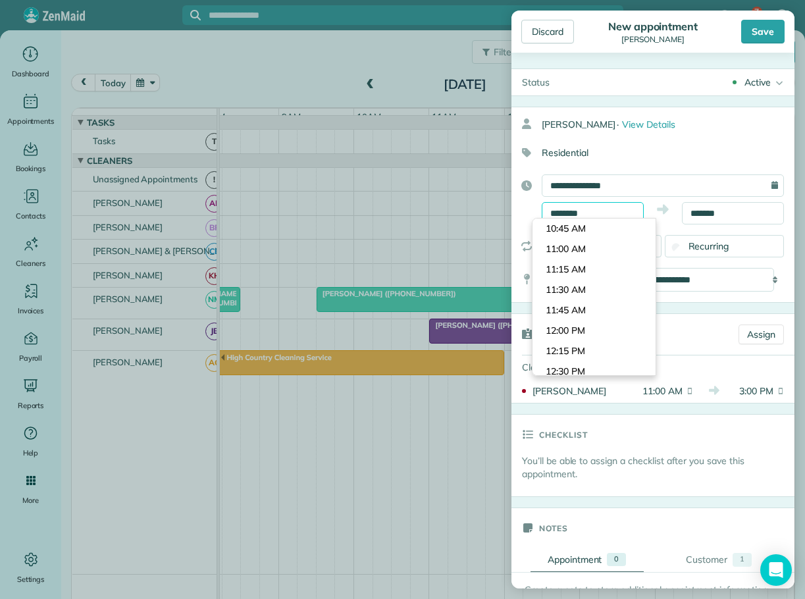
click at [573, 209] on input "********" at bounding box center [593, 213] width 102 height 22
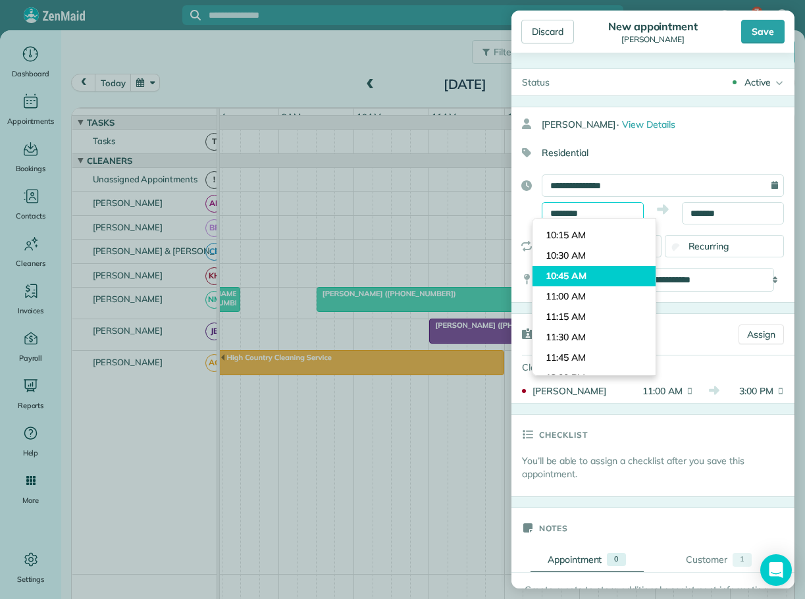
scroll to position [791, 0]
type input "********"
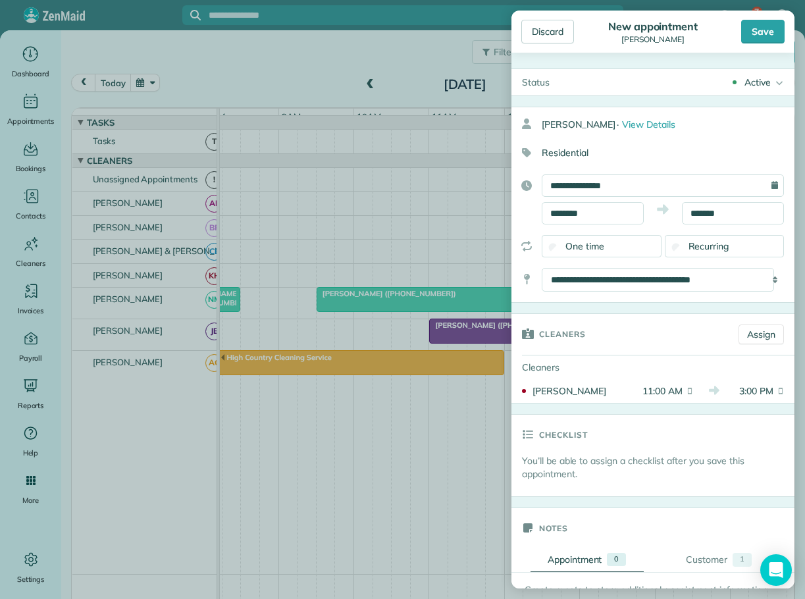
click at [568, 271] on body "7 CB Dashboard Appointments Bookings Contacts Cleaners Invoices Payroll Reports…" at bounding box center [402, 299] width 805 height 599
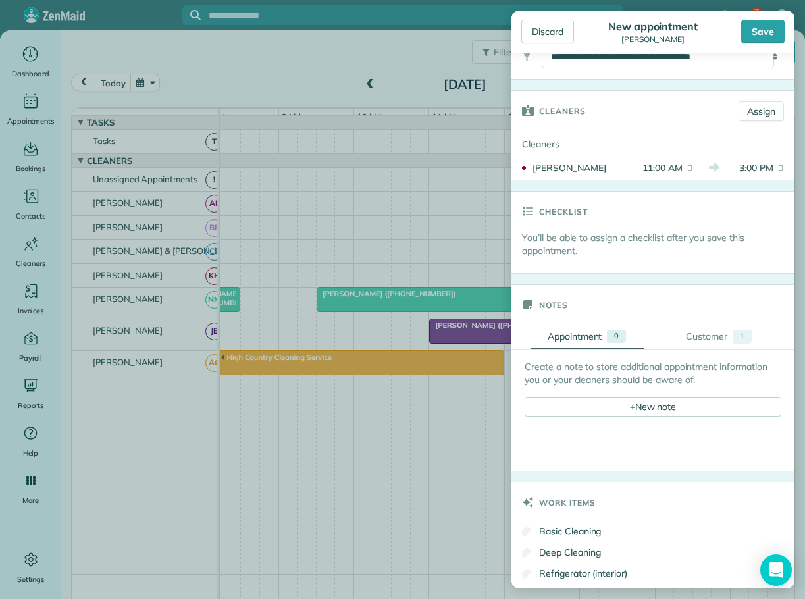
scroll to position [263, 0]
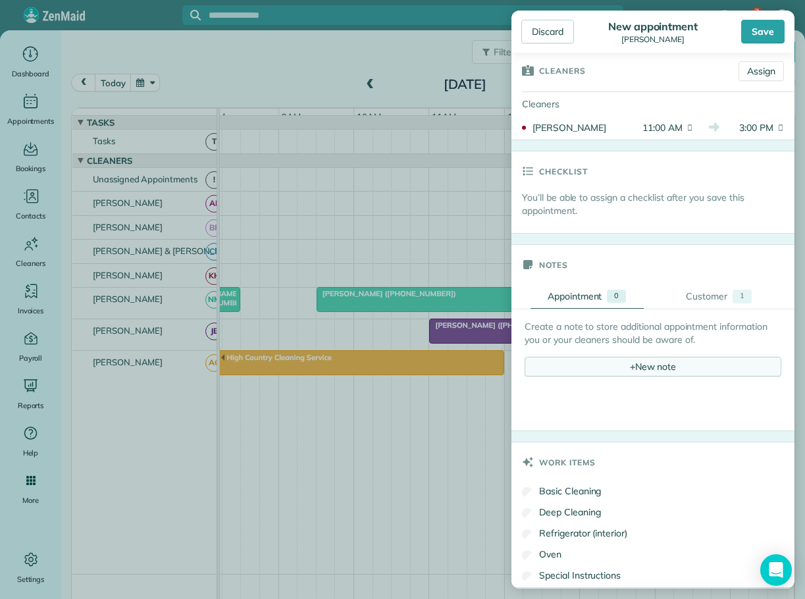
click at [630, 368] on span "+" at bounding box center [632, 366] width 5 height 12
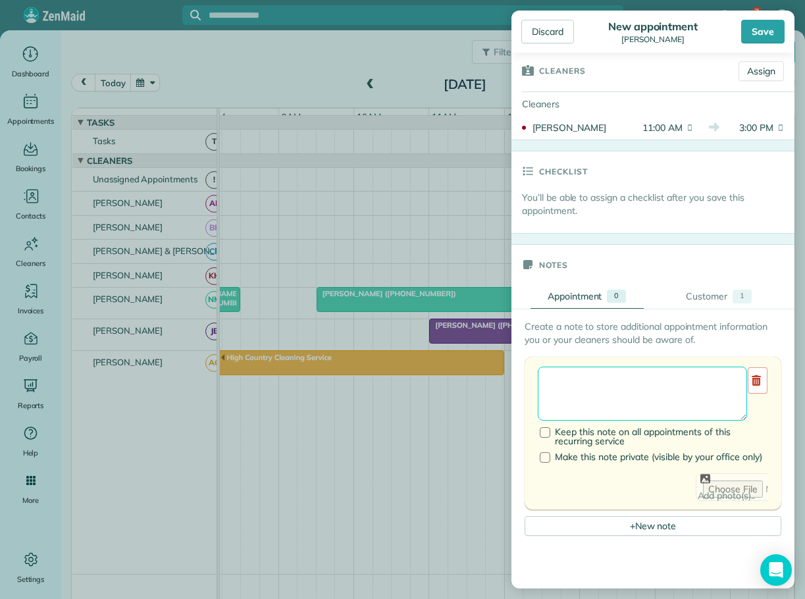
click at [569, 386] on textarea at bounding box center [642, 394] width 209 height 54
type textarea "**********"
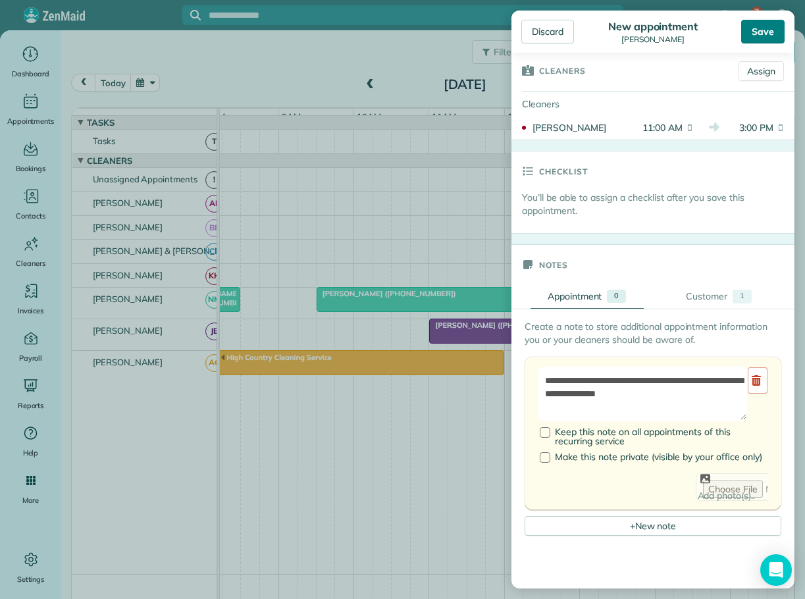
click at [762, 32] on div "Save" at bounding box center [762, 32] width 43 height 24
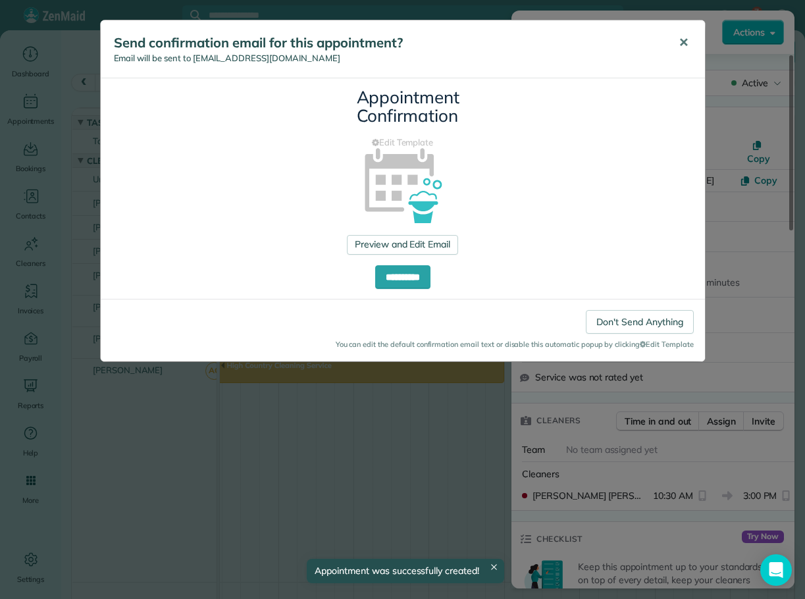
click at [685, 43] on span "✕" at bounding box center [684, 42] width 10 height 15
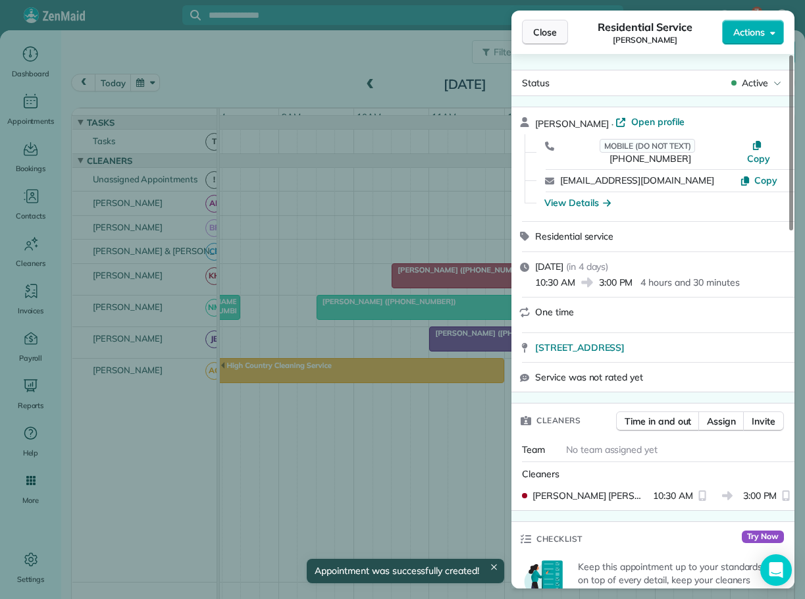
click at [546, 32] on span "Close" at bounding box center [545, 32] width 24 height 13
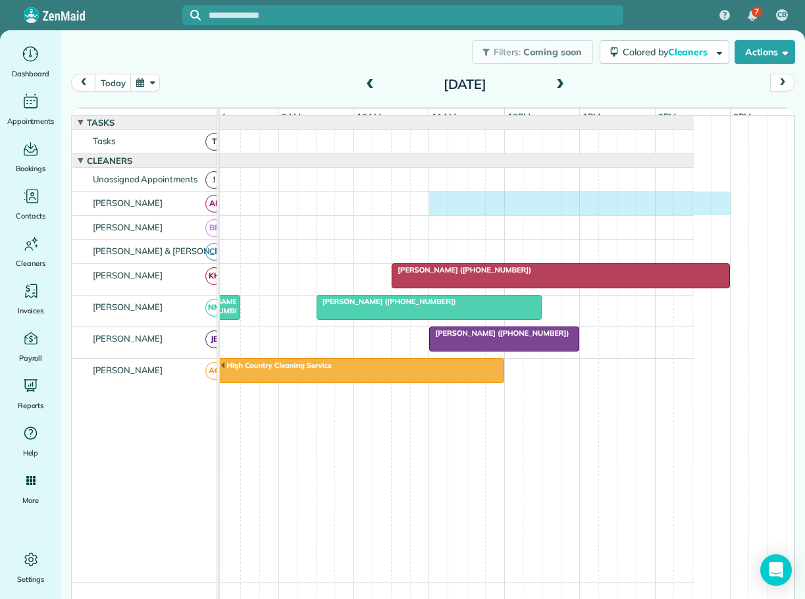
drag, startPoint x: 433, startPoint y: 204, endPoint x: 712, endPoint y: 215, distance: 280.0
click at [694, 215] on div at bounding box center [411, 204] width 566 height 24
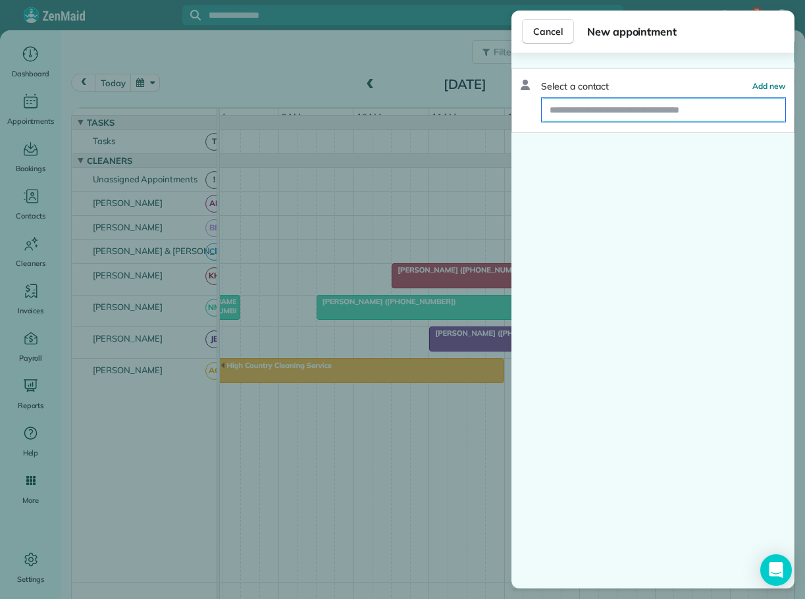
click at [618, 112] on input "text" at bounding box center [664, 110] width 244 height 24
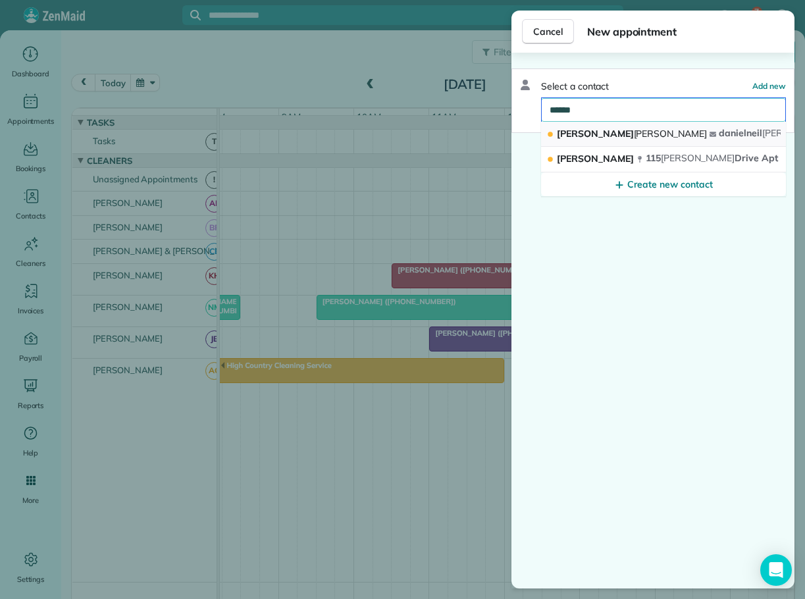
type input "******"
click at [634, 133] on span "[PERSON_NAME]" at bounding box center [671, 134] width 74 height 12
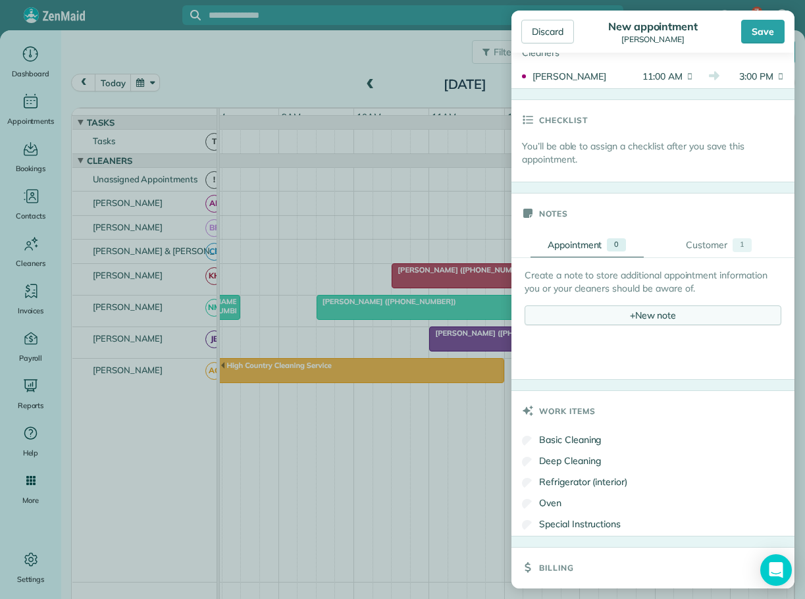
scroll to position [329, 0]
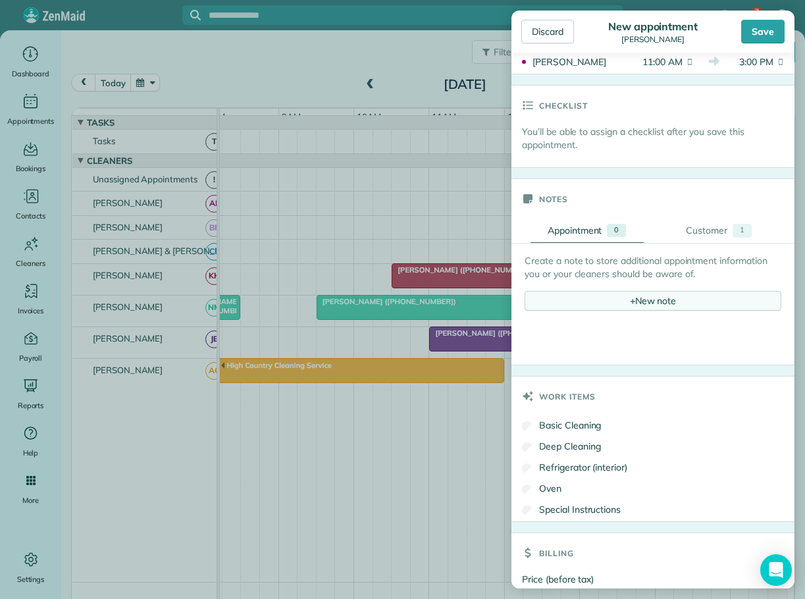
click at [652, 299] on div "+ New note" at bounding box center [653, 301] width 257 height 20
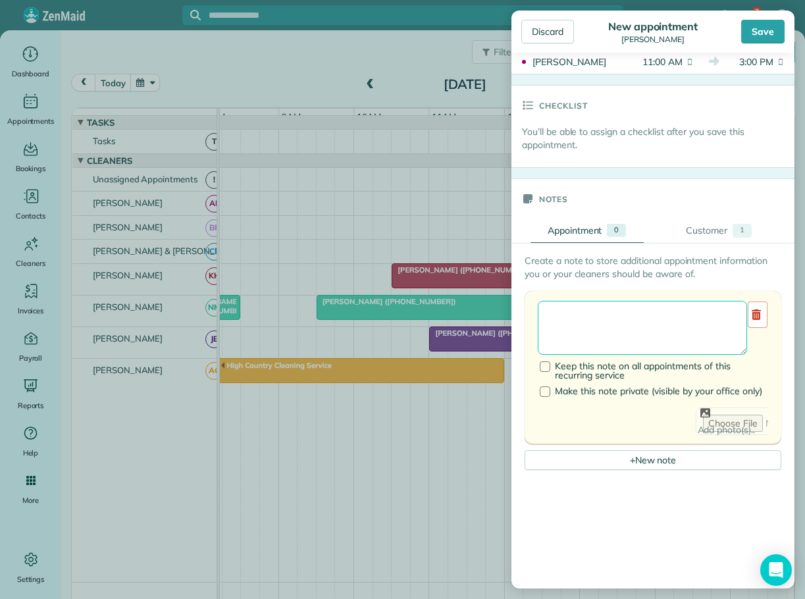
click at [568, 321] on textarea at bounding box center [642, 328] width 209 height 54
type textarea "**********"
click at [754, 31] on div "Save" at bounding box center [762, 32] width 43 height 24
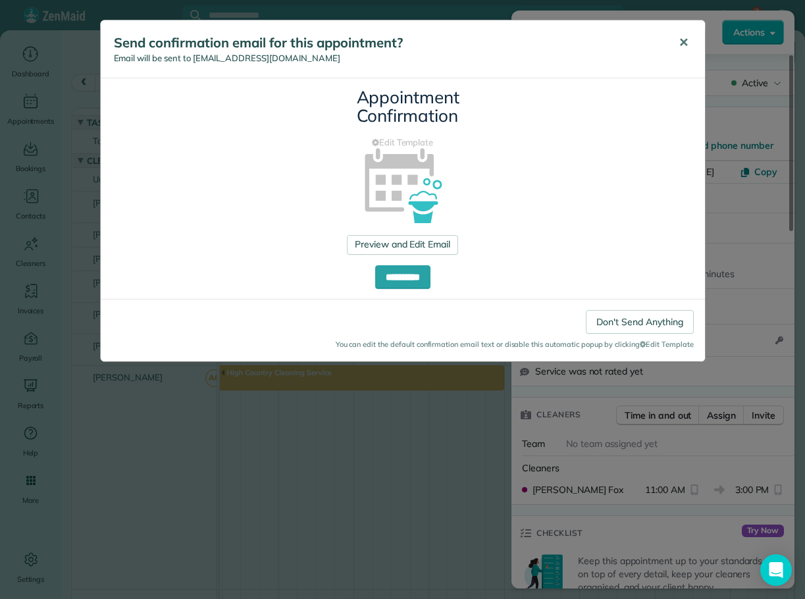
click at [682, 41] on span "✕" at bounding box center [684, 42] width 10 height 15
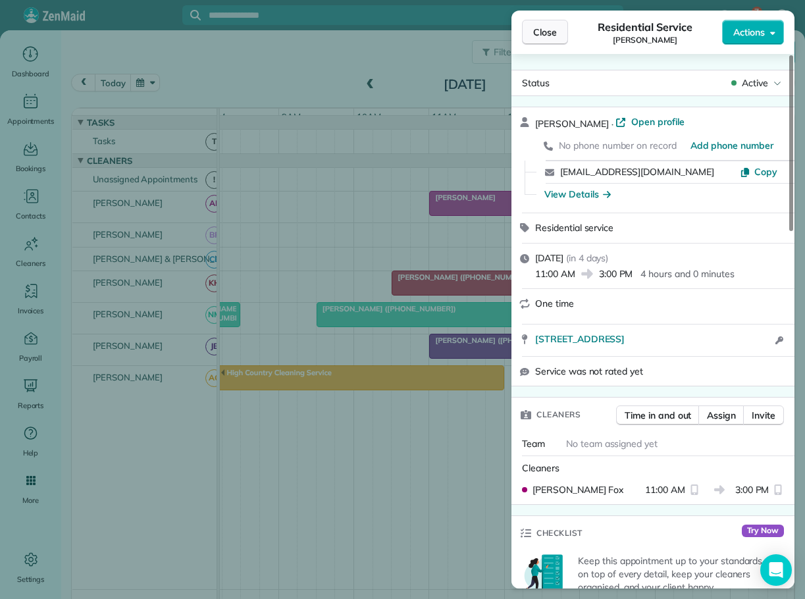
click at [544, 33] on span "Close" at bounding box center [545, 32] width 24 height 13
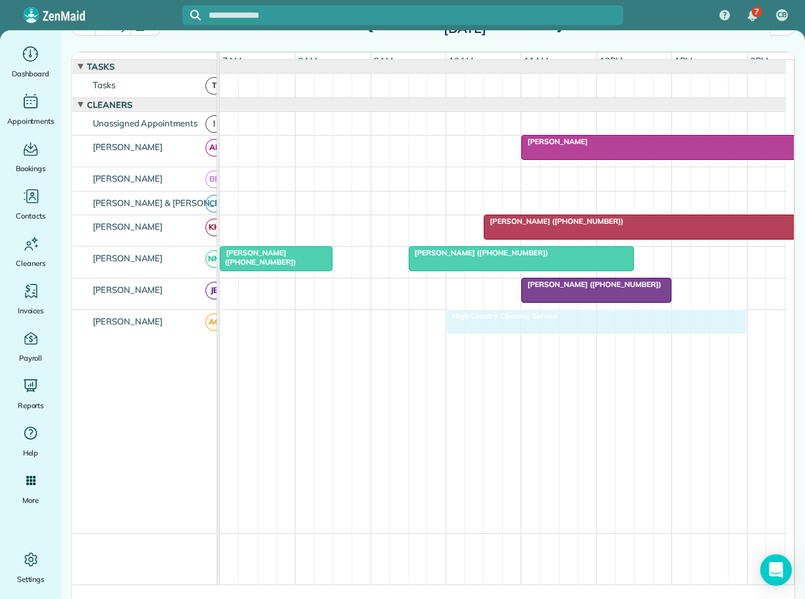
drag, startPoint x: 330, startPoint y: 323, endPoint x: 485, endPoint y: 324, distance: 154.7
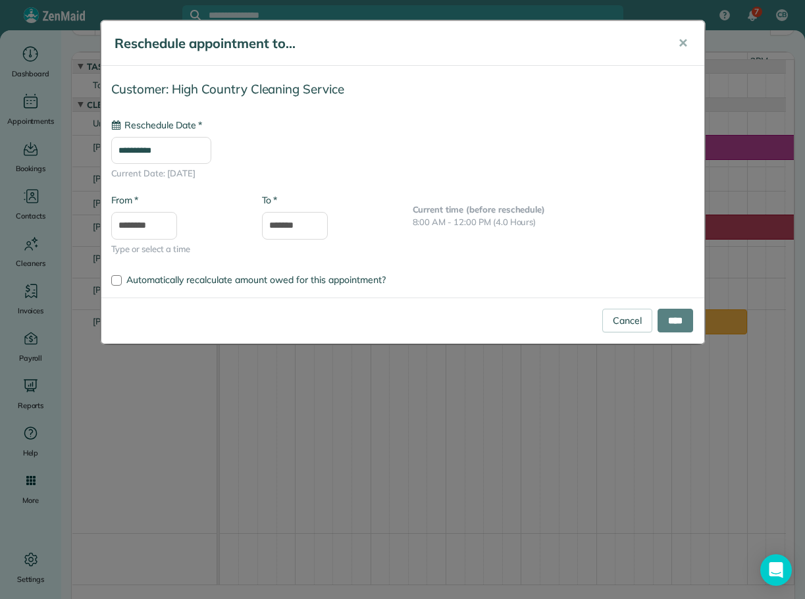
type input "**********"
click at [670, 319] on input "****" at bounding box center [676, 321] width 36 height 24
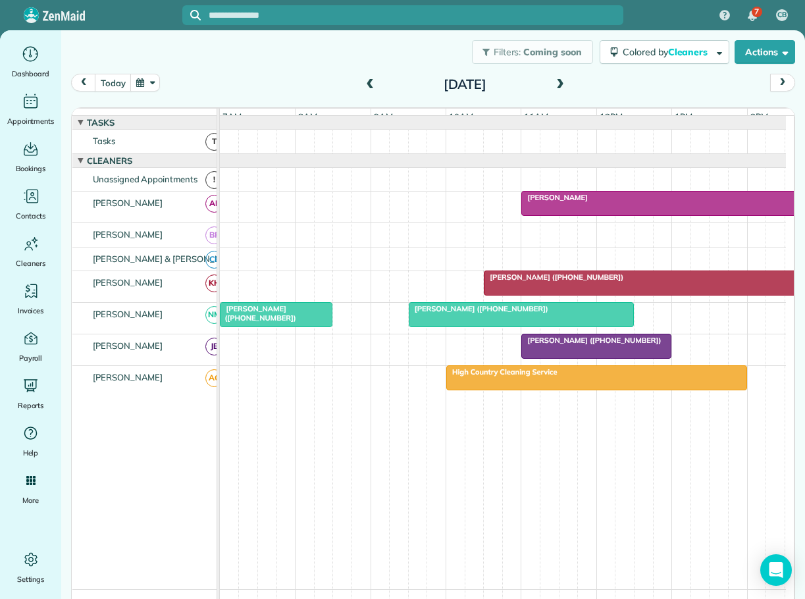
click at [577, 202] on div "[PERSON_NAME]" at bounding box center [671, 197] width 293 height 9
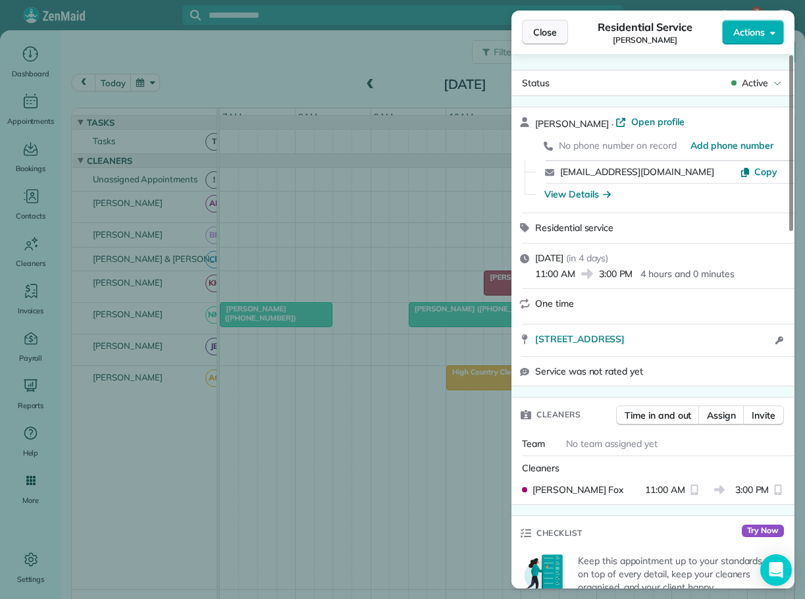
click at [546, 26] on span "Close" at bounding box center [545, 32] width 24 height 13
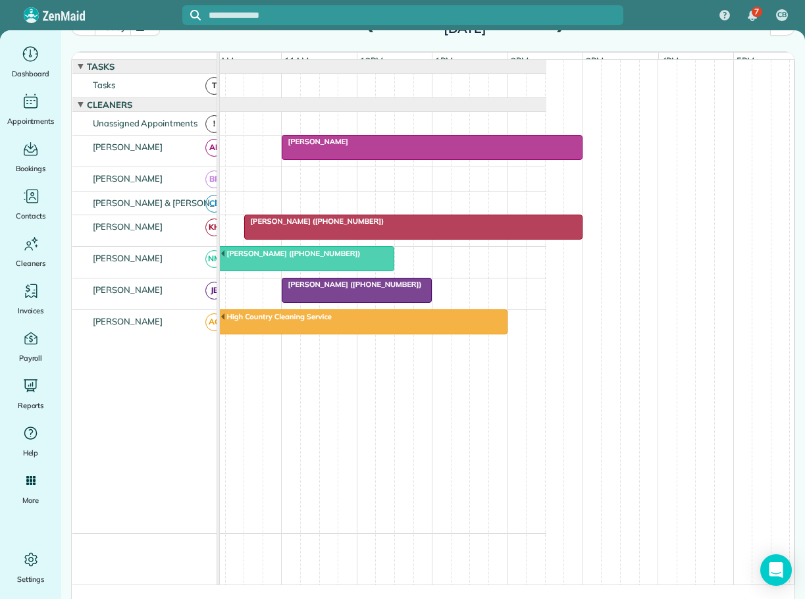
scroll to position [0, 237]
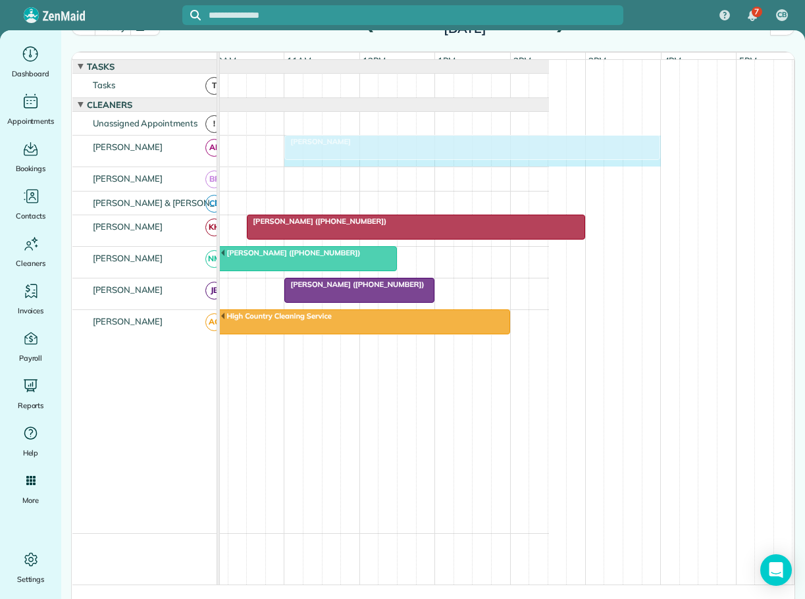
drag, startPoint x: 579, startPoint y: 153, endPoint x: 643, endPoint y: 154, distance: 63.2
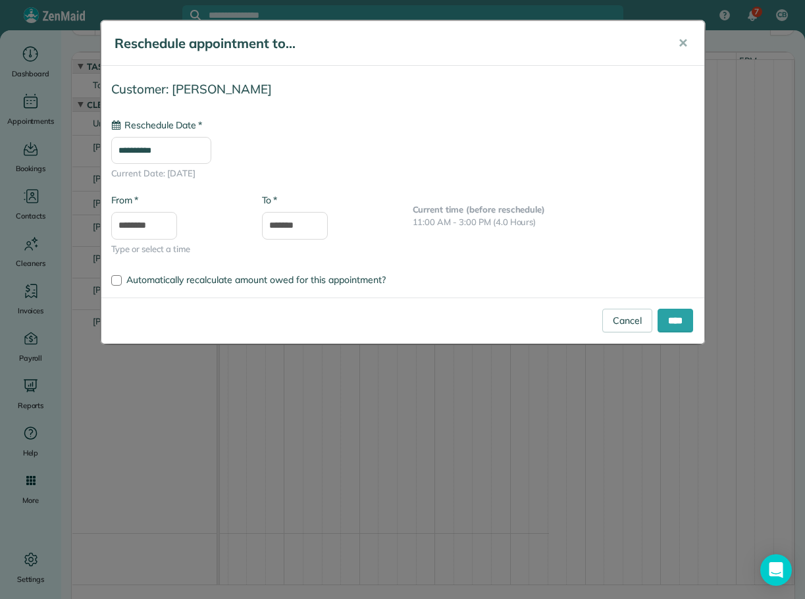
type input "**********"
click at [668, 319] on input "****" at bounding box center [676, 321] width 36 height 24
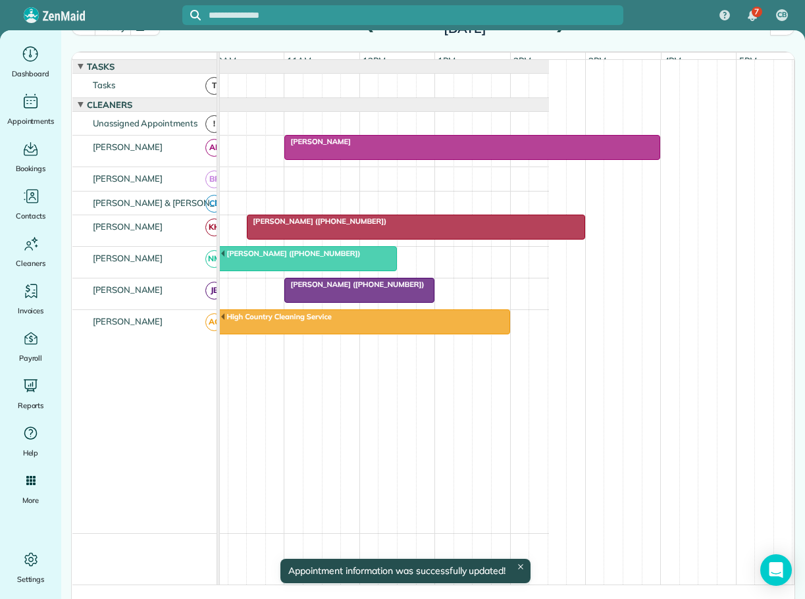
click at [515, 146] on div "[PERSON_NAME]" at bounding box center [472, 141] width 368 height 9
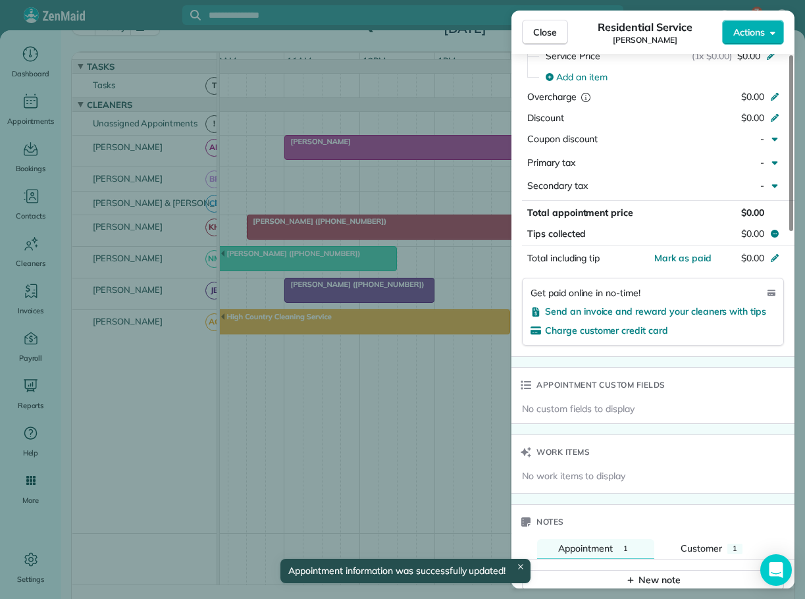
scroll to position [926, 0]
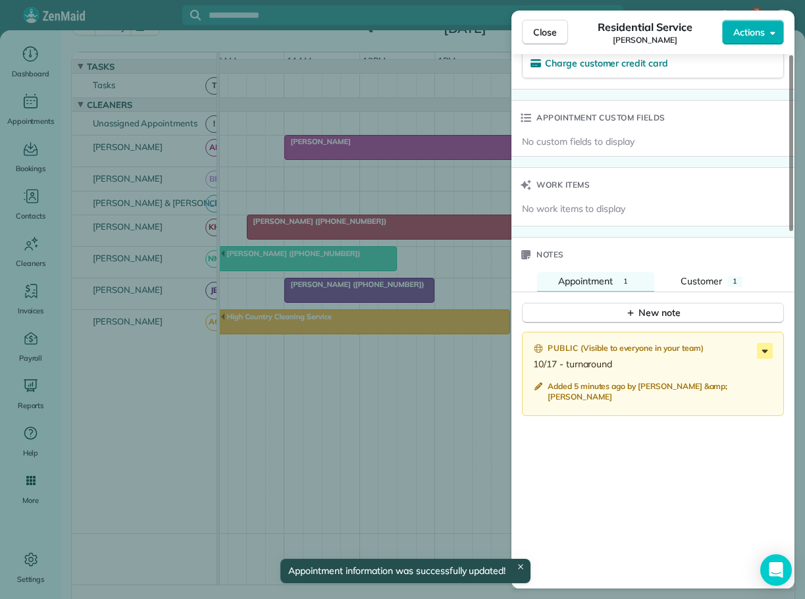
click at [764, 349] on icon at bounding box center [765, 351] width 16 height 16
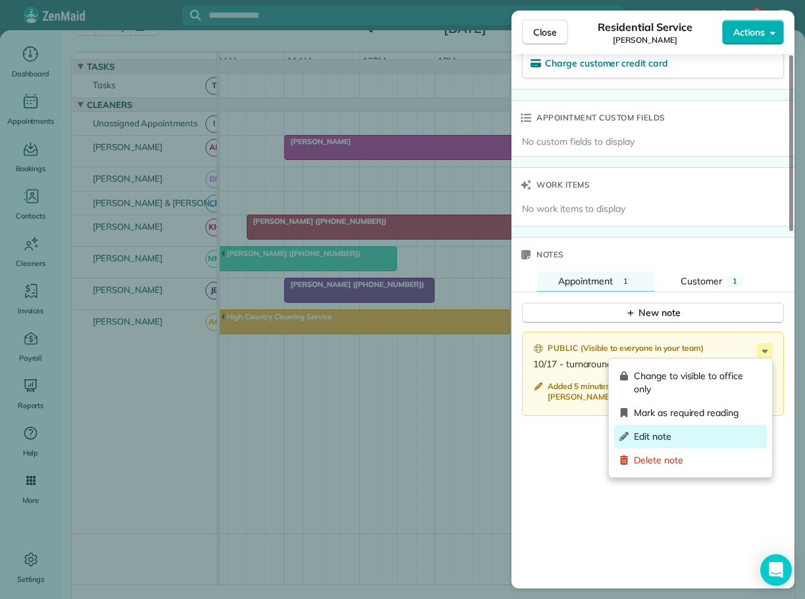
click at [662, 435] on span "Edit note" at bounding box center [698, 436] width 128 height 13
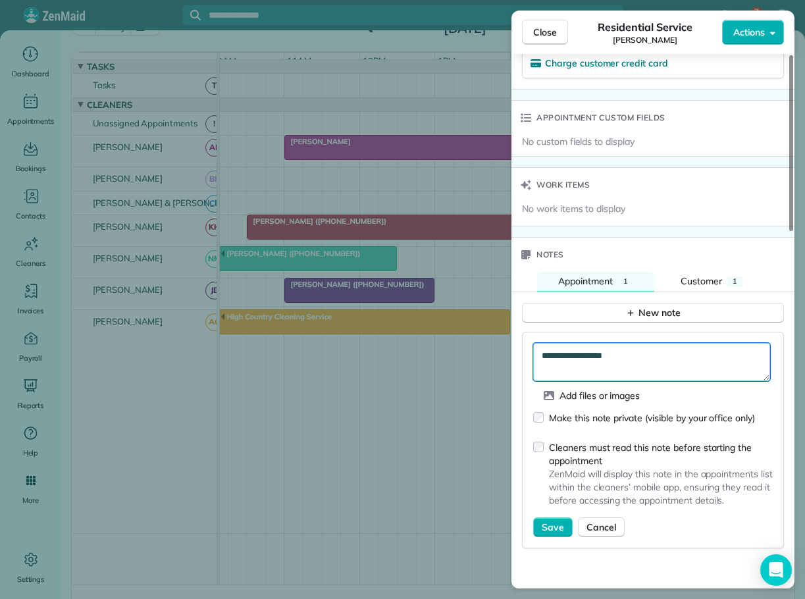
click at [634, 356] on textarea "**********" at bounding box center [651, 362] width 237 height 38
drag, startPoint x: 628, startPoint y: 357, endPoint x: 650, endPoint y: 376, distance: 29.4
click at [650, 376] on textarea "**********" at bounding box center [651, 362] width 237 height 38
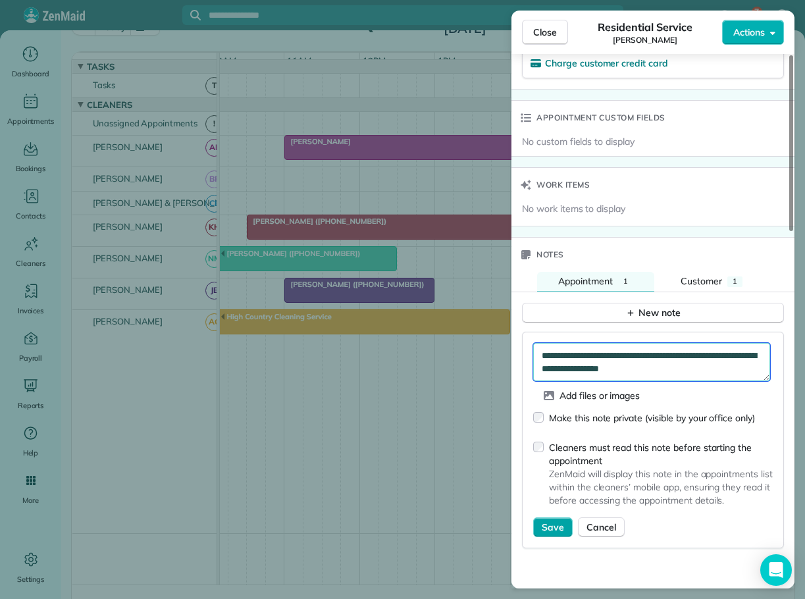
type textarea "**********"
click at [552, 523] on span "Save" at bounding box center [553, 527] width 22 height 13
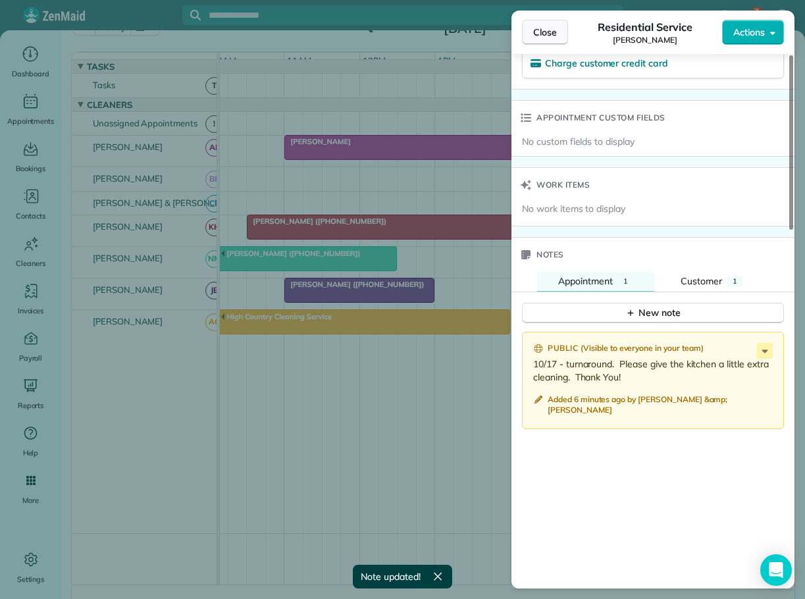
click at [545, 27] on span "Close" at bounding box center [545, 32] width 24 height 13
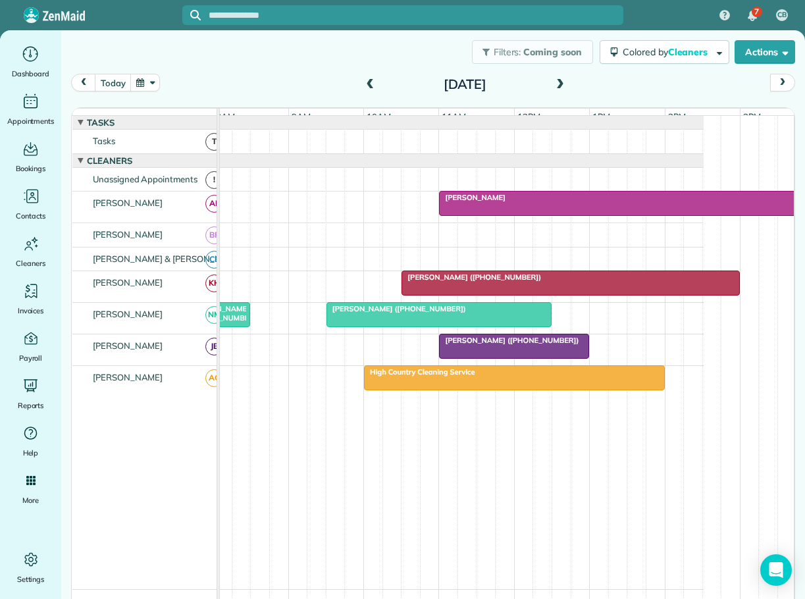
click at [363, 83] on span at bounding box center [370, 85] width 14 height 12
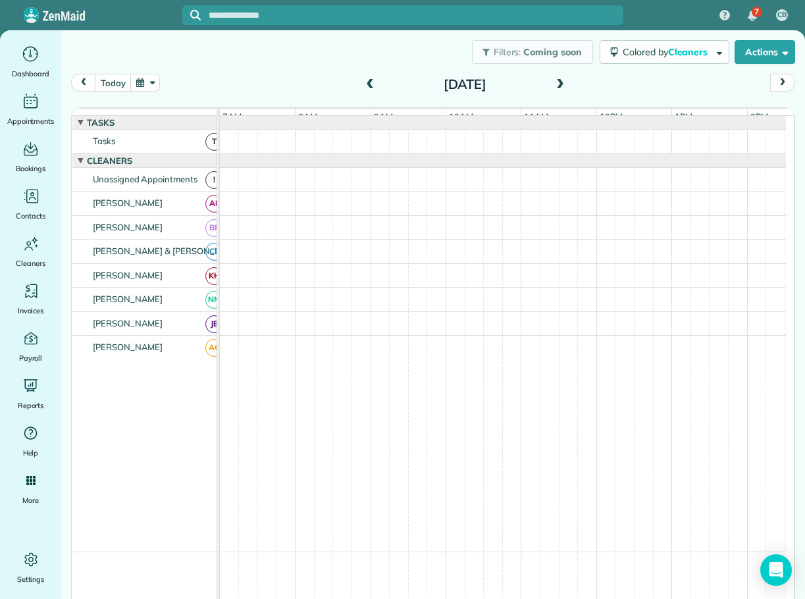
scroll to position [10, 0]
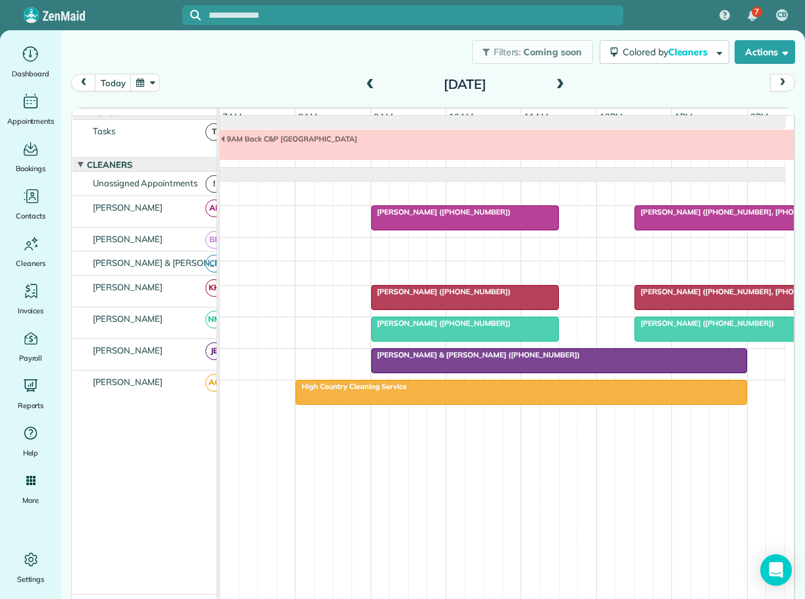
click at [363, 83] on span at bounding box center [370, 85] width 14 height 12
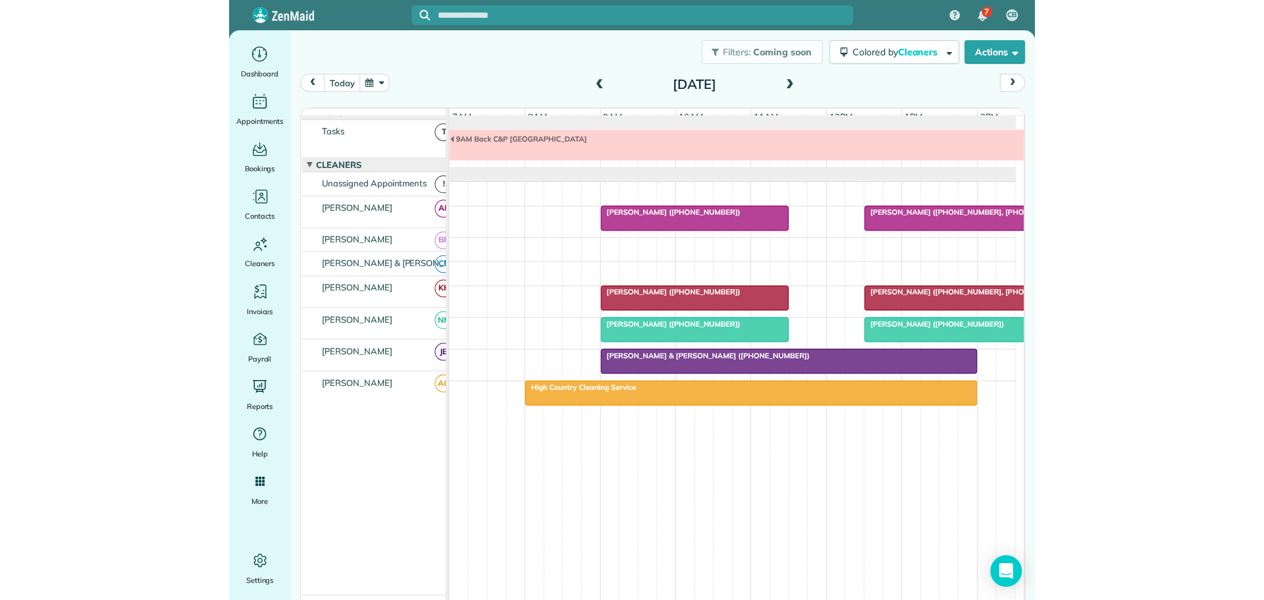
scroll to position [0, 0]
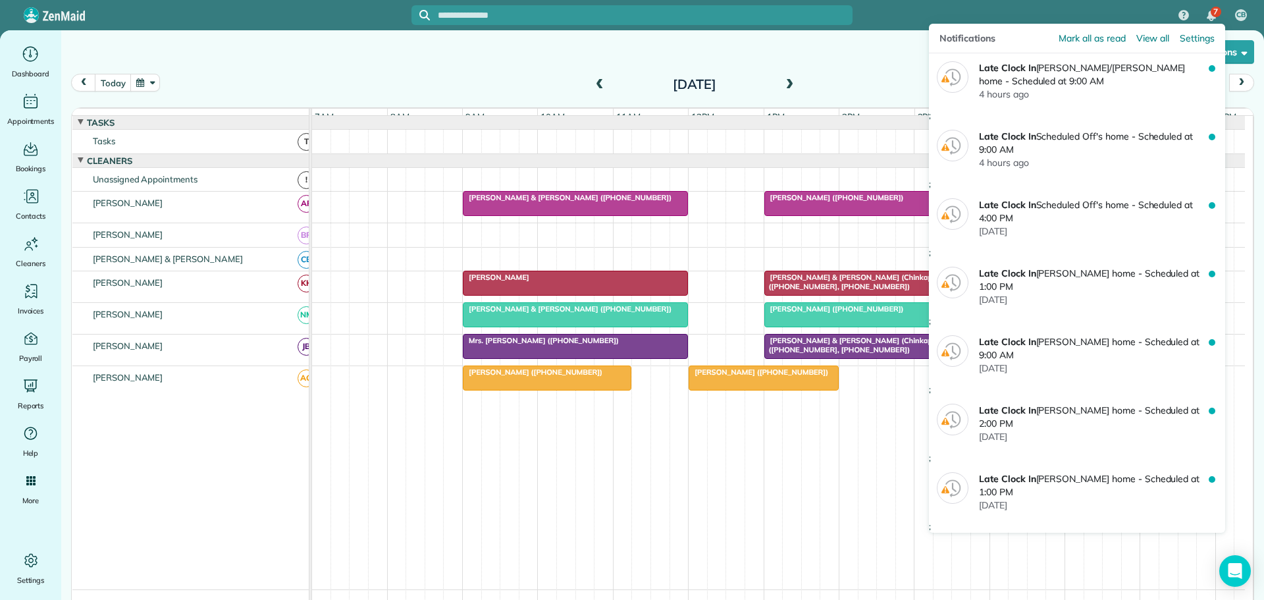
click at [1217, 8] on span "7" at bounding box center [1215, 12] width 5 height 11
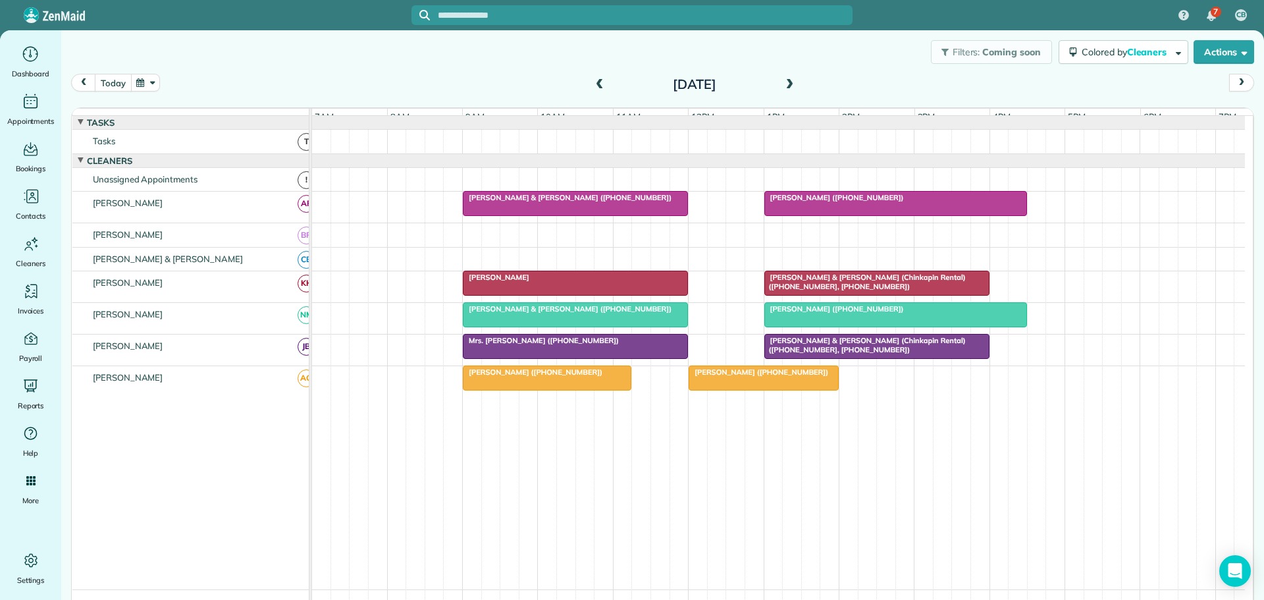
click at [117, 84] on button "today" at bounding box center [113, 83] width 36 height 18
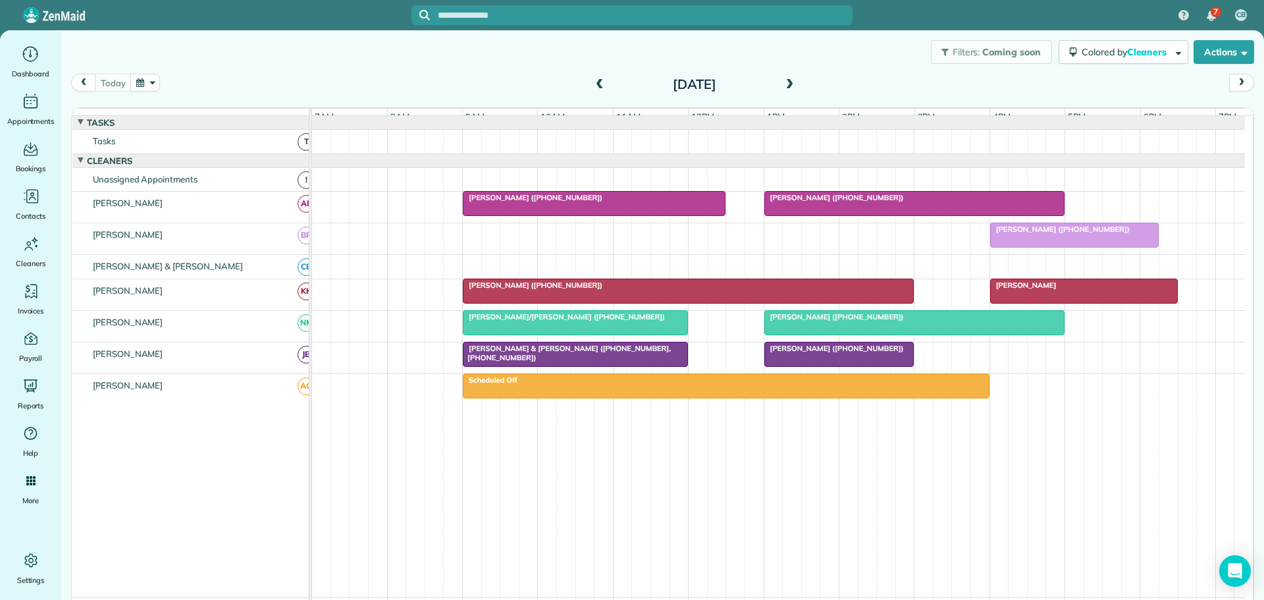
click at [490, 321] on span "[PERSON_NAME]/[PERSON_NAME] ([PHONE_NUMBER])" at bounding box center [563, 316] width 203 height 9
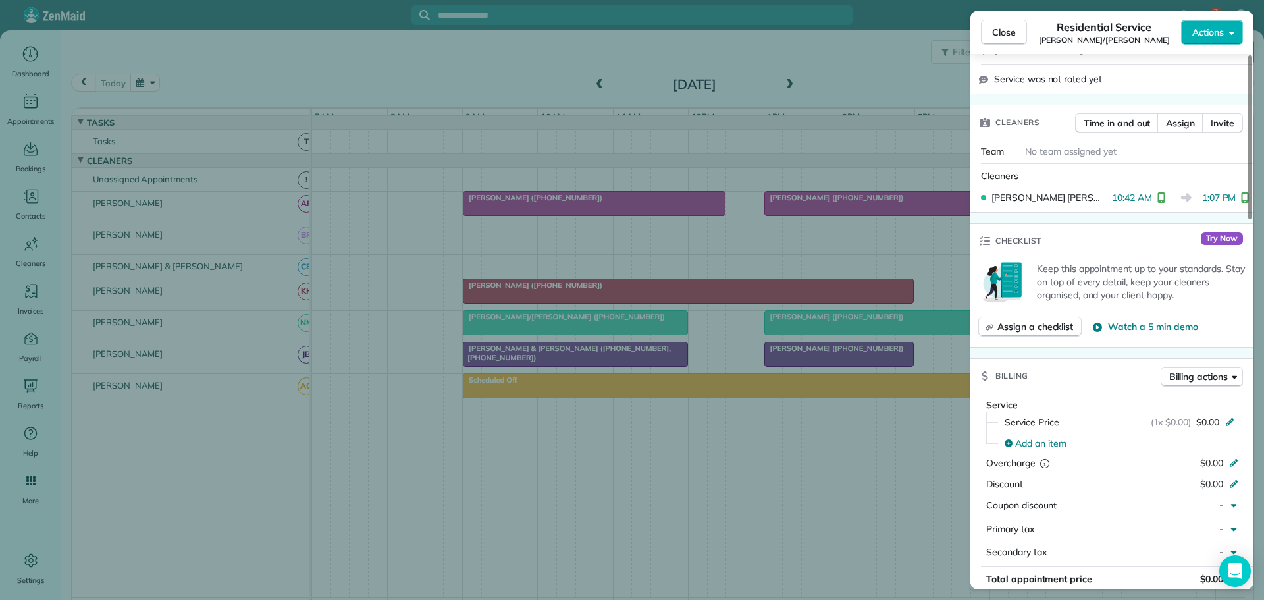
scroll to position [395, 0]
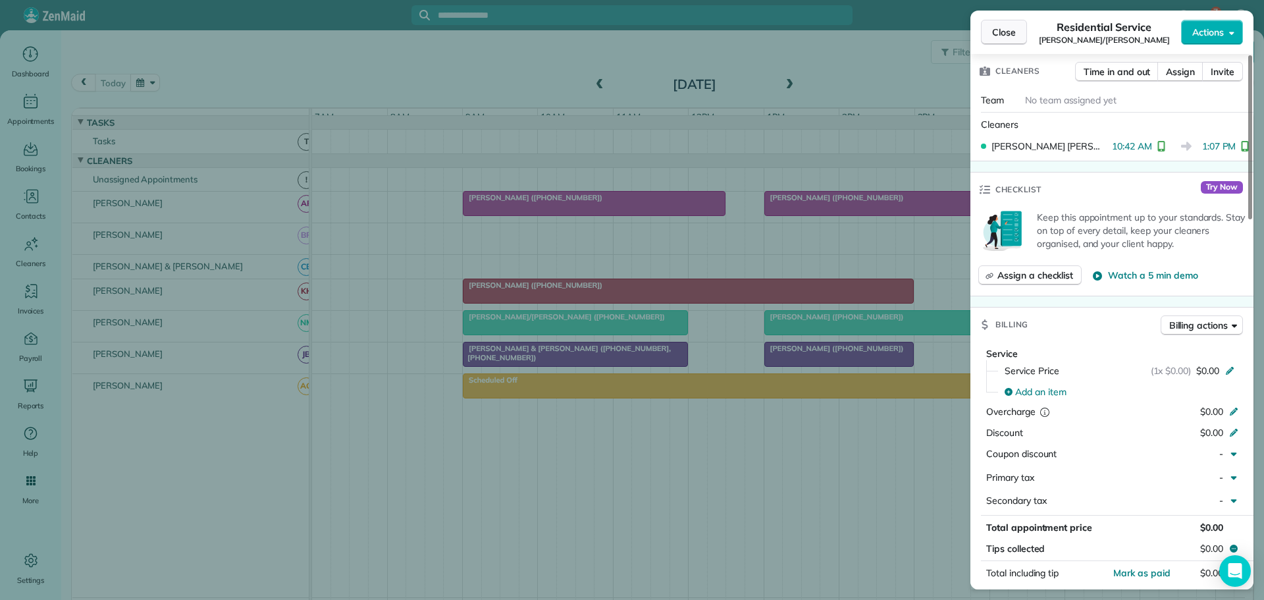
click at [1001, 33] on span "Close" at bounding box center [1004, 32] width 24 height 13
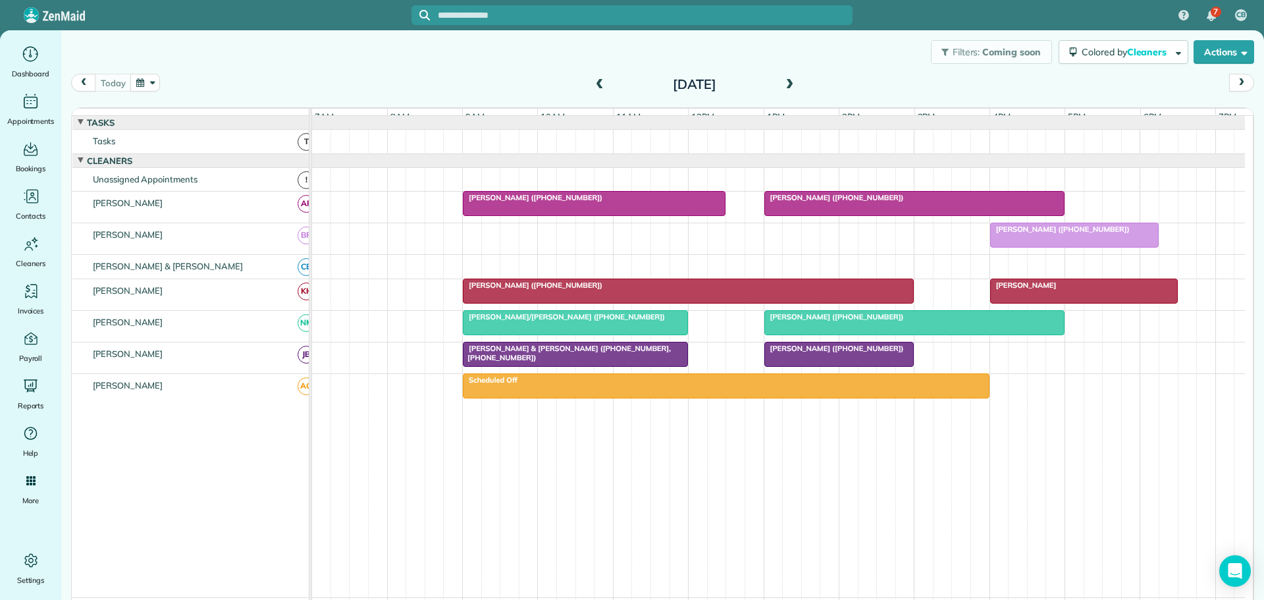
click at [787, 321] on span "[PERSON_NAME] ([PHONE_NUMBER])" at bounding box center [834, 316] width 141 height 9
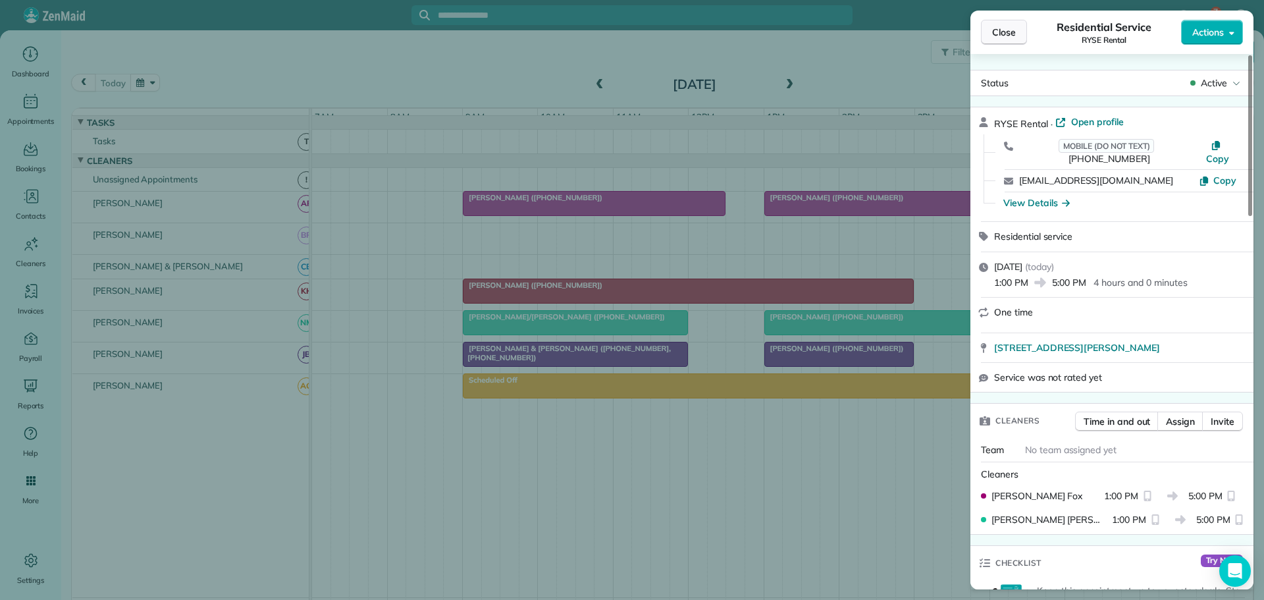
click at [1003, 35] on span "Close" at bounding box center [1004, 32] width 24 height 13
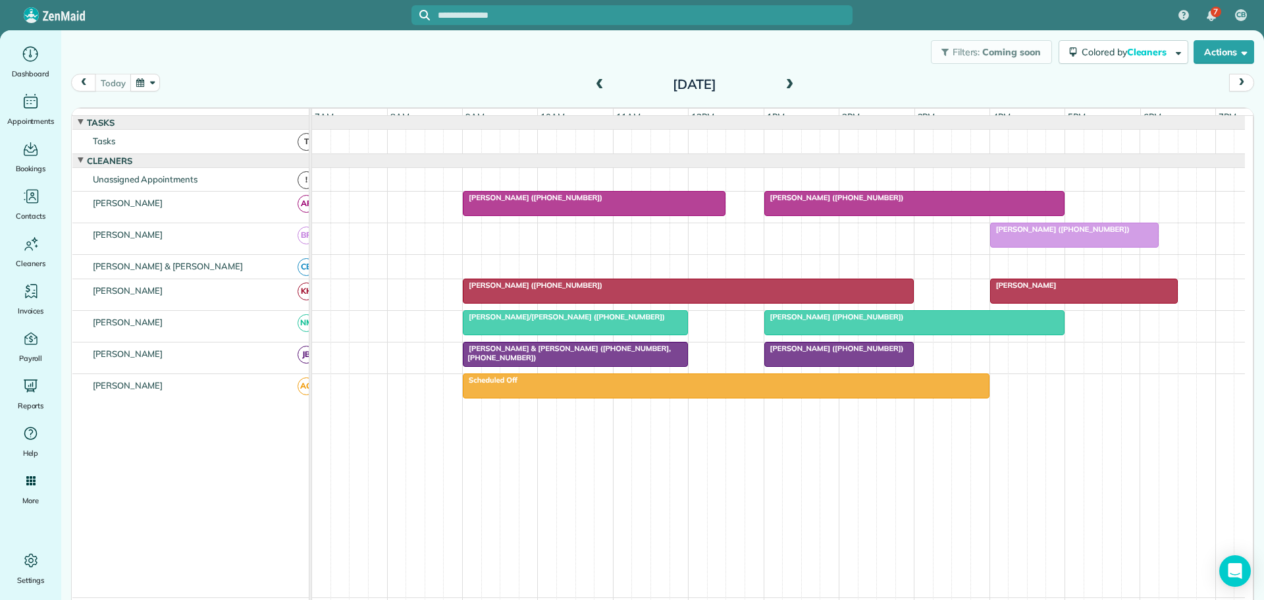
click at [580, 202] on span "[PERSON_NAME] ([PHONE_NUMBER])" at bounding box center [532, 197] width 141 height 9
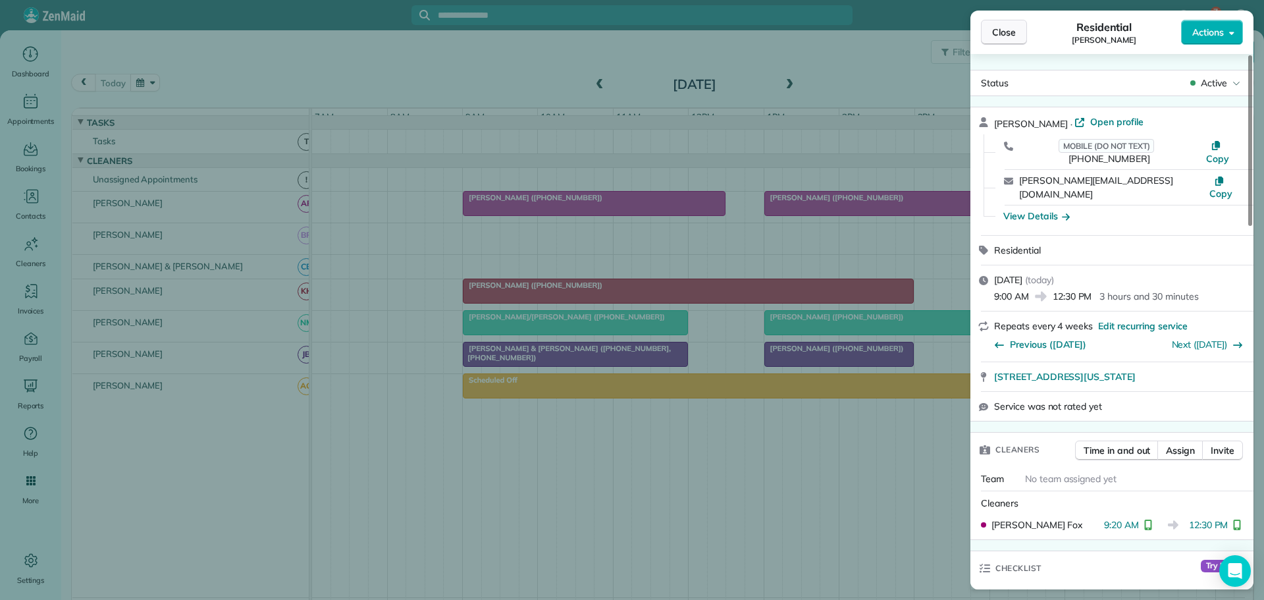
click at [1009, 30] on span "Close" at bounding box center [1004, 32] width 24 height 13
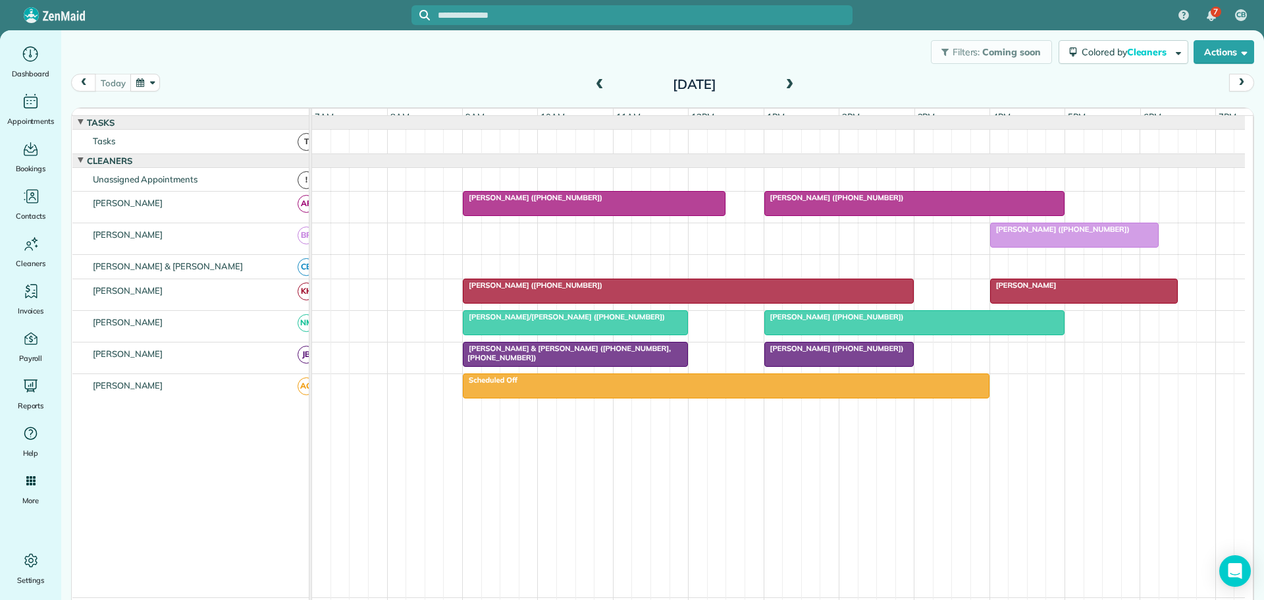
click at [578, 355] on span "[PERSON_NAME] & [PERSON_NAME] ([PHONE_NUMBER], [PHONE_NUMBER])" at bounding box center [566, 353] width 209 height 18
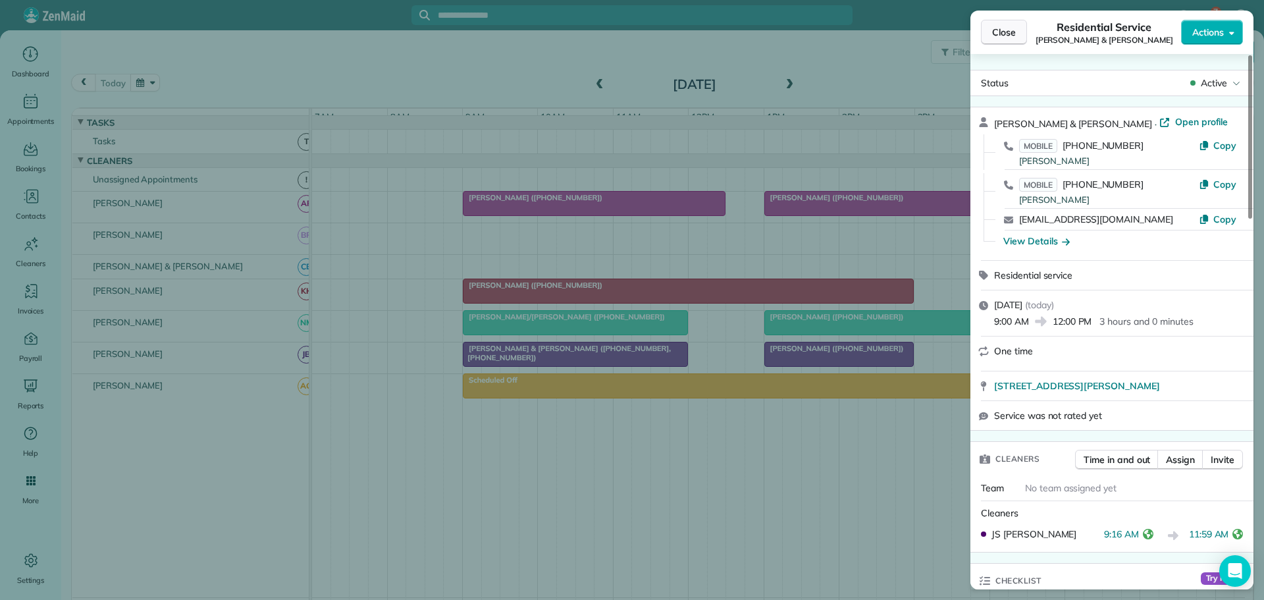
click at [1000, 31] on span "Close" at bounding box center [1004, 32] width 24 height 13
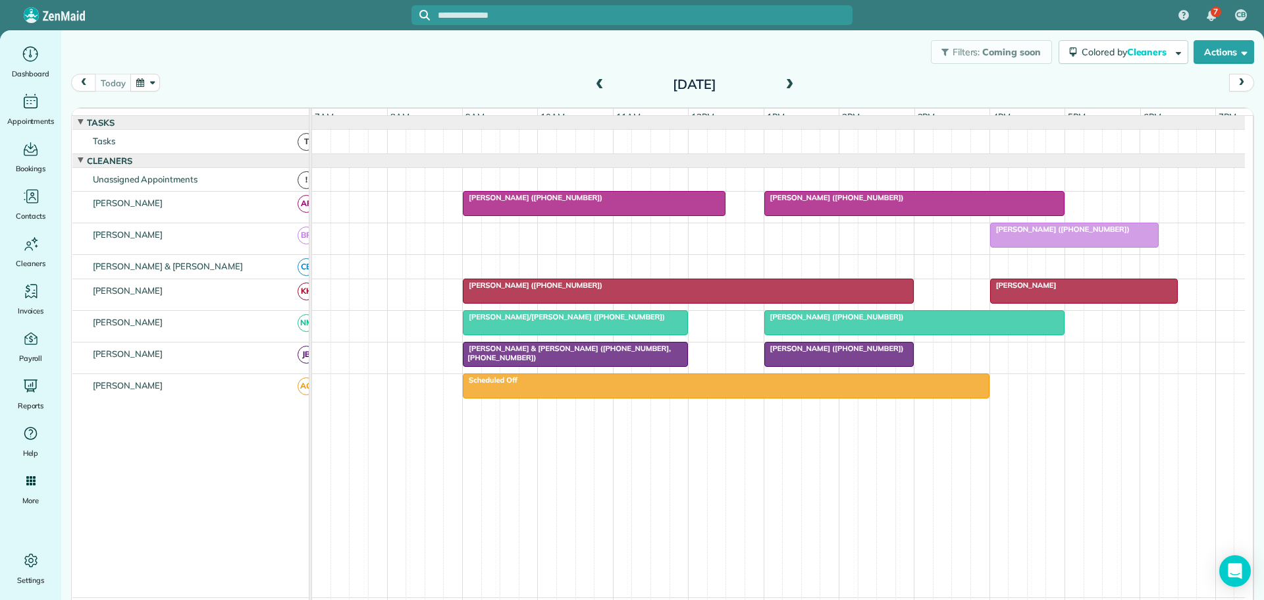
click at [822, 353] on span "[PERSON_NAME] ([PHONE_NUMBER])" at bounding box center [834, 348] width 141 height 9
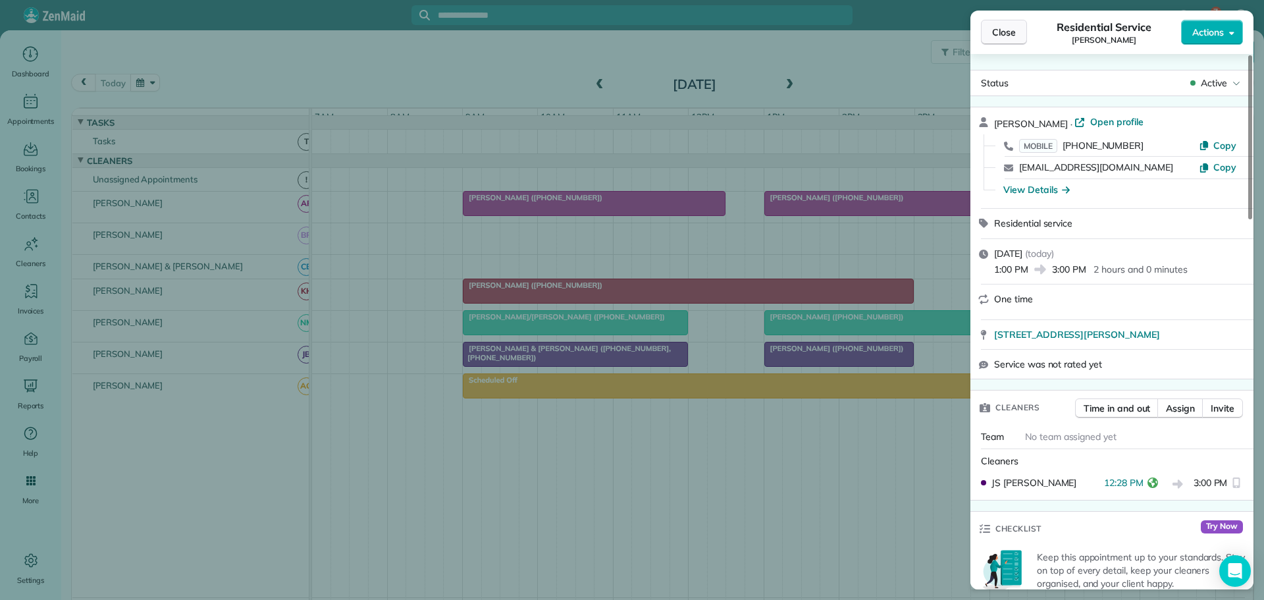
click at [1012, 35] on span "Close" at bounding box center [1004, 32] width 24 height 13
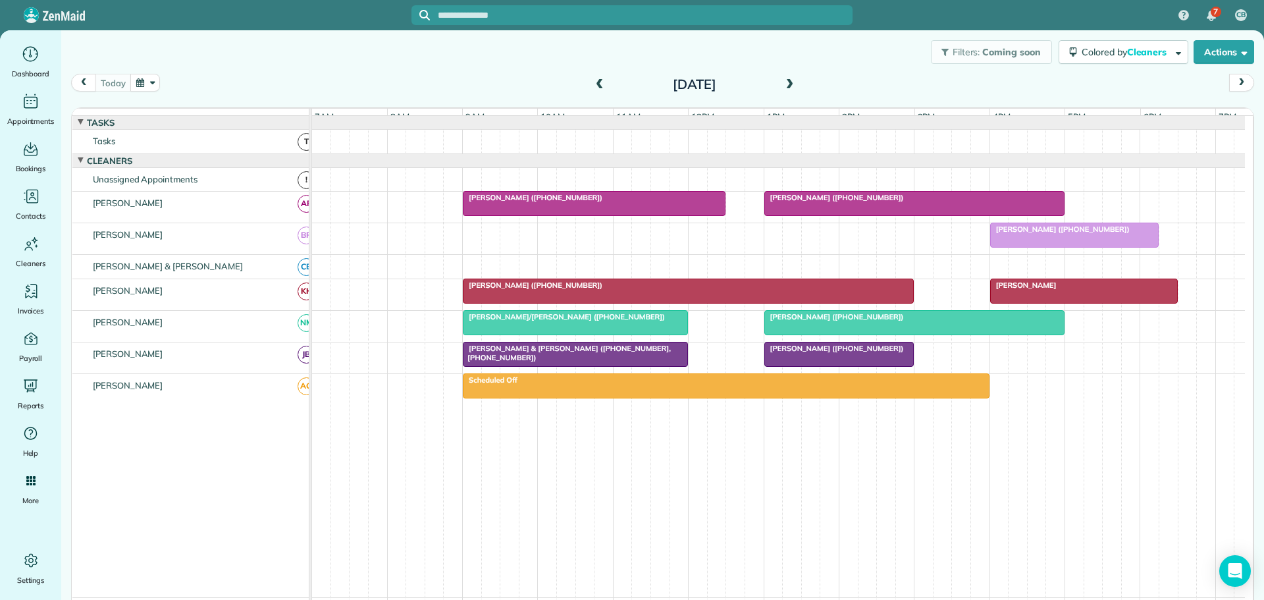
click at [684, 290] on div "[PERSON_NAME] ([PHONE_NUMBER])" at bounding box center [688, 284] width 443 height 9
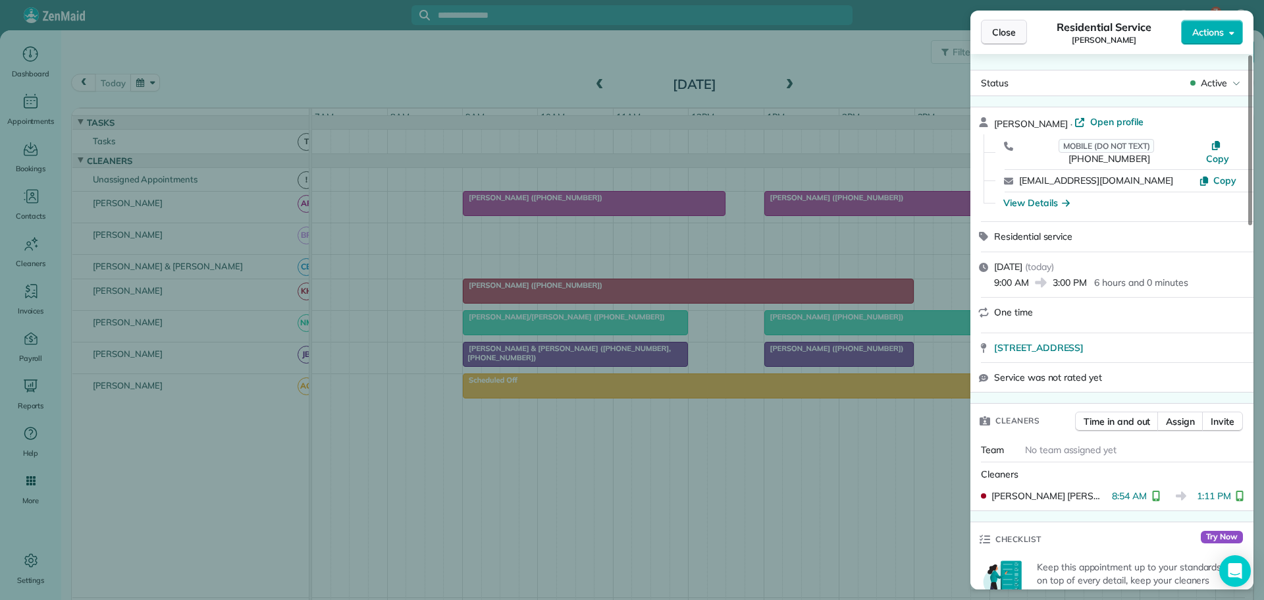
click at [1003, 34] on span "Close" at bounding box center [1004, 32] width 24 height 13
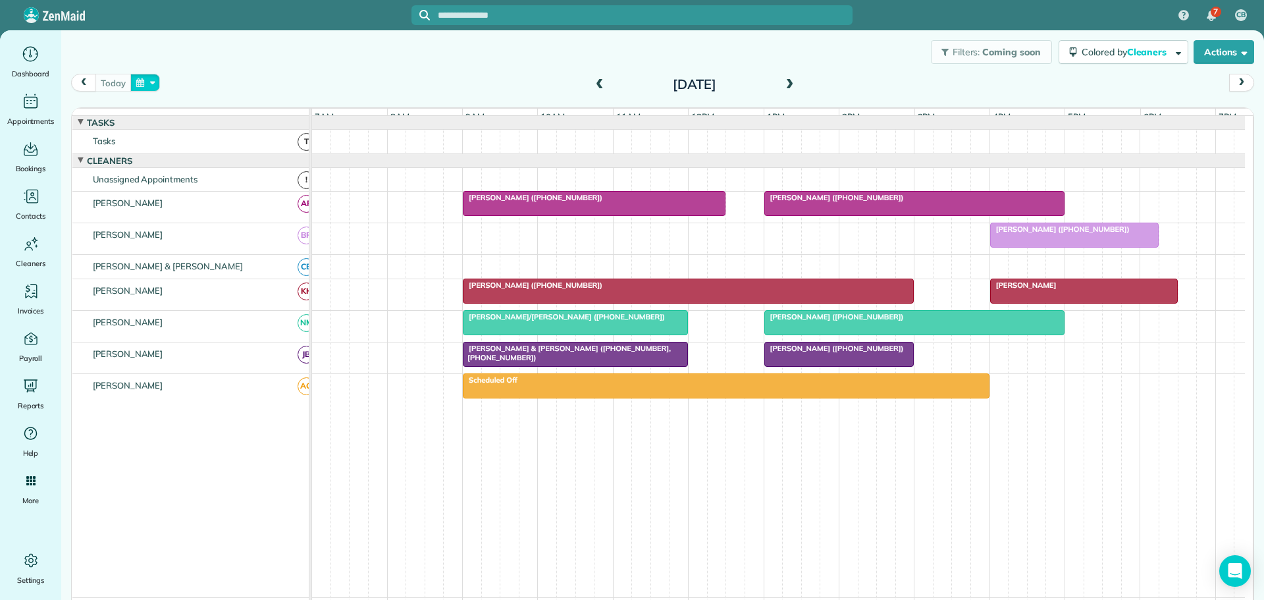
click at [155, 80] on button "button" at bounding box center [145, 83] width 30 height 18
click at [199, 145] on link "6" at bounding box center [198, 150] width 21 height 21
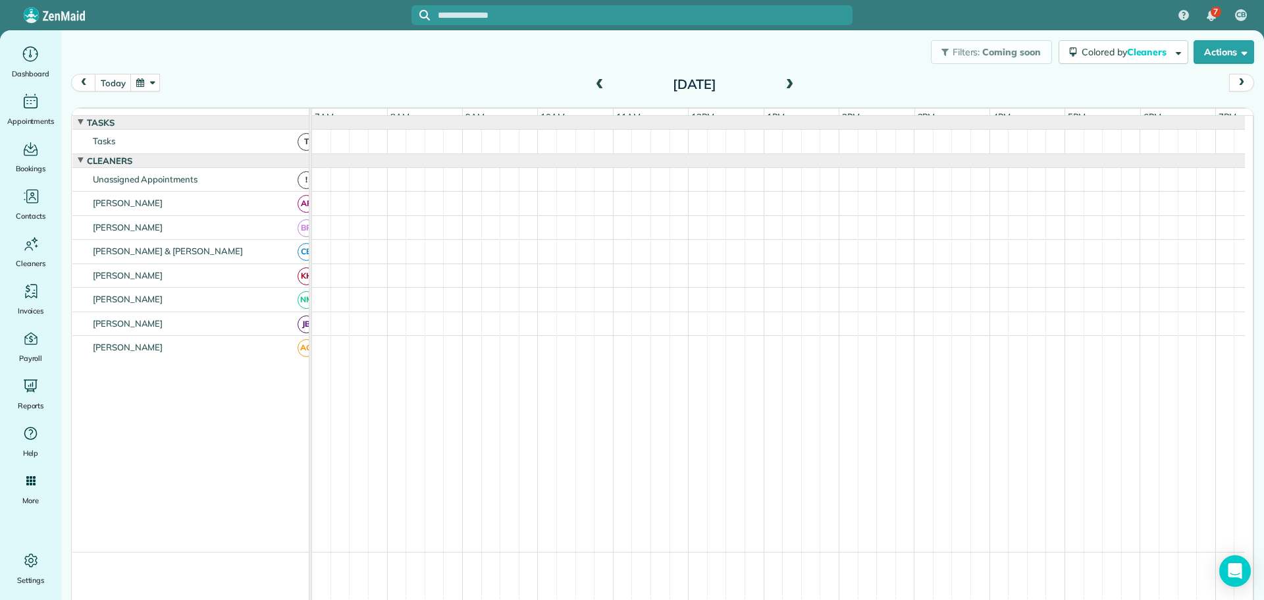
scroll to position [10, 0]
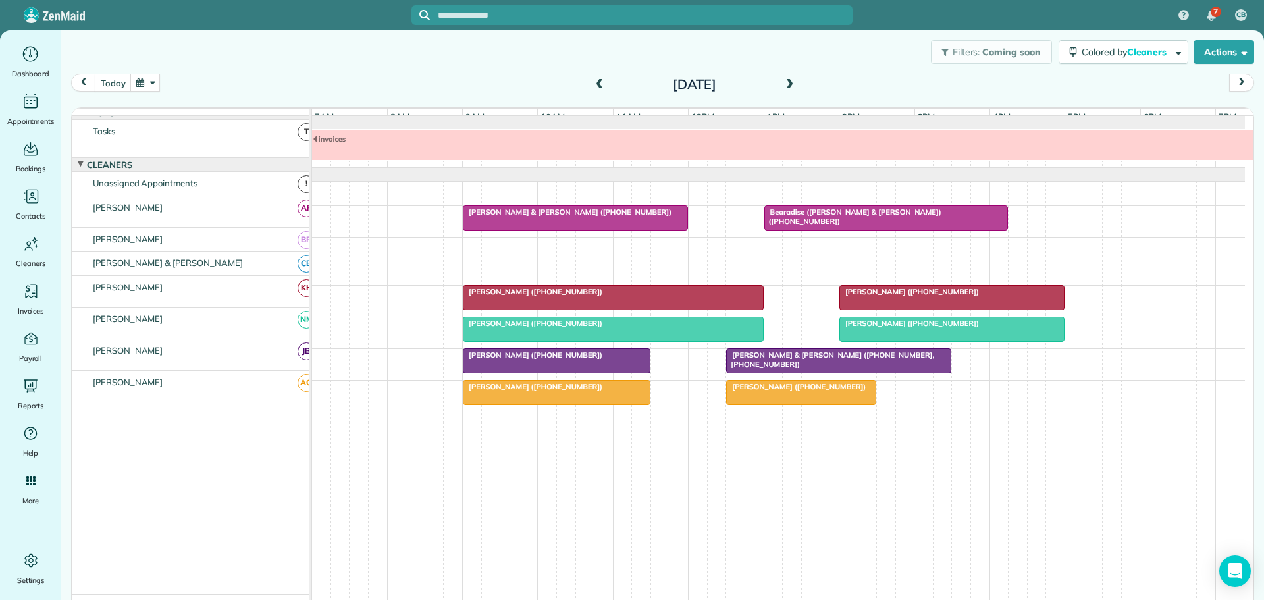
click at [785, 84] on span at bounding box center [789, 85] width 14 height 12
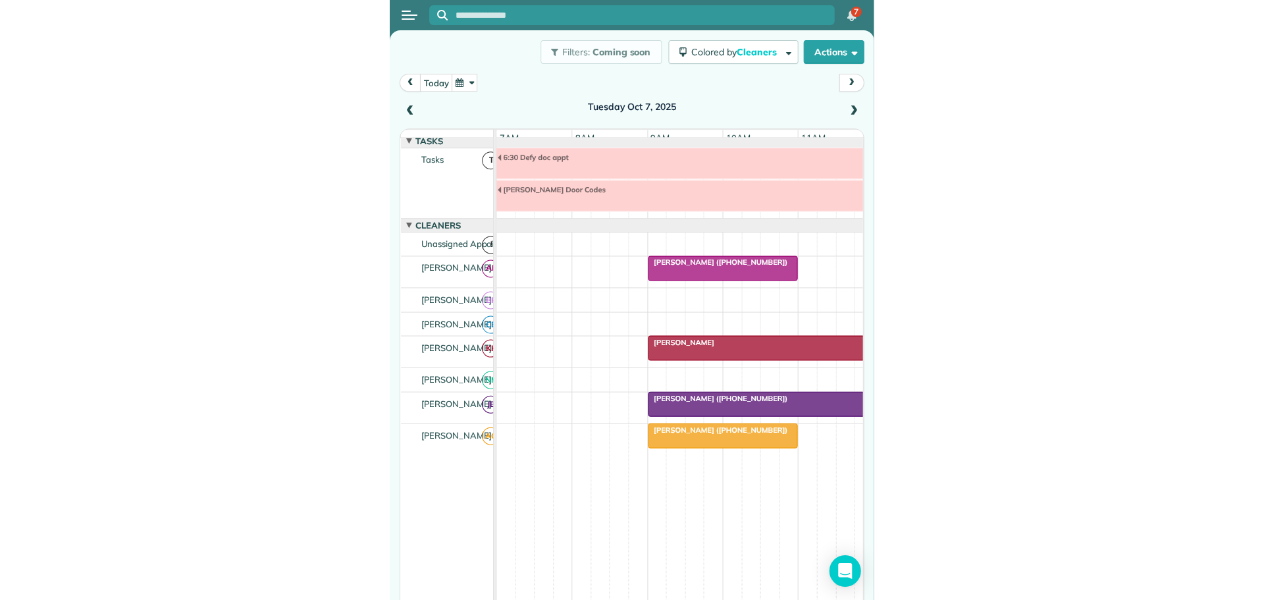
scroll to position [0, 0]
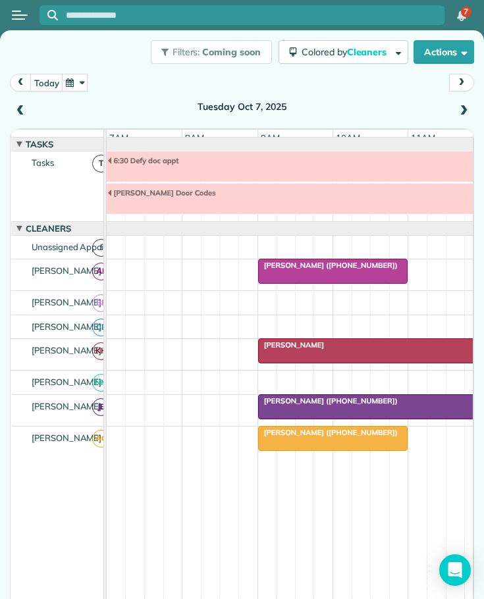
click at [321, 350] on div "[PERSON_NAME]" at bounding box center [370, 344] width 217 height 9
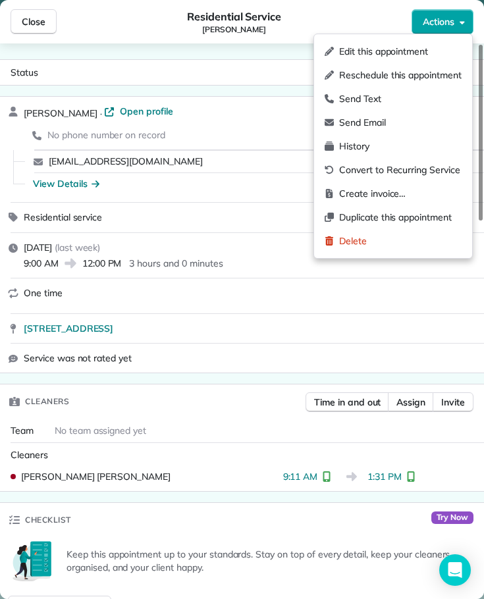
click at [427, 26] on span "Actions" at bounding box center [439, 21] width 32 height 13
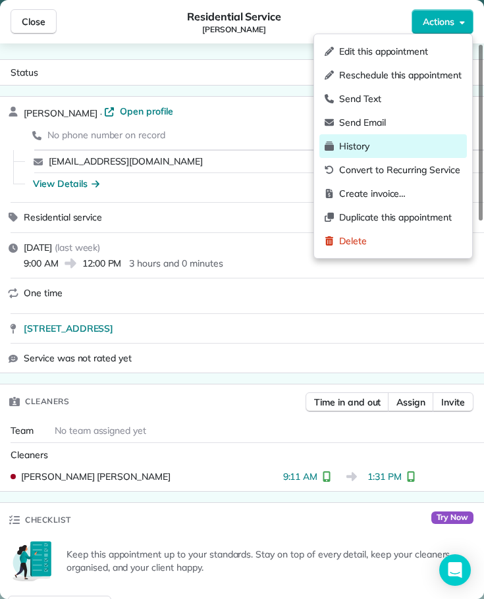
click at [357, 144] on span "History" at bounding box center [400, 146] width 122 height 13
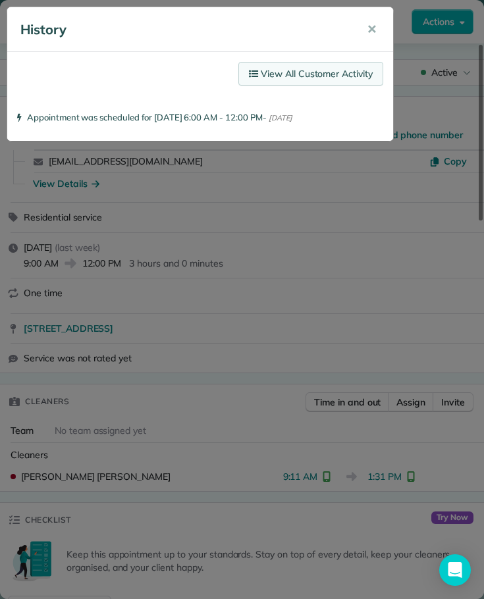
click at [327, 75] on link "View All Customer Activity" at bounding box center [310, 74] width 145 height 24
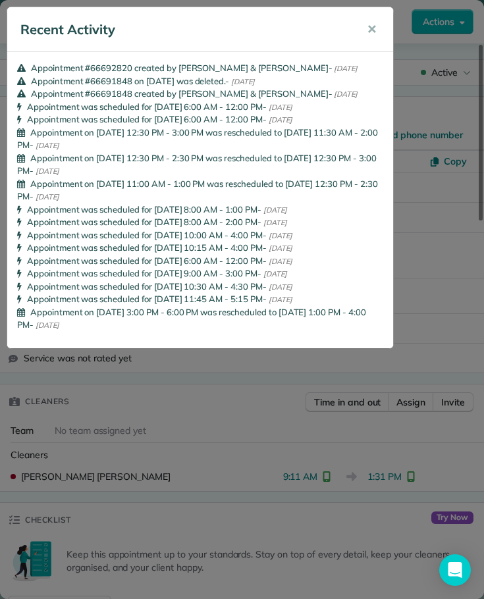
click at [109, 93] on span "Appointment #66691848 created by [PERSON_NAME] & [PERSON_NAME]" at bounding box center [180, 93] width 298 height 11
click at [377, 24] on button "✕" at bounding box center [372, 30] width 30 height 32
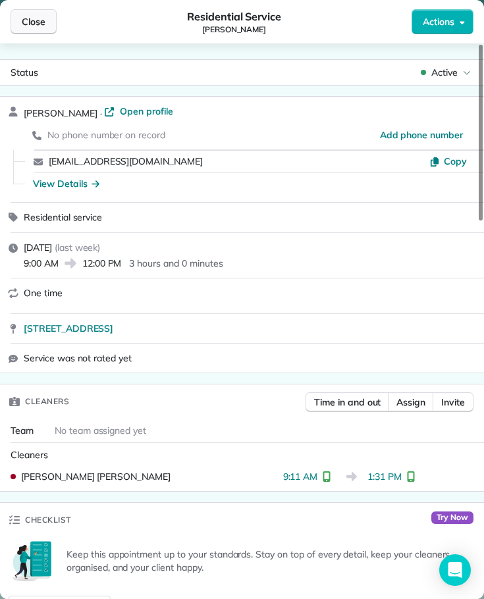
click at [26, 26] on span "Close" at bounding box center [34, 21] width 24 height 13
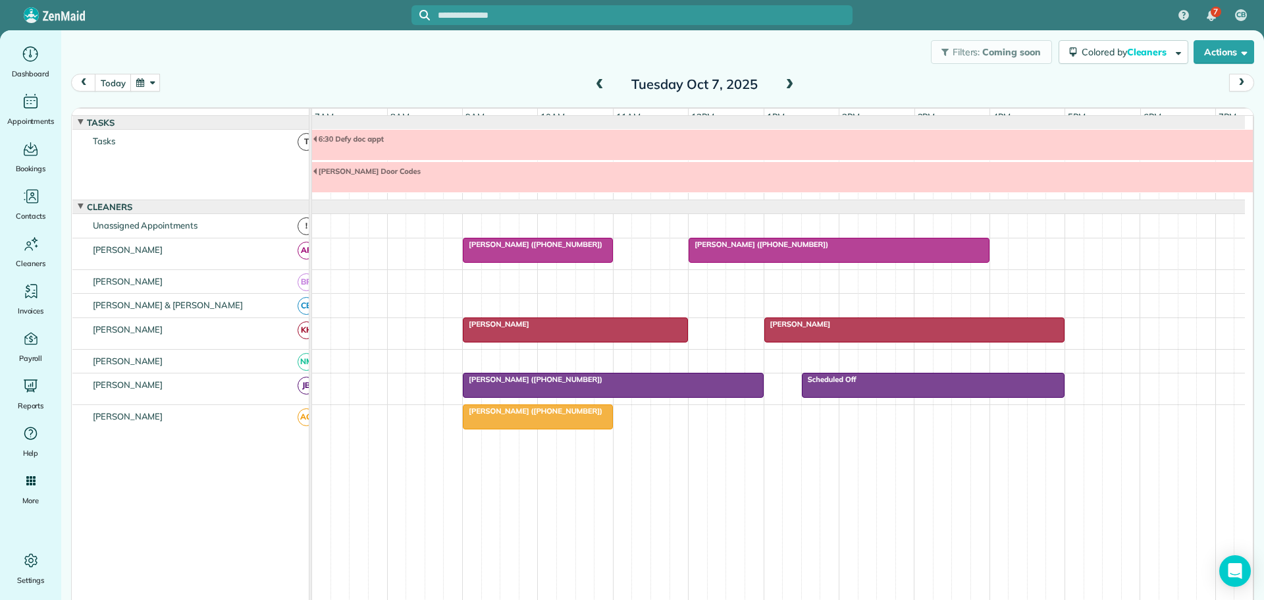
click at [783, 82] on span at bounding box center [789, 85] width 14 height 12
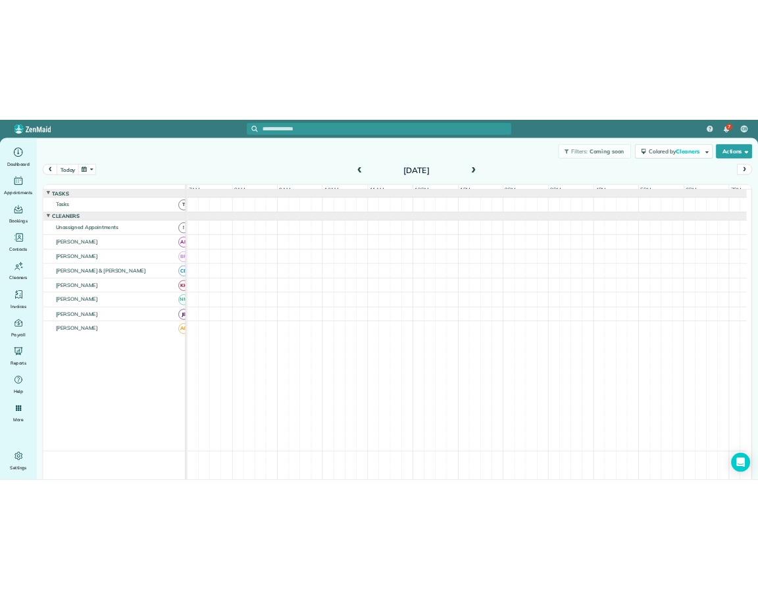
scroll to position [10, 0]
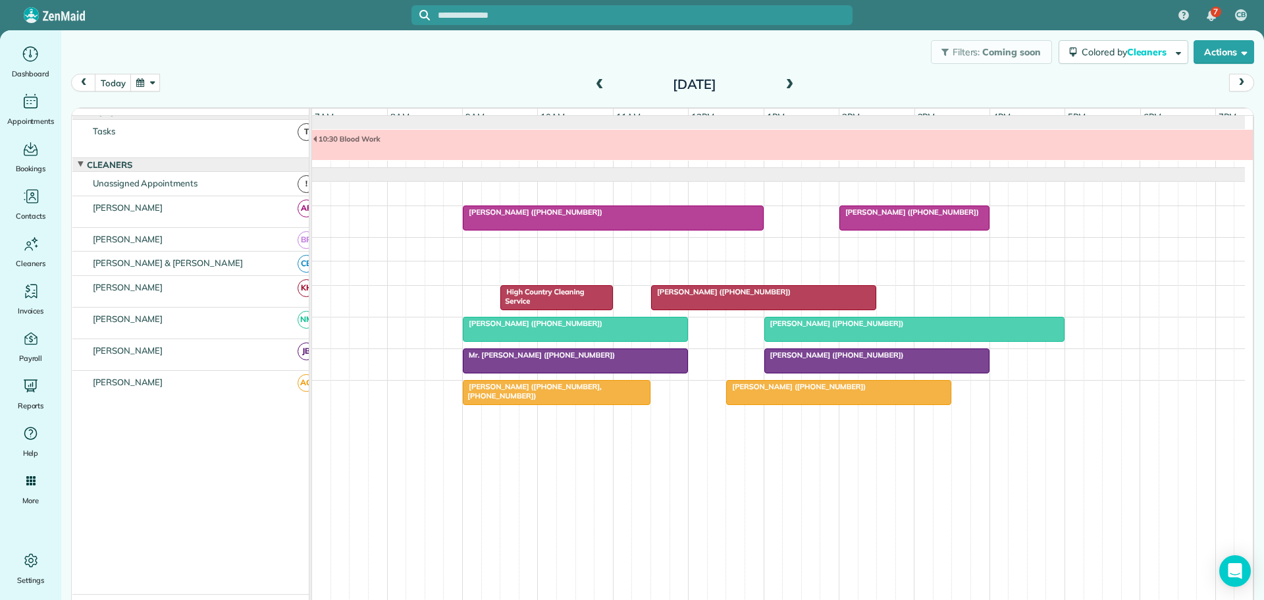
click at [890, 217] on span "[PERSON_NAME] ([PHONE_NUMBER])" at bounding box center [909, 211] width 141 height 9
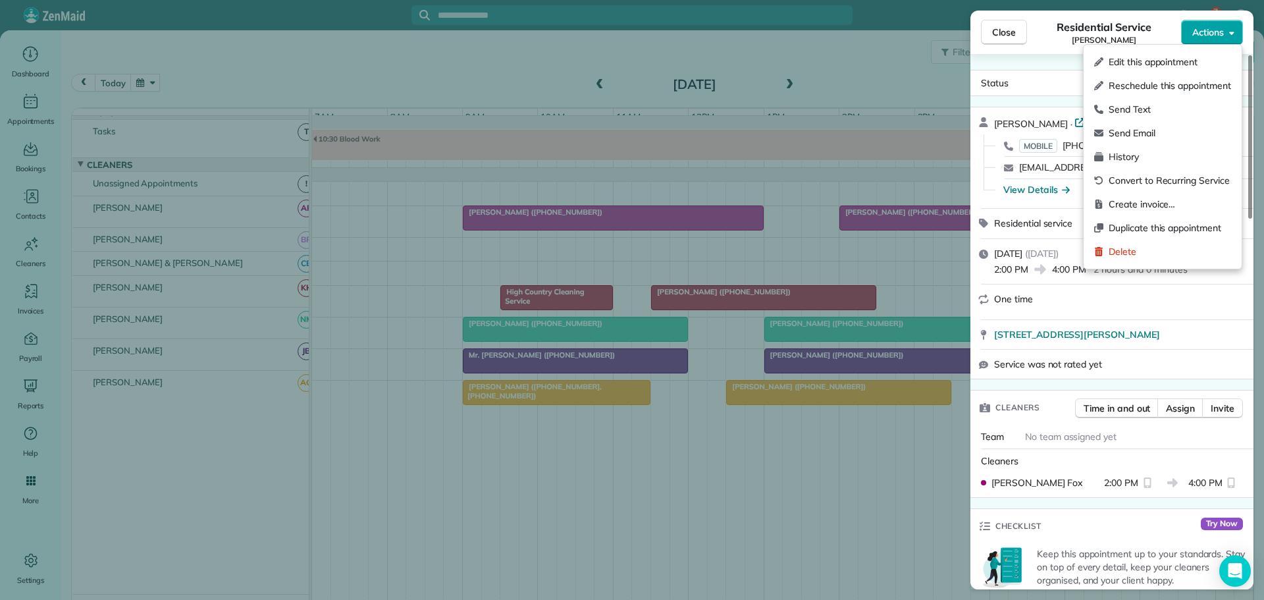
click at [1204, 34] on span "Actions" at bounding box center [1208, 32] width 32 height 13
click at [1116, 155] on span "History" at bounding box center [1170, 156] width 122 height 13
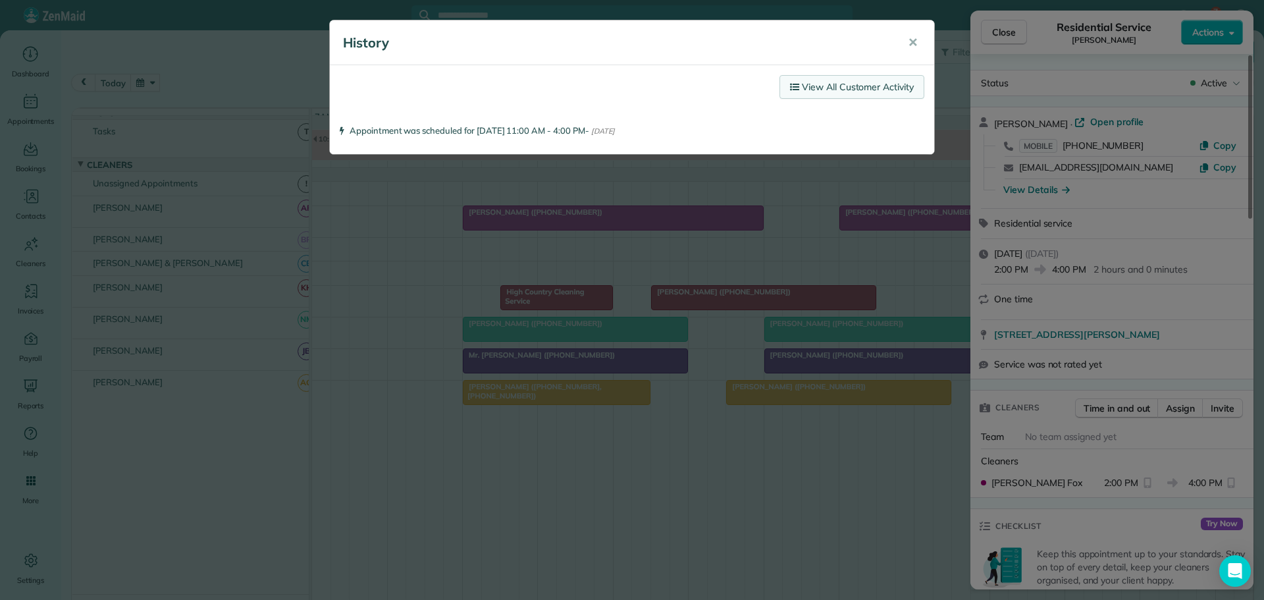
click at [818, 84] on link "View All Customer Activity" at bounding box center [851, 87] width 145 height 24
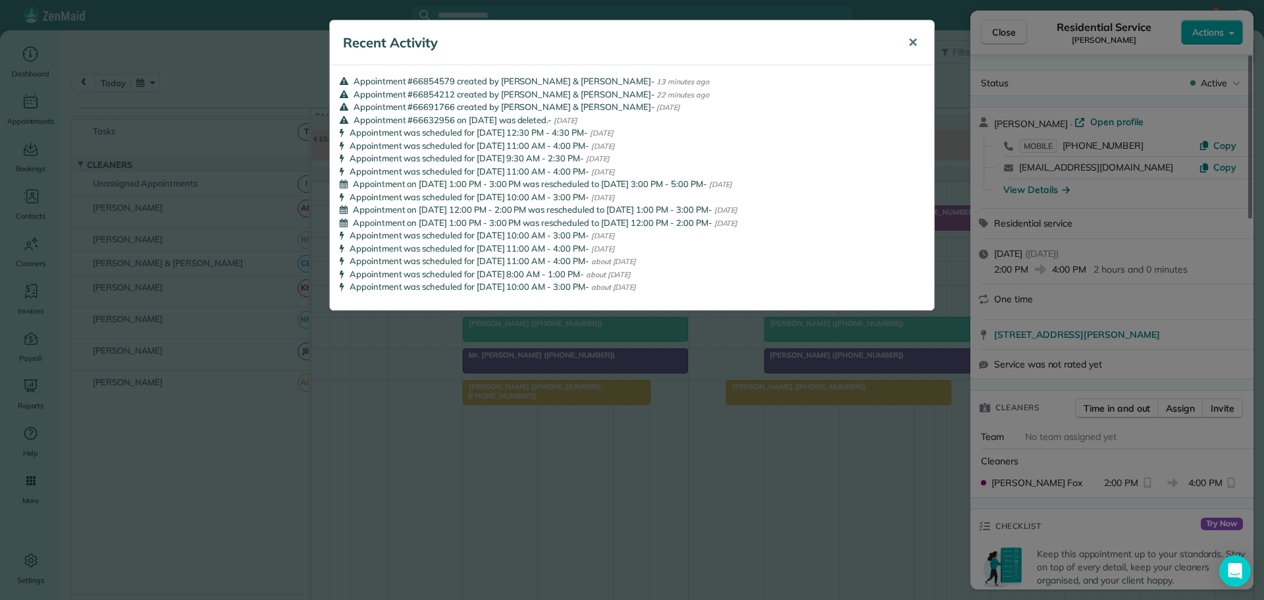
click at [914, 40] on span "✕" at bounding box center [913, 42] width 10 height 15
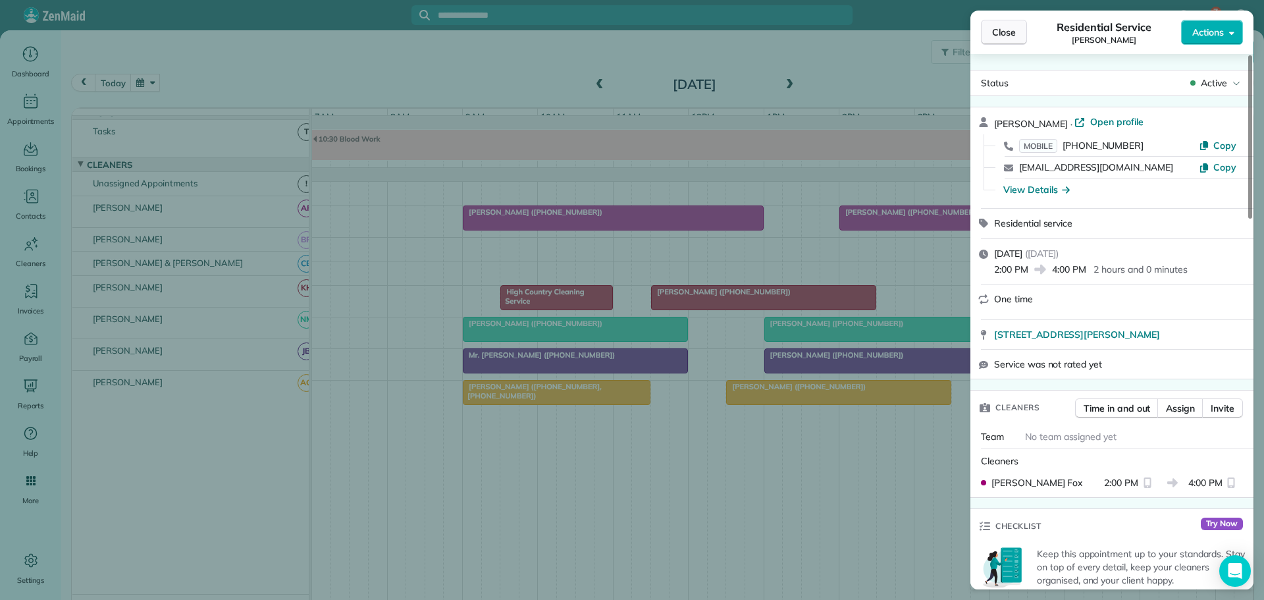
click at [998, 33] on span "Close" at bounding box center [1004, 32] width 24 height 13
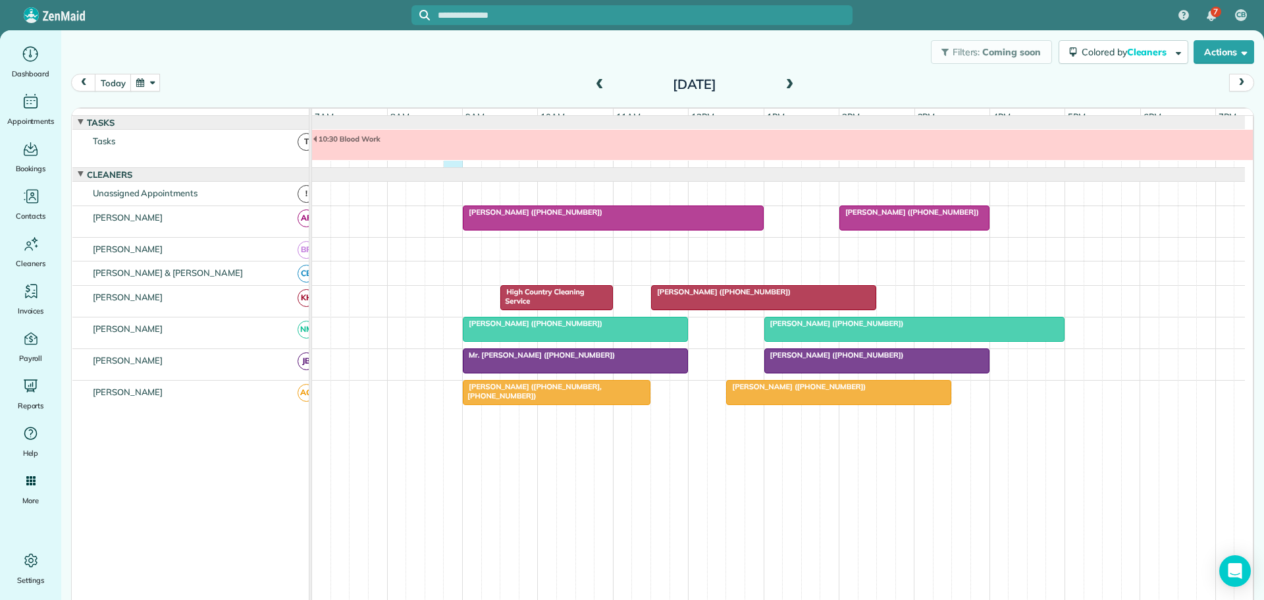
click at [451, 167] on div "10:30 Blood Work" at bounding box center [778, 149] width 933 height 38
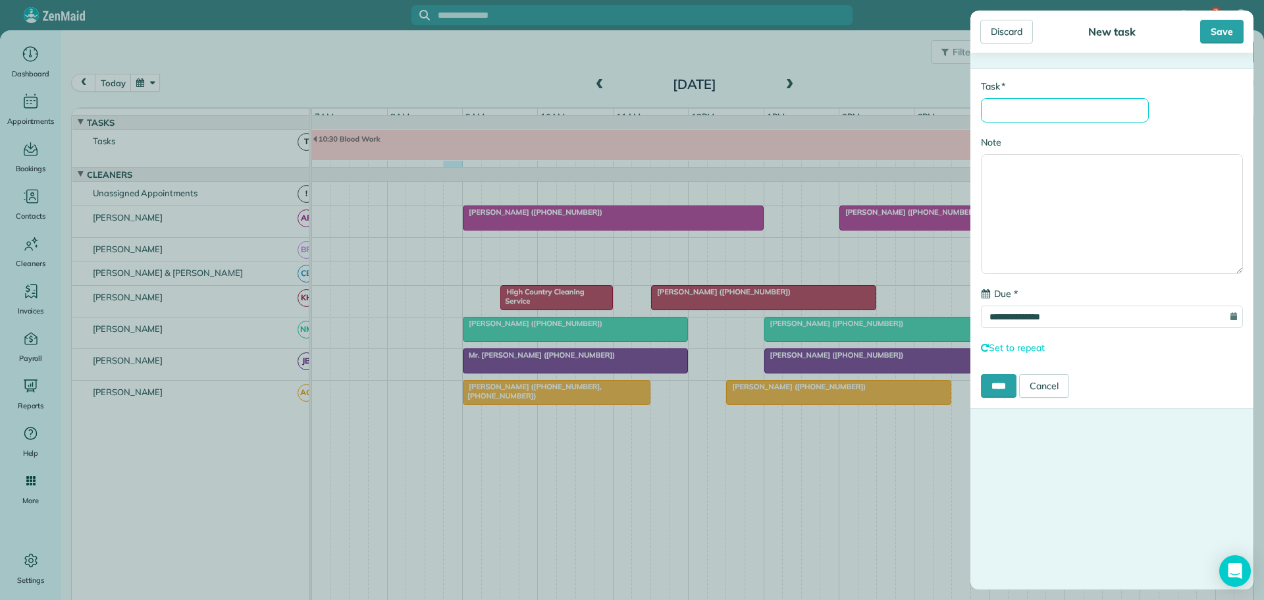
click at [1010, 107] on input "* Task" at bounding box center [1065, 110] width 168 height 24
type input "********"
click at [981, 374] on input "****" at bounding box center [999, 386] width 36 height 24
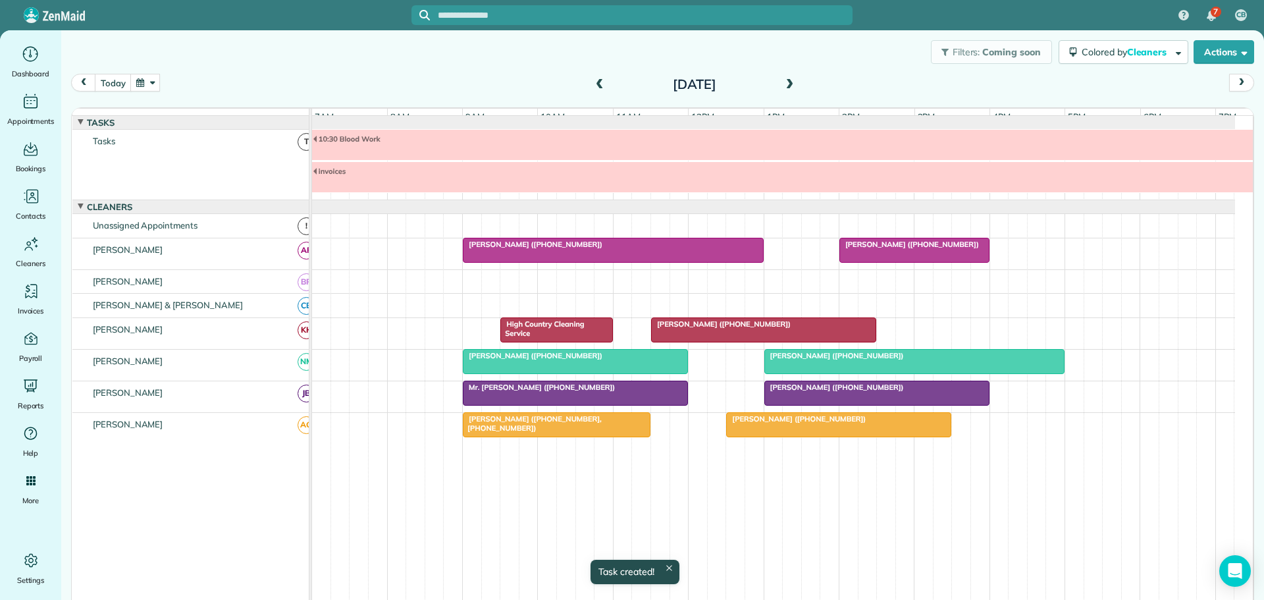
scroll to position [5, 0]
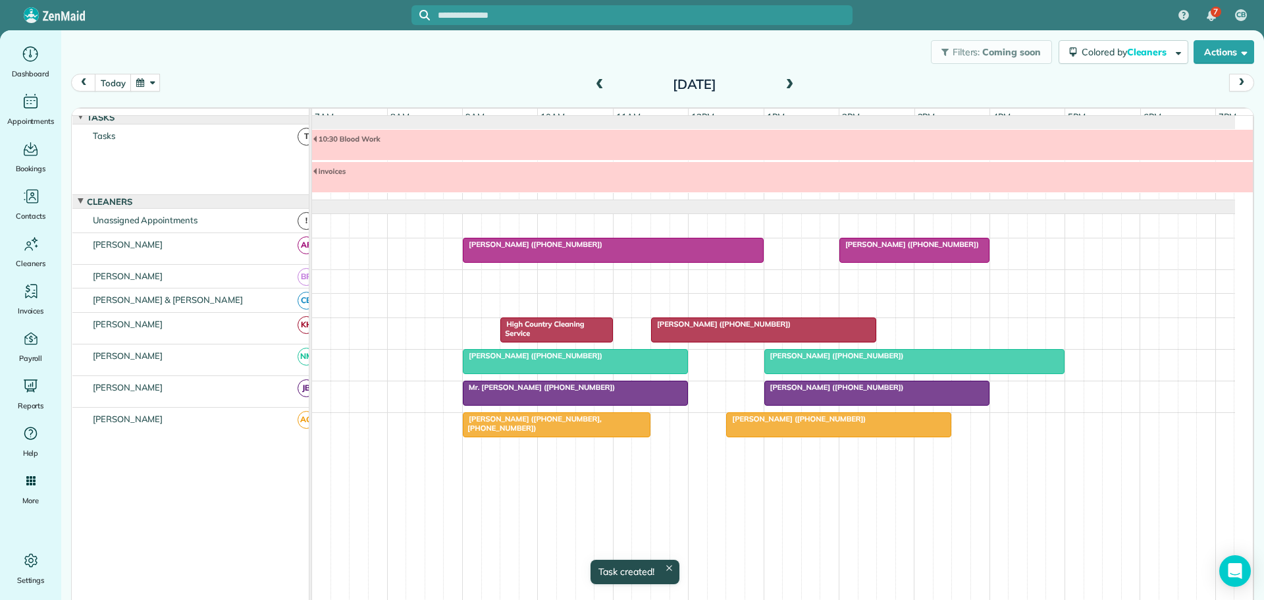
click at [790, 83] on span at bounding box center [789, 85] width 14 height 12
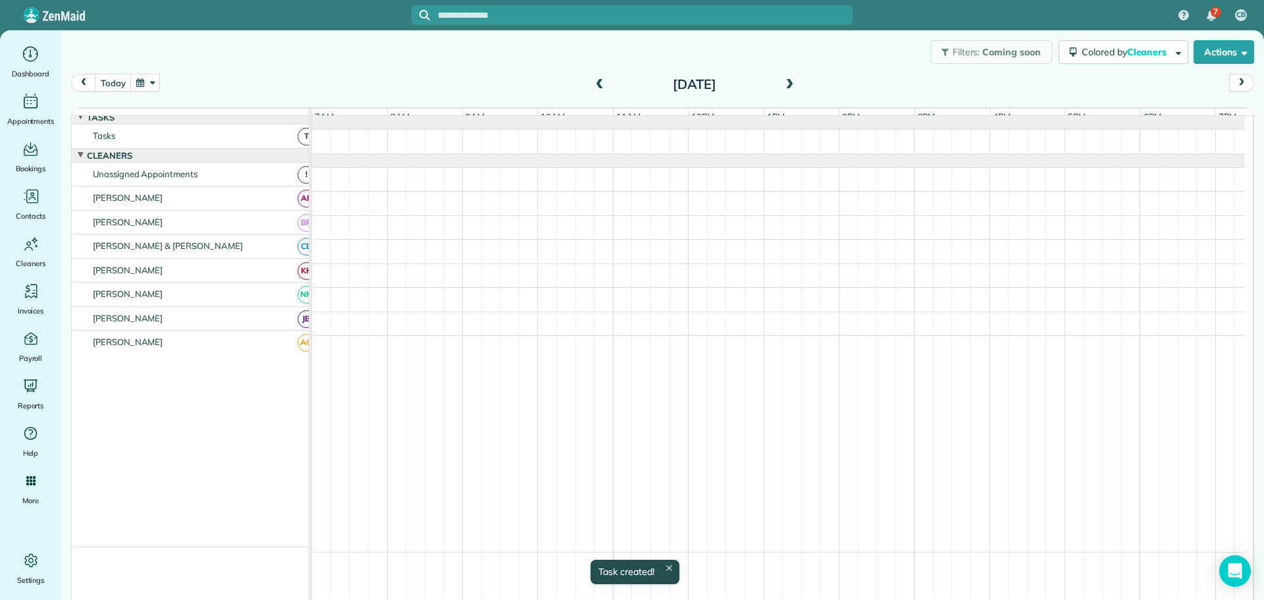
scroll to position [0, 0]
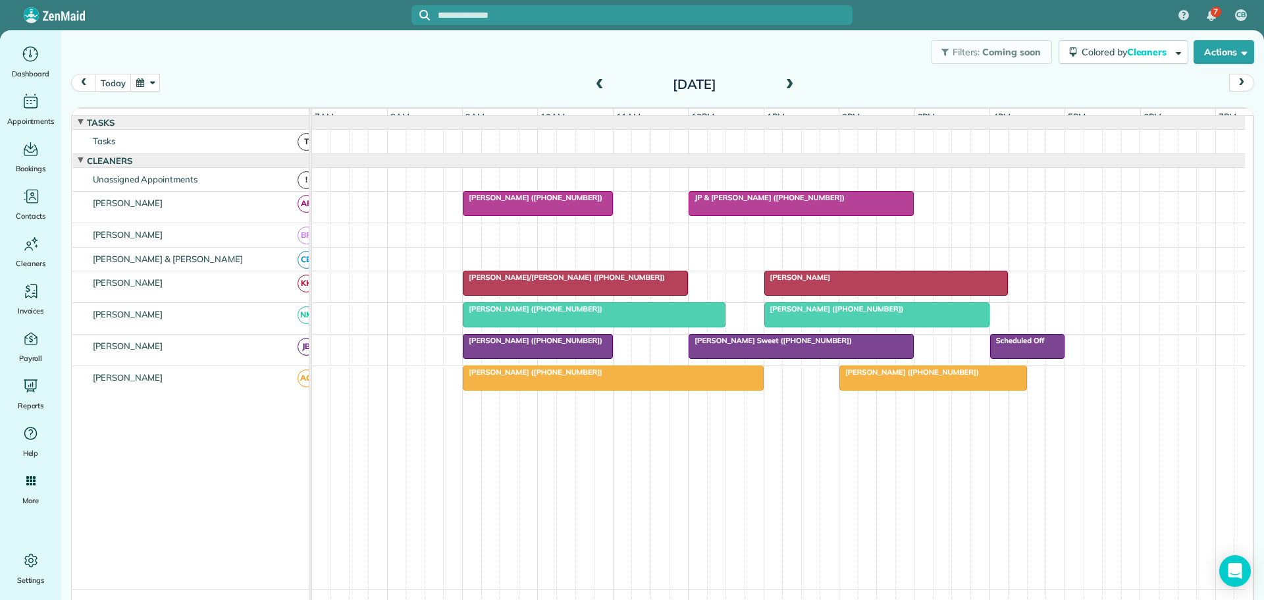
click at [481, 149] on div at bounding box center [778, 142] width 933 height 24
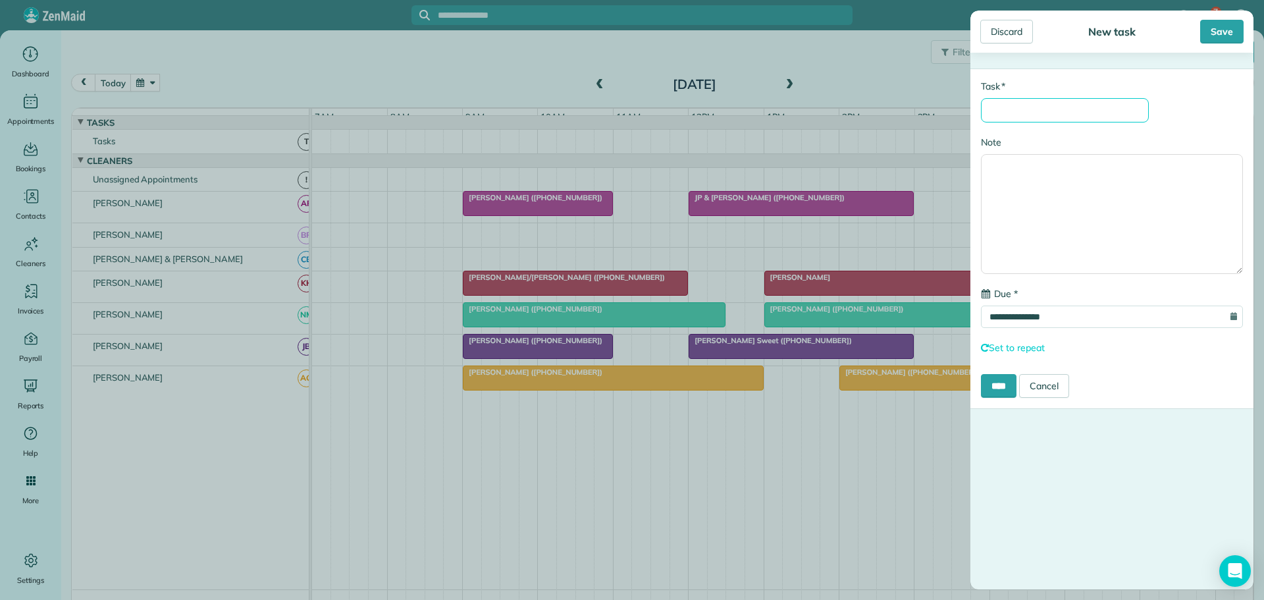
click at [1030, 105] on input "* Task" at bounding box center [1065, 110] width 168 height 24
type input "********"
click at [1004, 383] on input "****" at bounding box center [999, 386] width 36 height 24
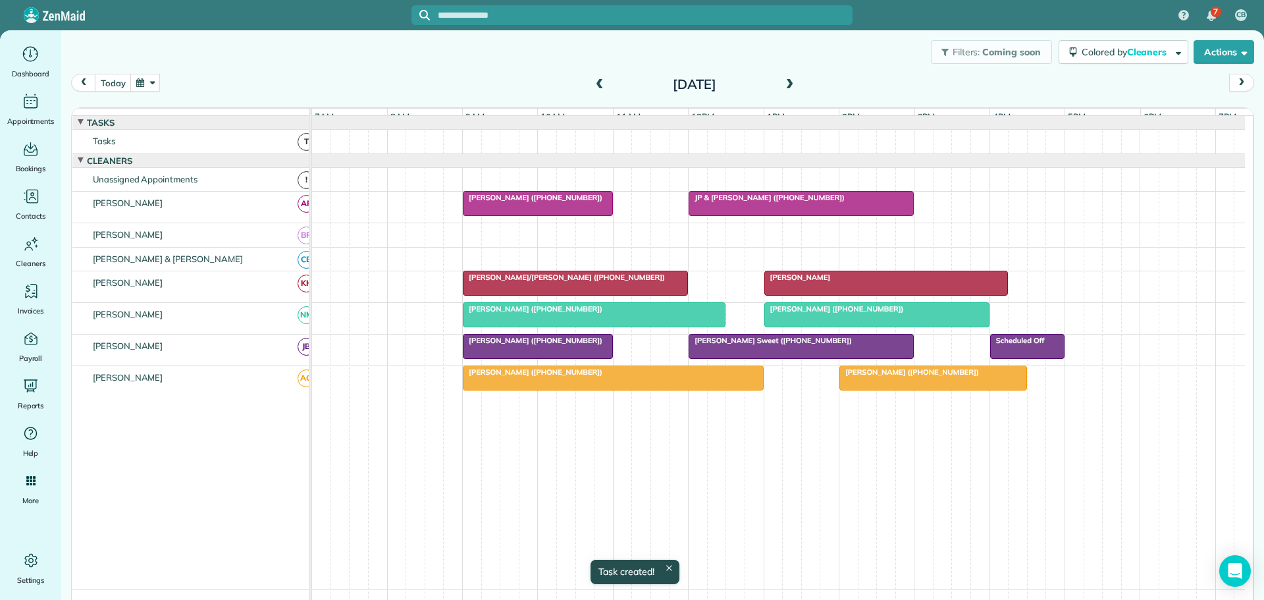
scroll to position [10, 0]
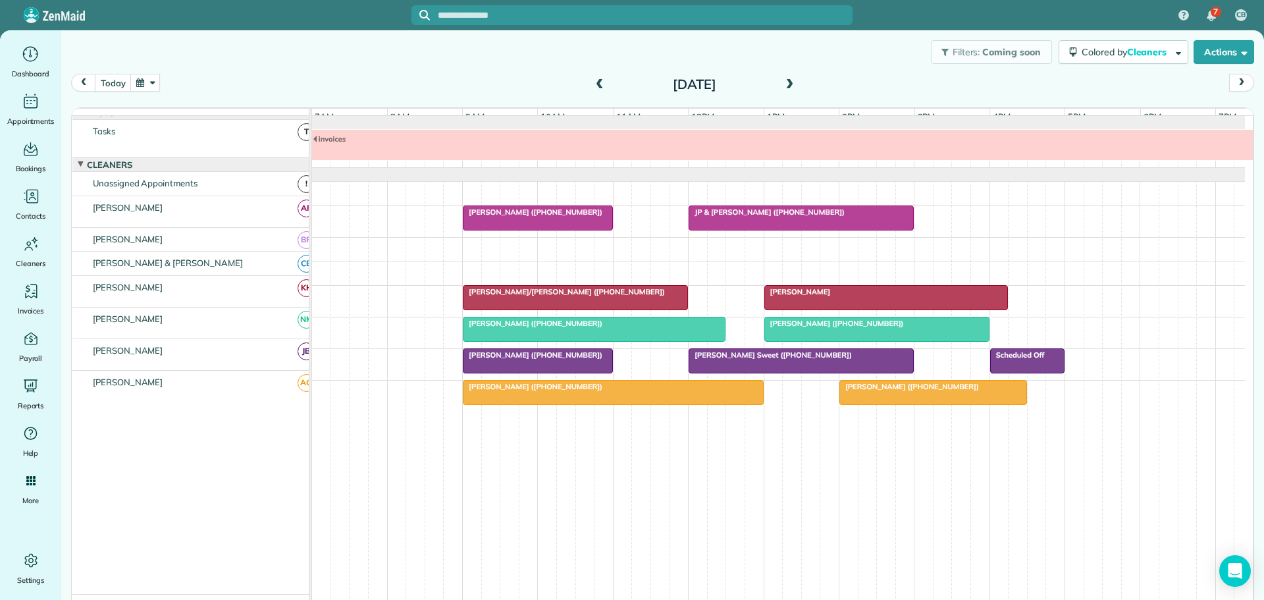
click at [782, 84] on span at bounding box center [789, 85] width 14 height 12
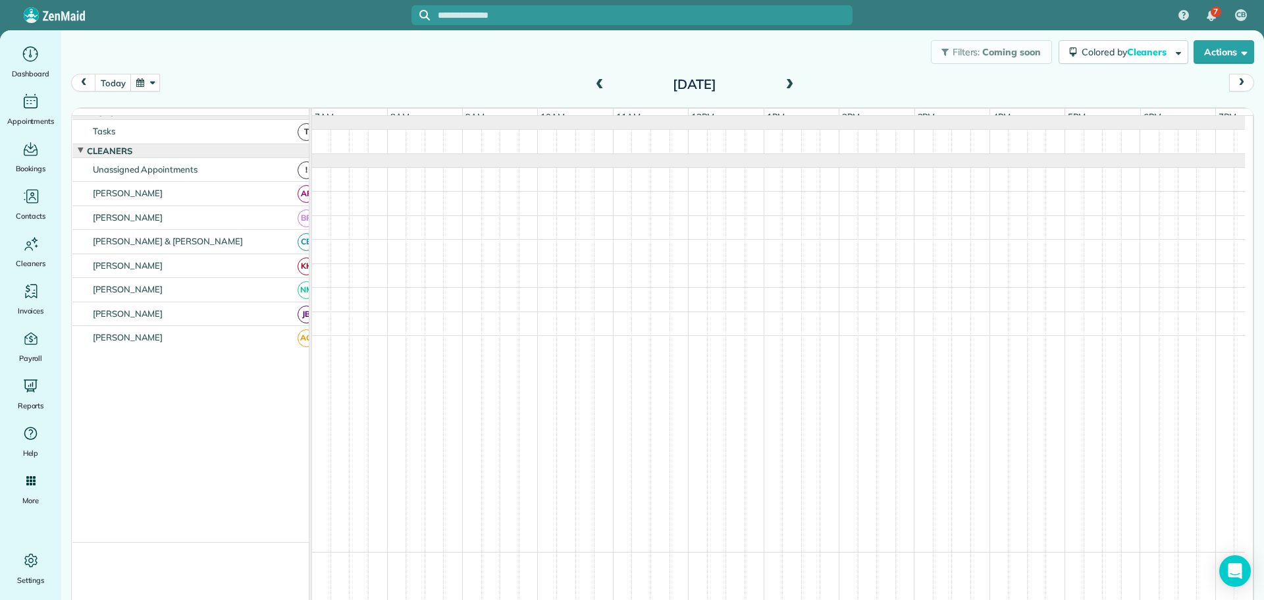
scroll to position [0, 0]
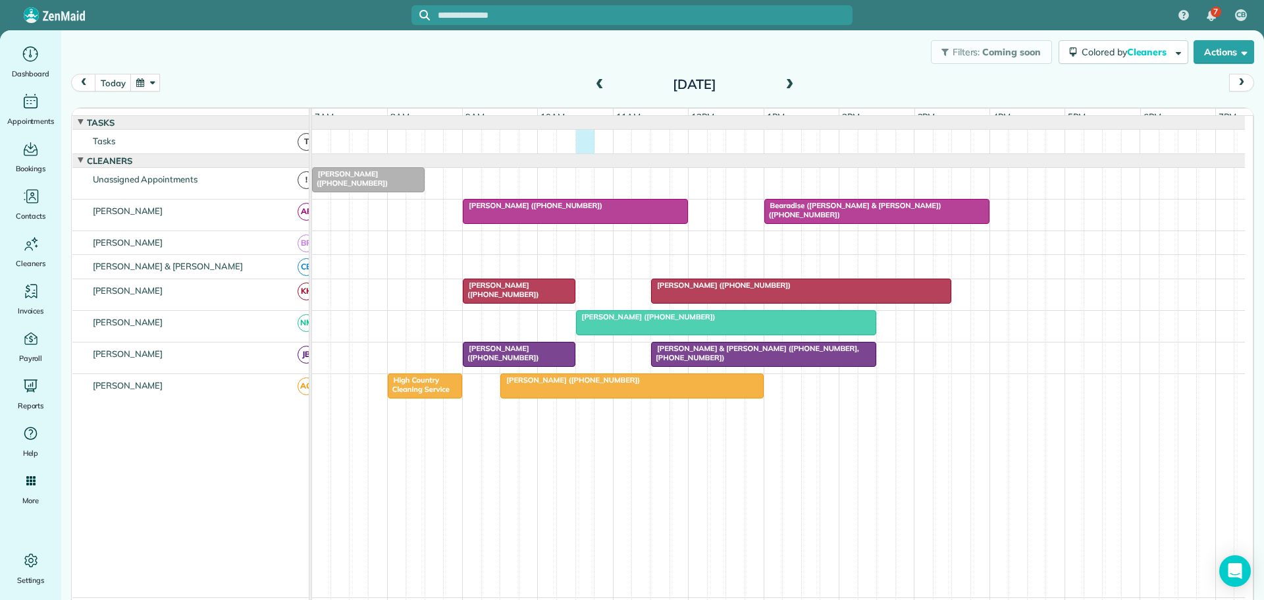
click at [589, 153] on div at bounding box center [778, 142] width 933 height 24
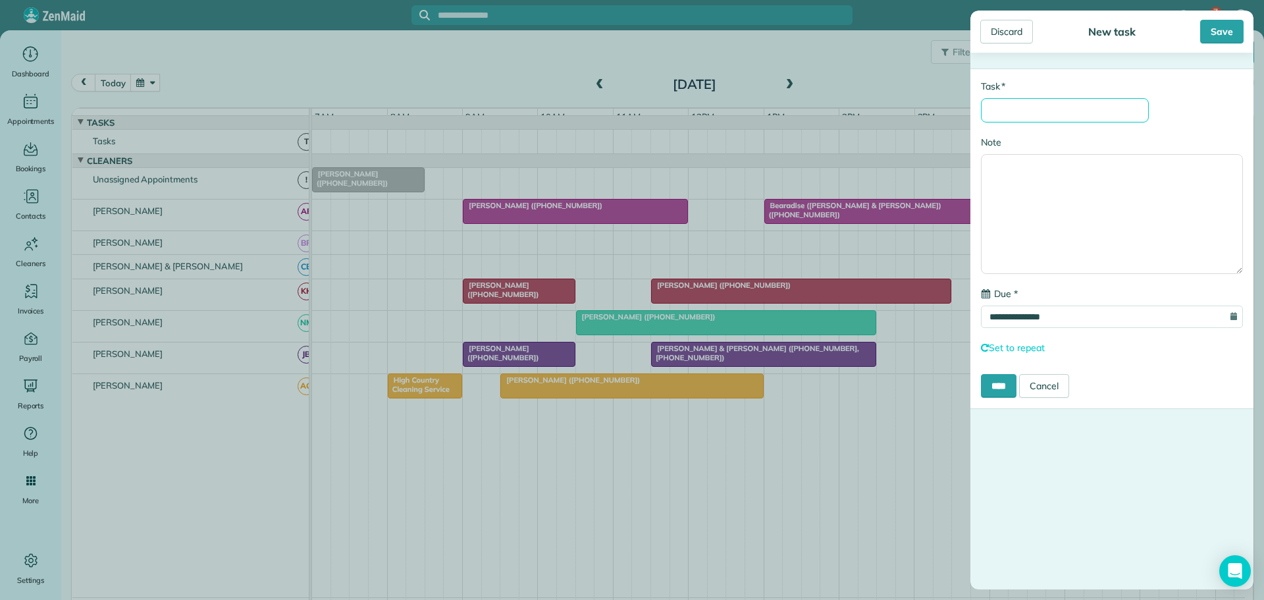
click at [1059, 111] on input "* Task" at bounding box center [1065, 110] width 168 height 24
type input "********"
click at [1000, 385] on input "****" at bounding box center [999, 386] width 36 height 24
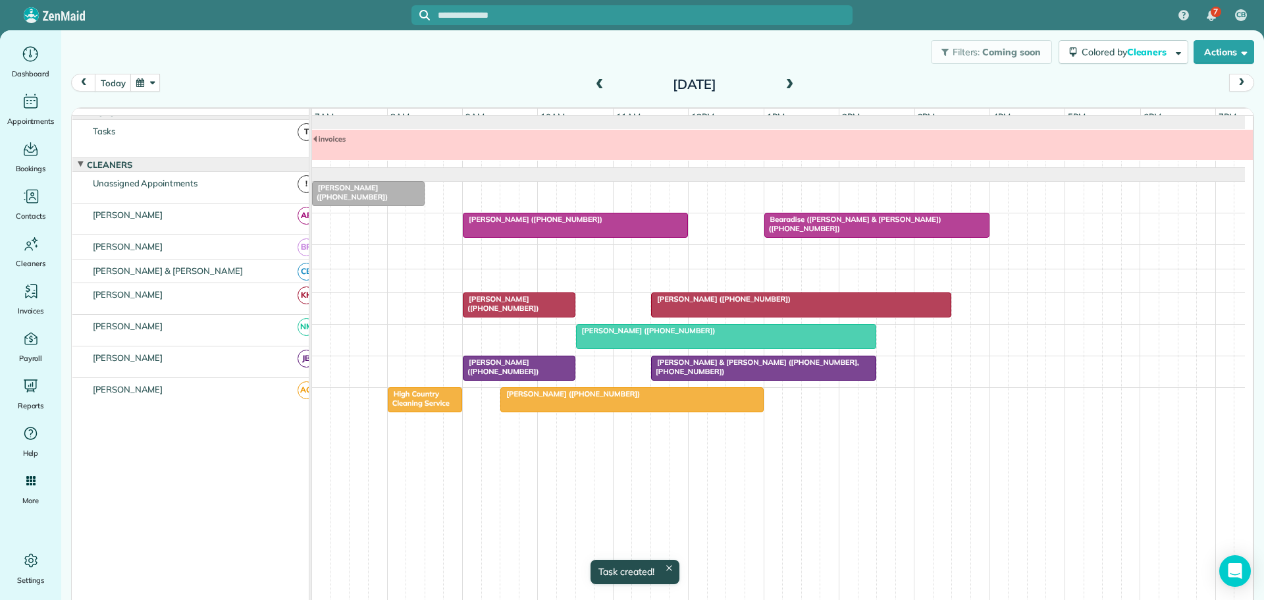
click at [785, 82] on span at bounding box center [789, 85] width 14 height 12
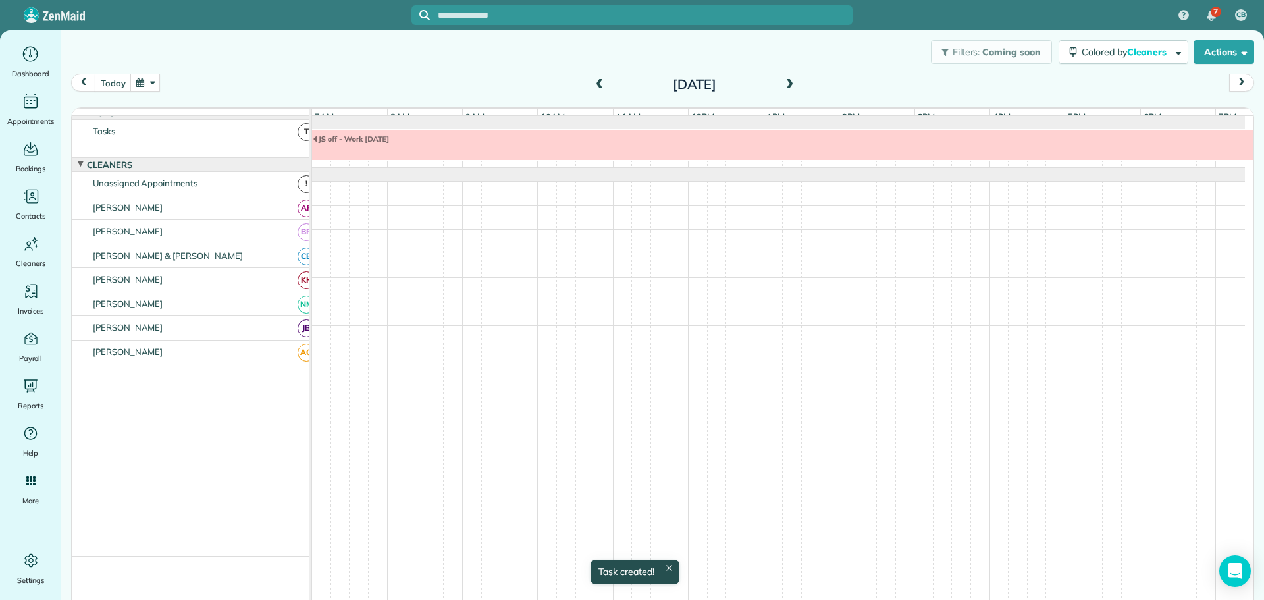
click at [785, 82] on span at bounding box center [789, 85] width 14 height 12
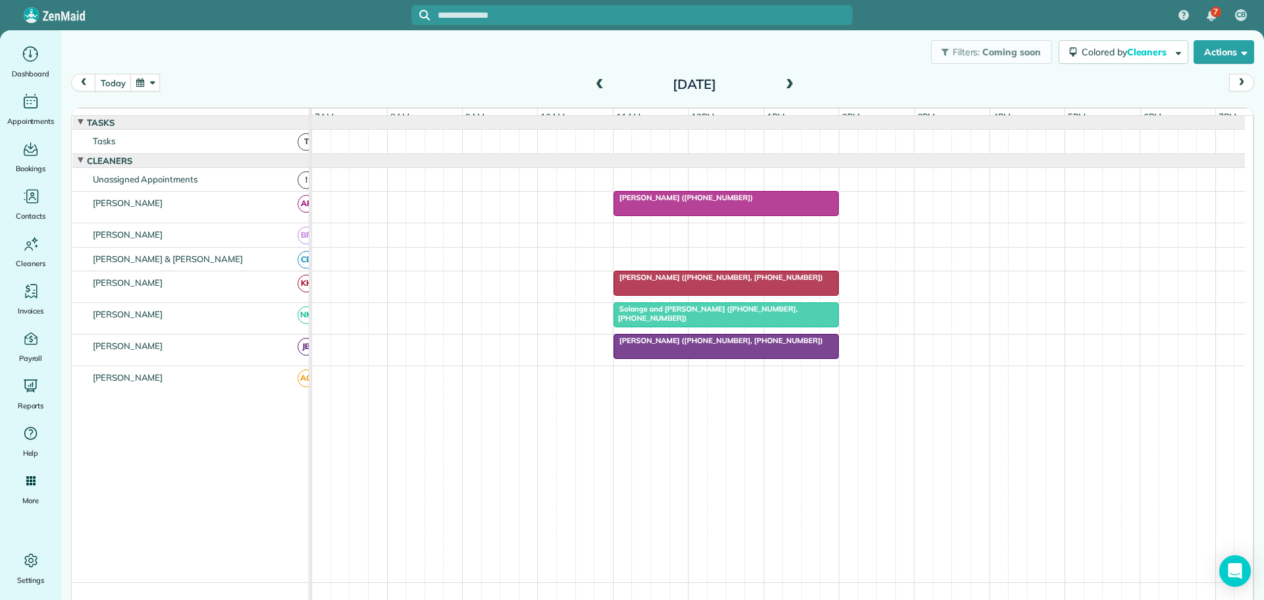
click at [787, 77] on span at bounding box center [789, 85] width 14 height 20
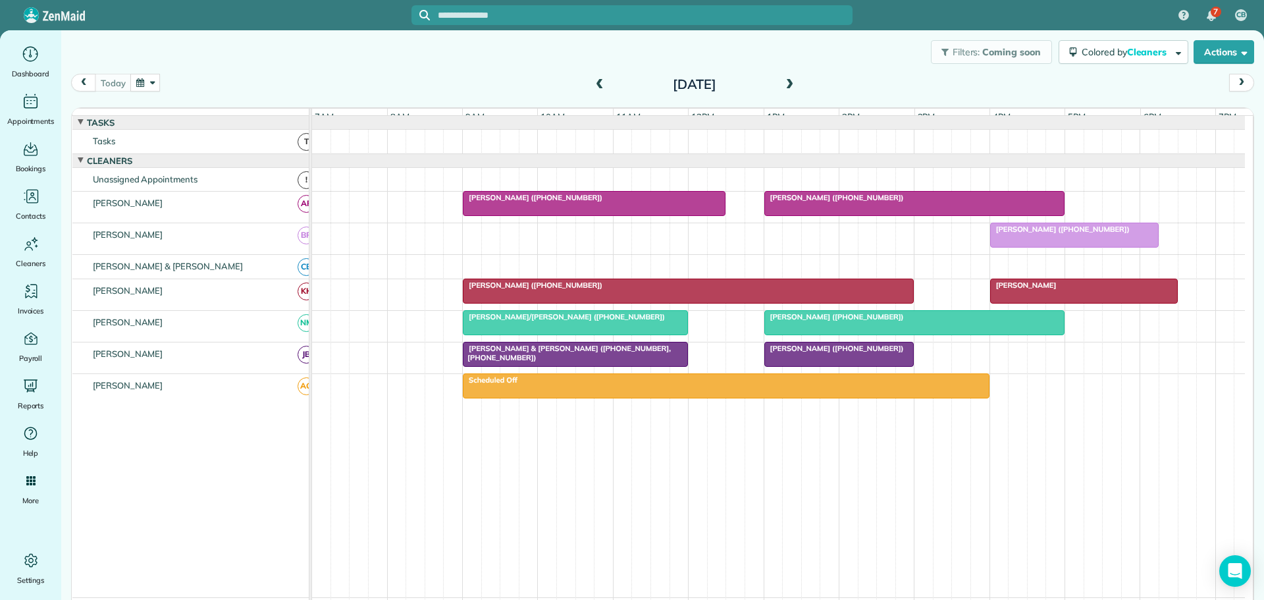
click at [599, 82] on span at bounding box center [600, 85] width 14 height 12
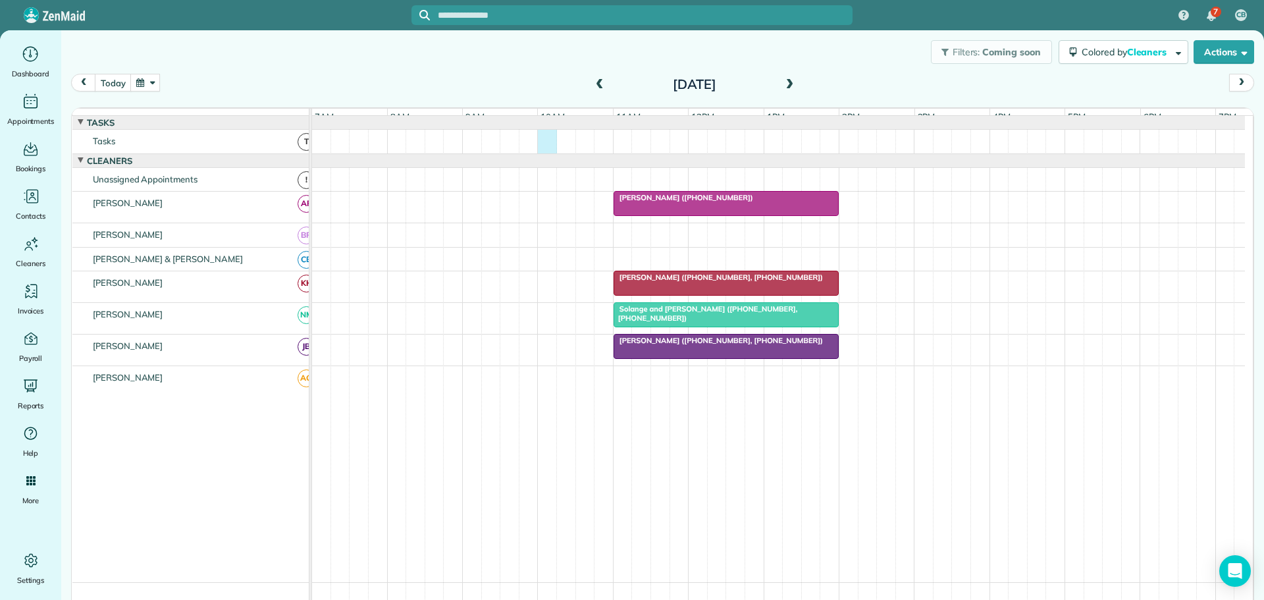
click at [546, 153] on div at bounding box center [778, 142] width 933 height 24
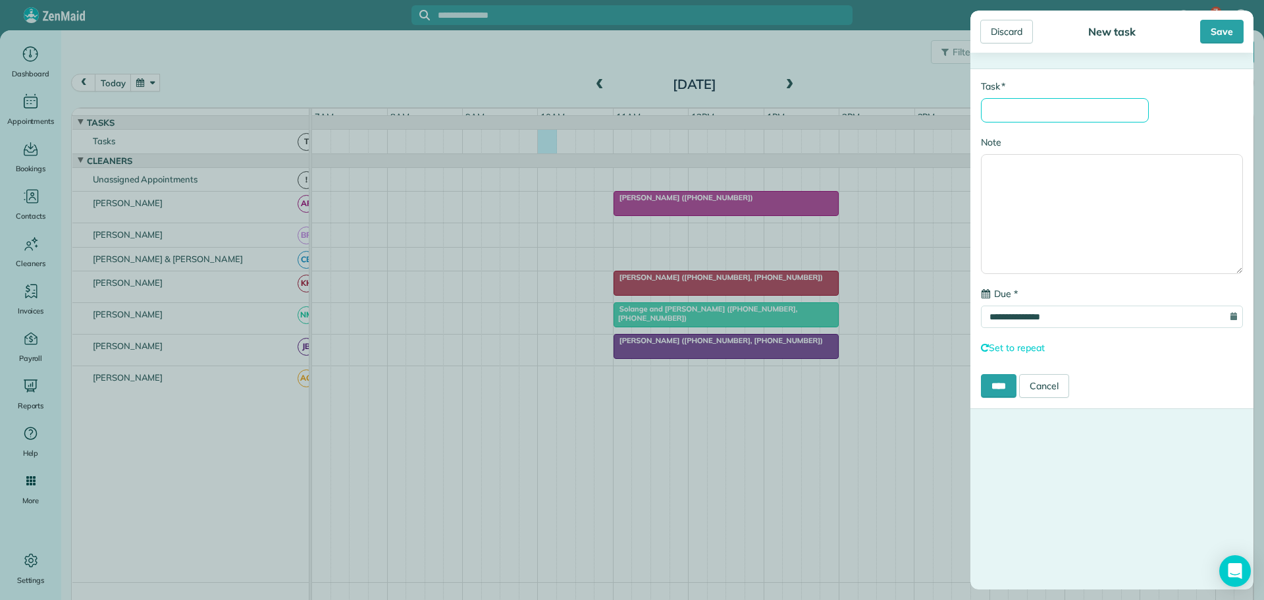
click at [1043, 102] on input "* Task" at bounding box center [1065, 110] width 168 height 24
type input "********"
click at [997, 381] on input "****" at bounding box center [999, 386] width 36 height 24
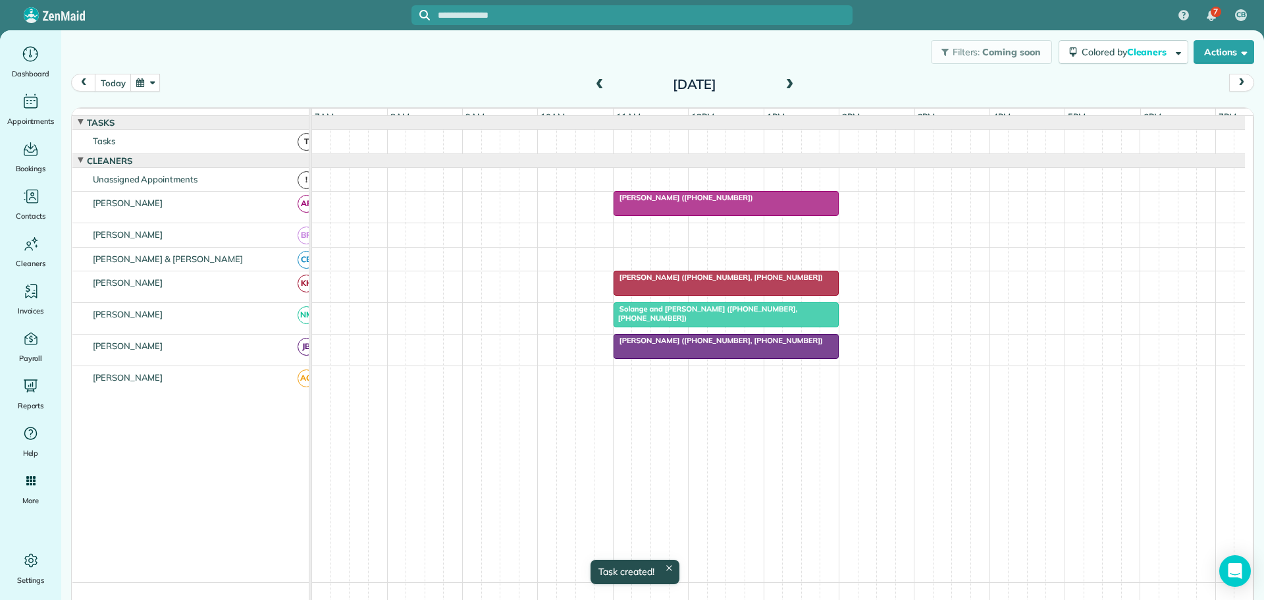
scroll to position [10, 0]
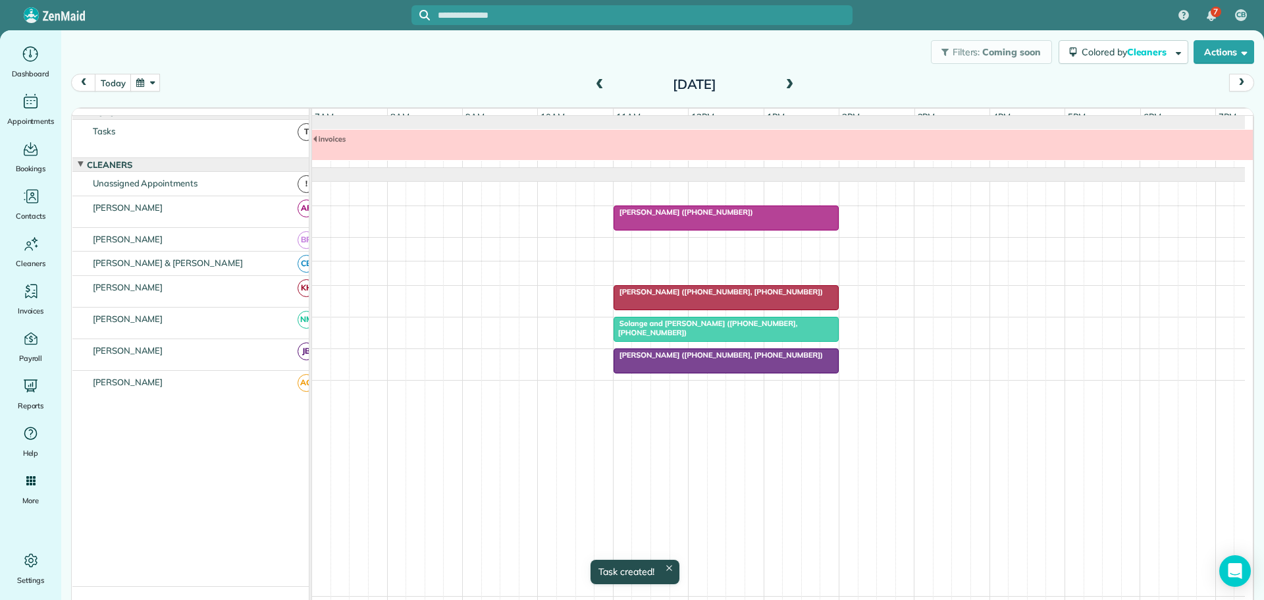
click at [787, 83] on span at bounding box center [789, 85] width 14 height 12
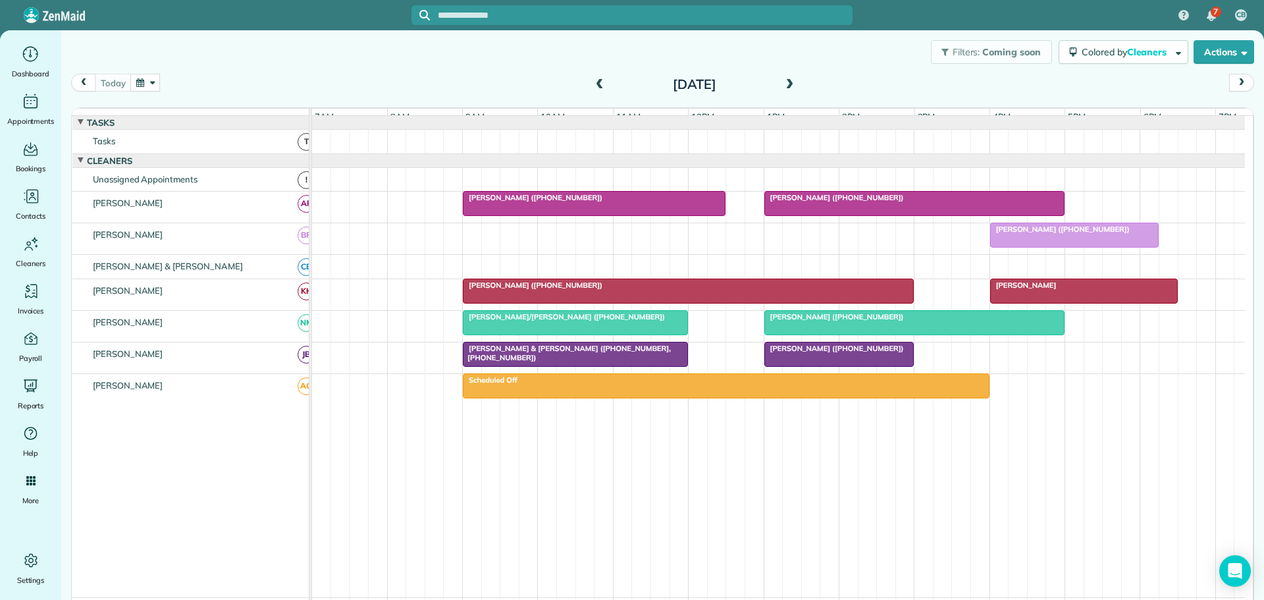
click at [570, 321] on span "[PERSON_NAME]/[PERSON_NAME] ([PHONE_NUMBER])" at bounding box center [563, 316] width 203 height 9
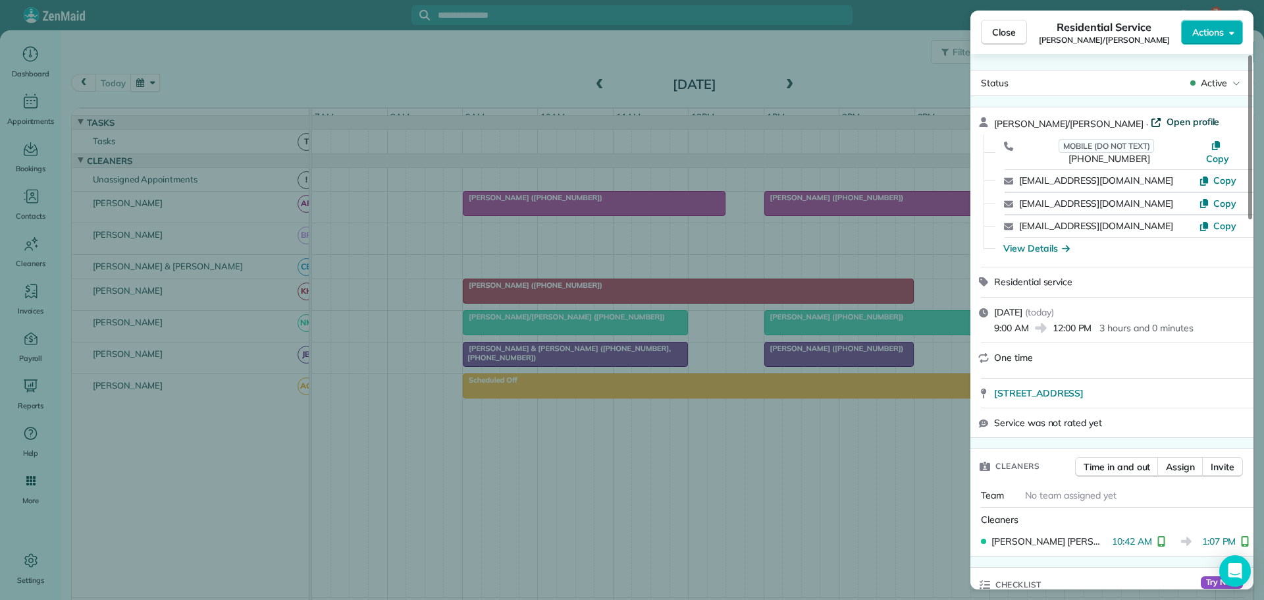
click at [1167, 118] on span "Open profile" at bounding box center [1193, 121] width 53 height 13
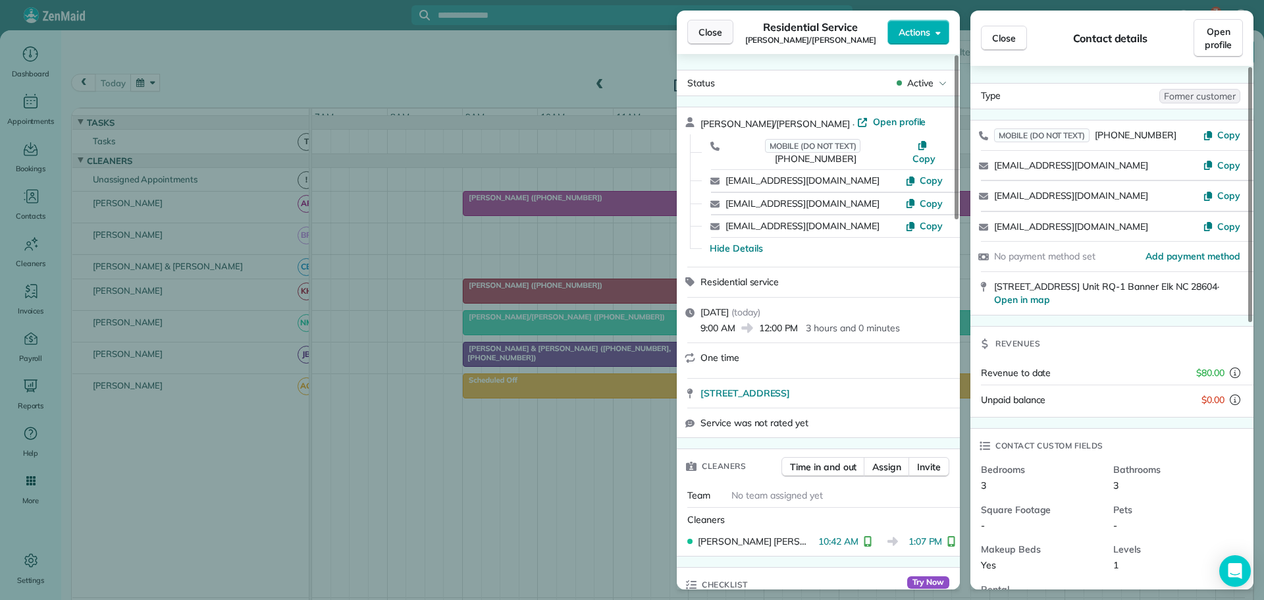
click at [714, 34] on span "Close" at bounding box center [711, 32] width 24 height 13
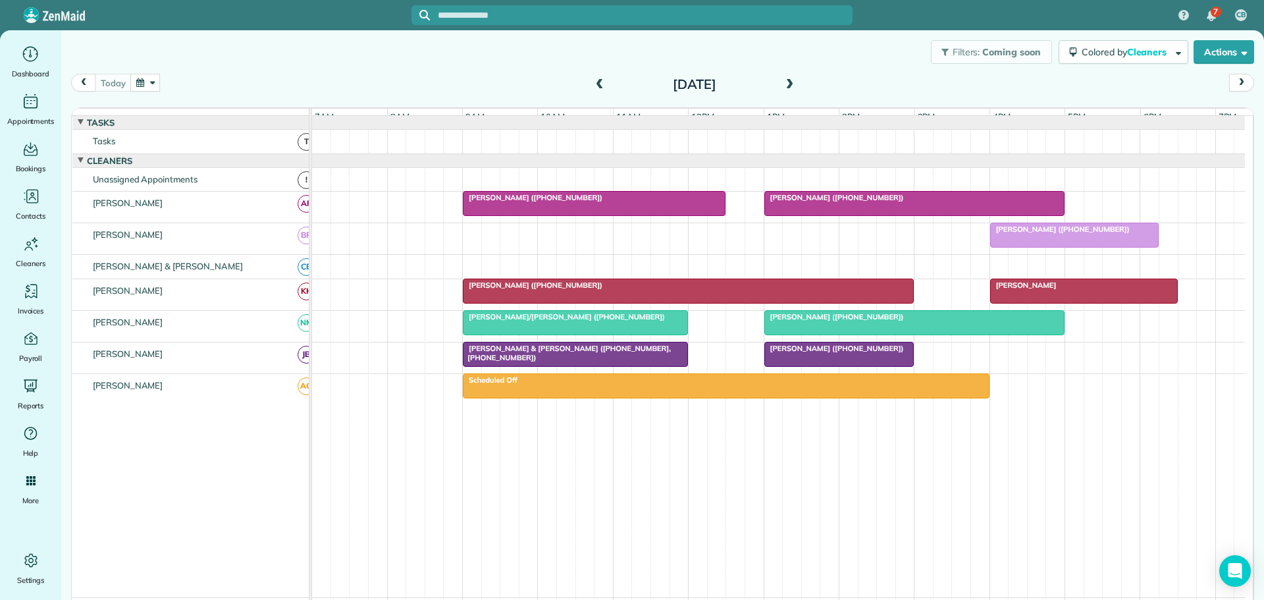
click at [504, 148] on div at bounding box center [778, 142] width 933 height 24
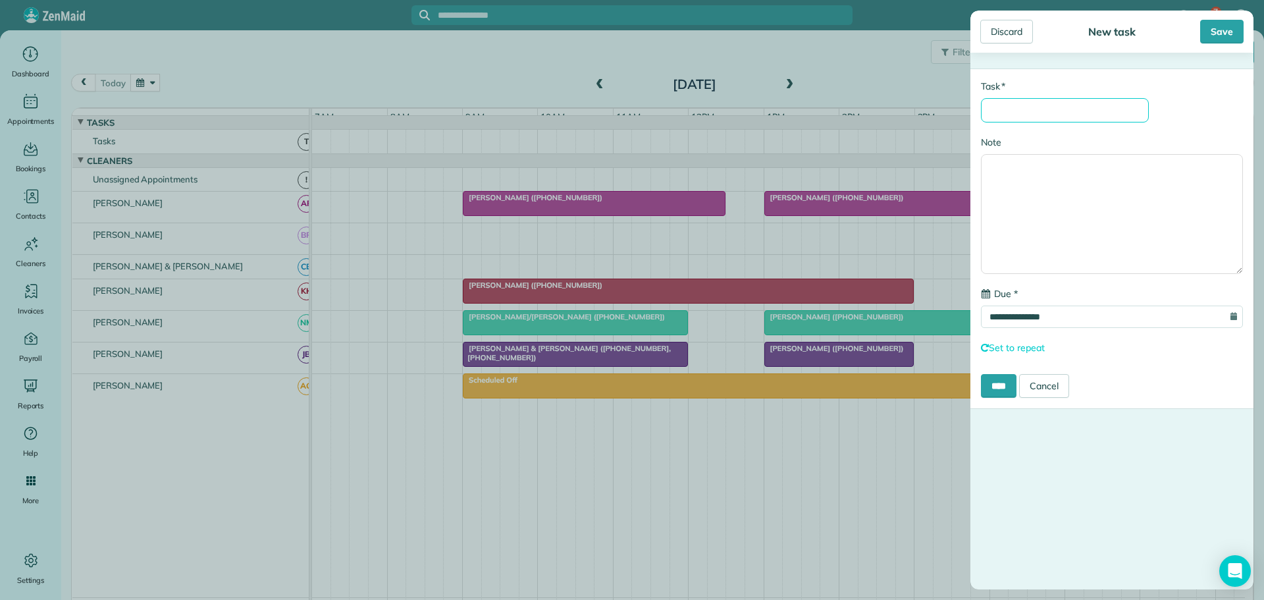
click at [1030, 108] on input "* Task" at bounding box center [1065, 110] width 168 height 24
type input "********"
click at [1002, 390] on input "****" at bounding box center [999, 386] width 36 height 24
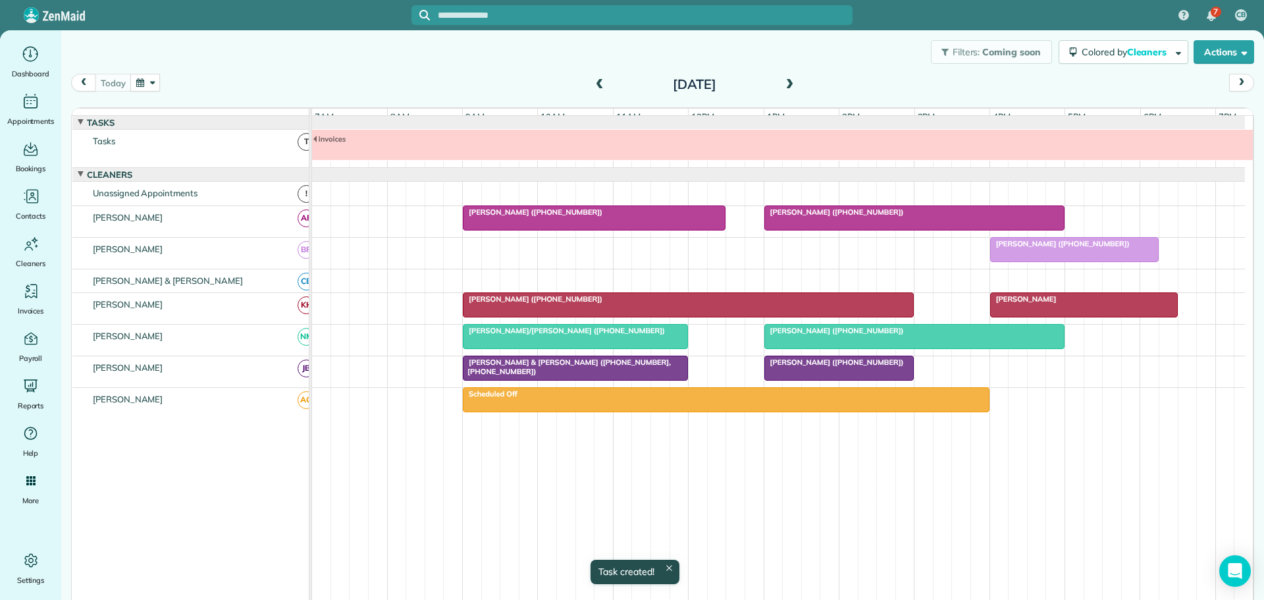
scroll to position [10, 0]
